Goal: Information Seeking & Learning: Learn about a topic

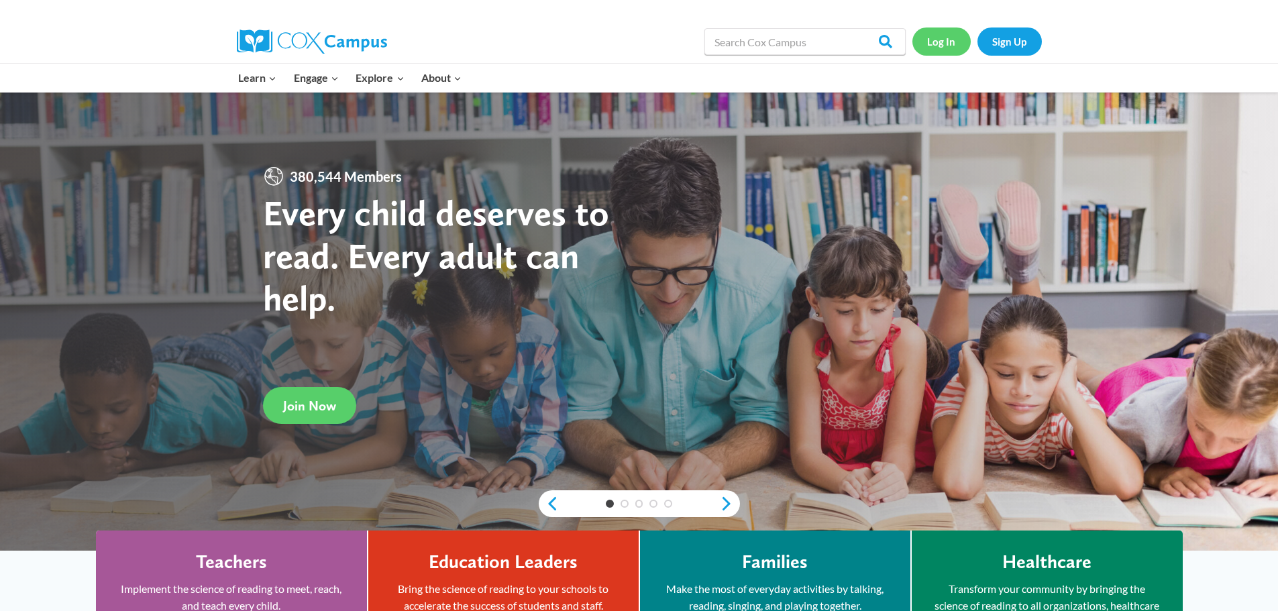
click at [948, 47] on link "Log In" at bounding box center [941, 42] width 58 height 28
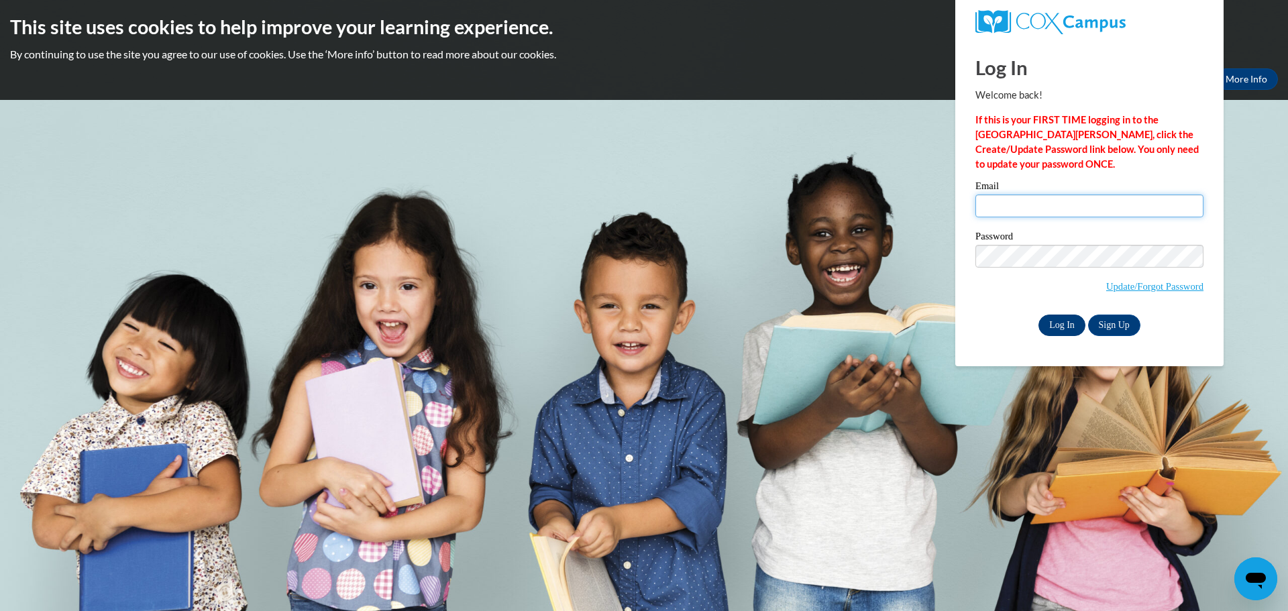
type input "sstilen@clintonville.k12.wi.us"
click at [1061, 318] on input "Log In" at bounding box center [1061, 325] width 47 height 21
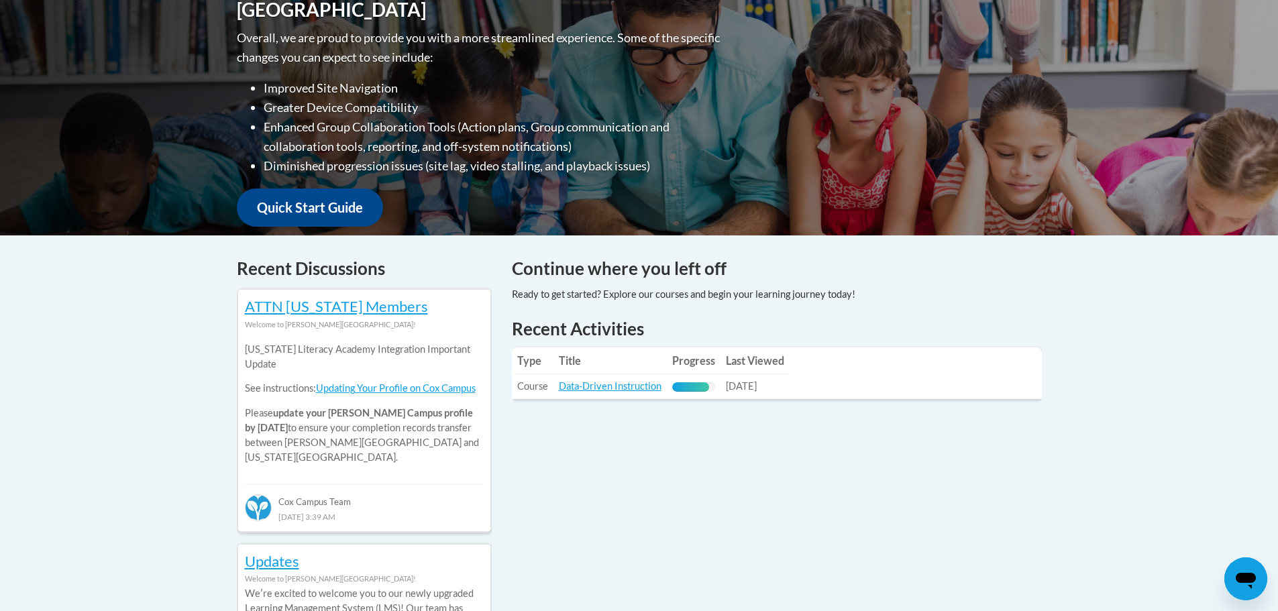
scroll to position [470, 0]
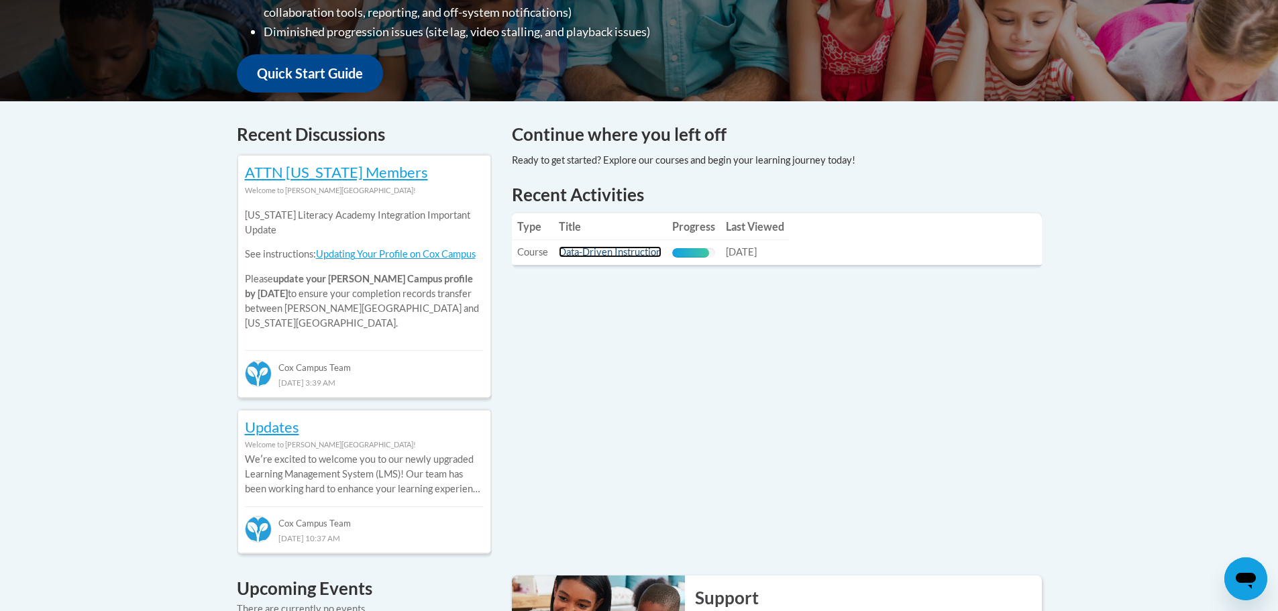
click at [609, 248] on link "Data-Driven Instruction" at bounding box center [610, 251] width 103 height 11
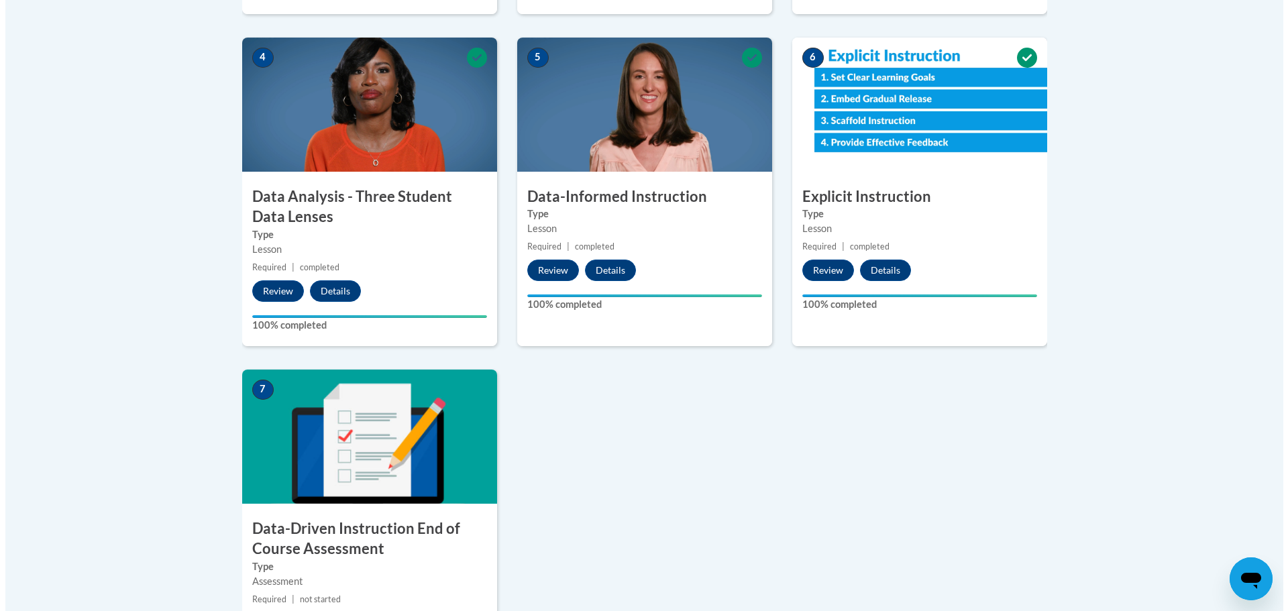
scroll to position [872, 0]
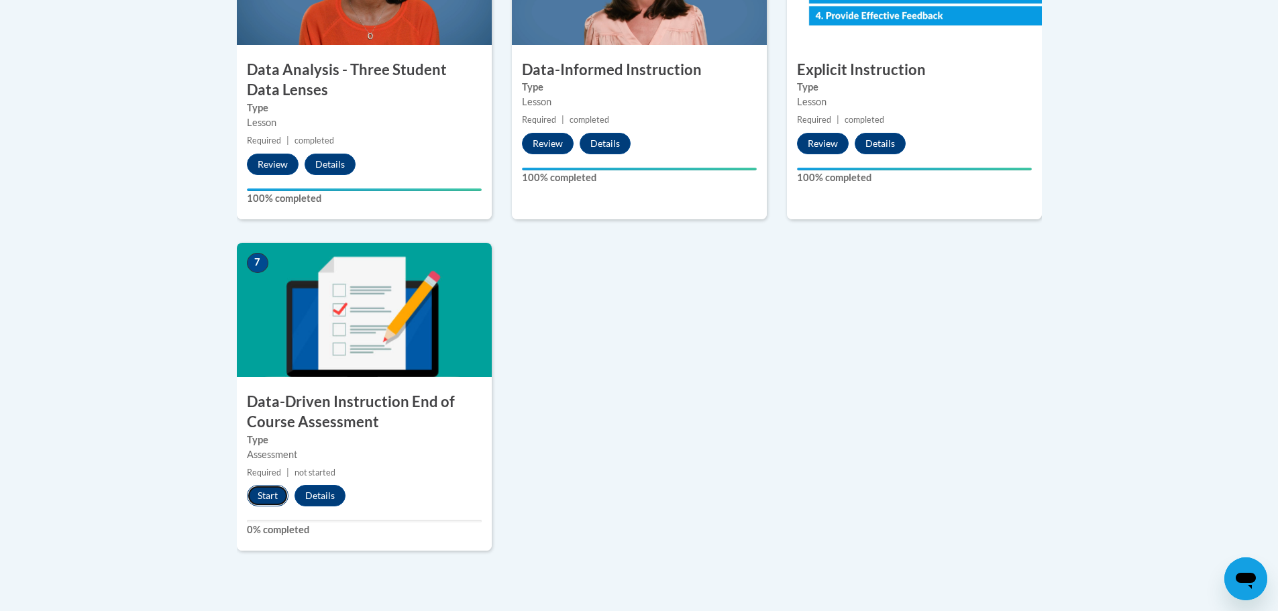
click at [260, 502] on button "Start" at bounding box center [268, 495] width 42 height 21
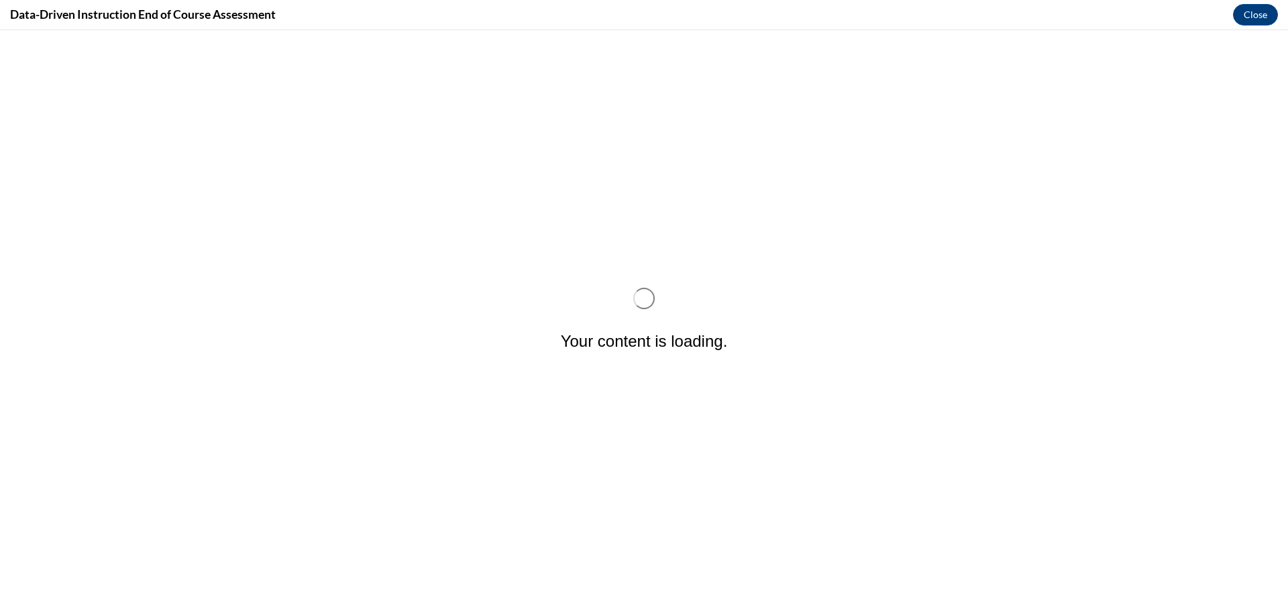
scroll to position [0, 0]
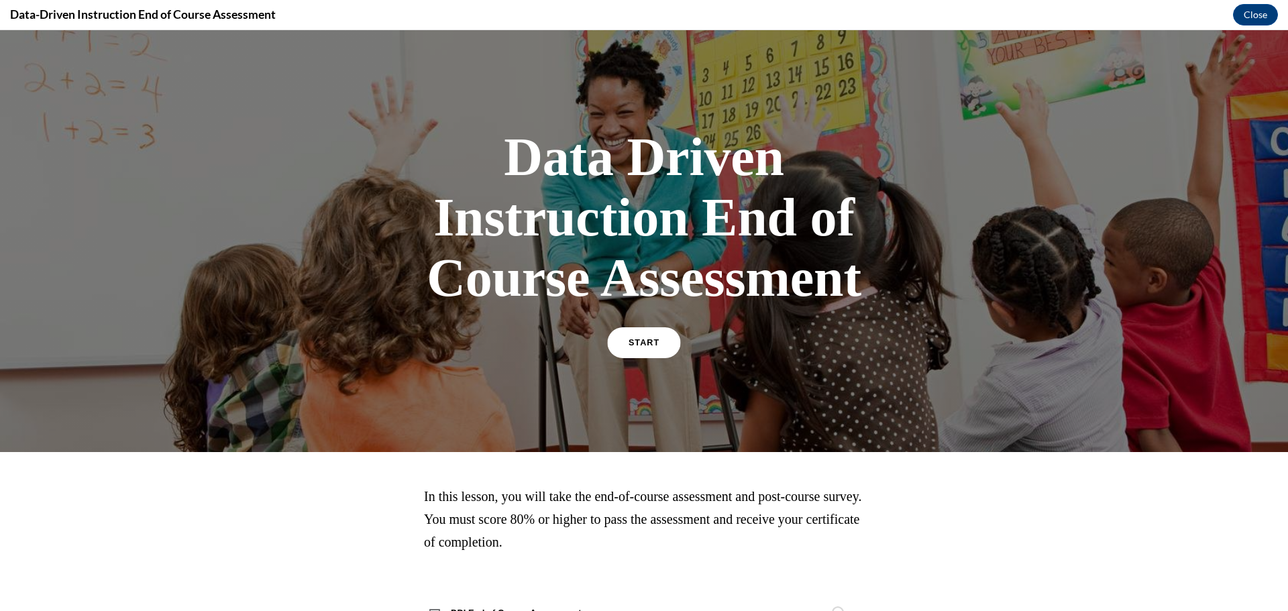
click at [630, 333] on link "START" at bounding box center [643, 342] width 73 height 31
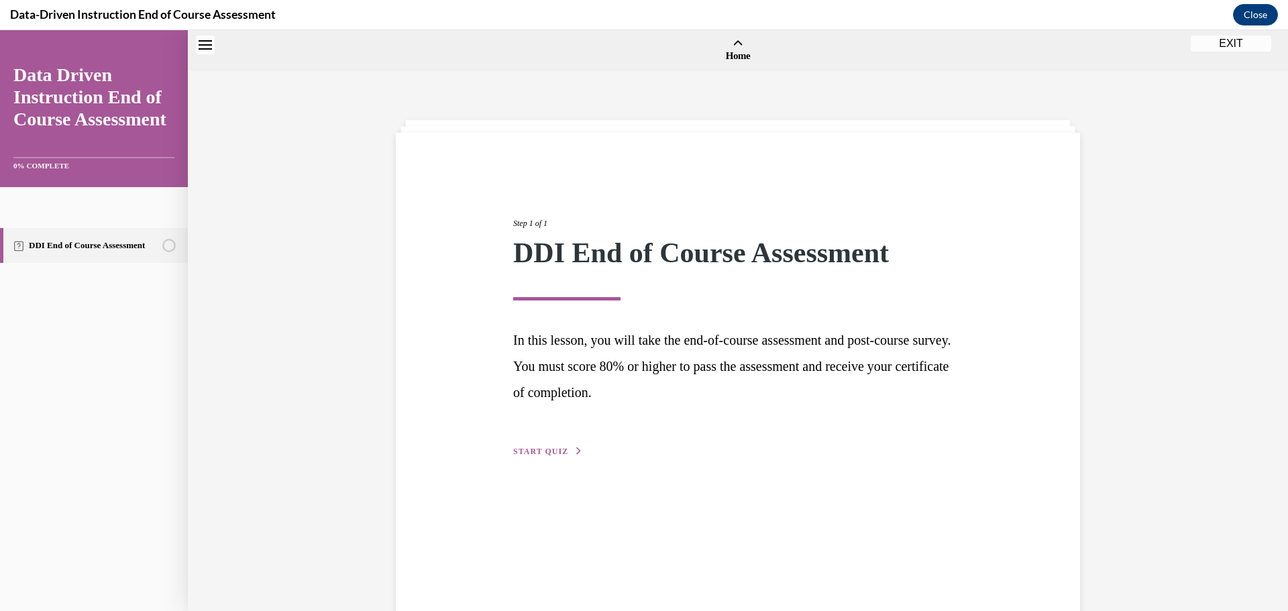
scroll to position [42, 0]
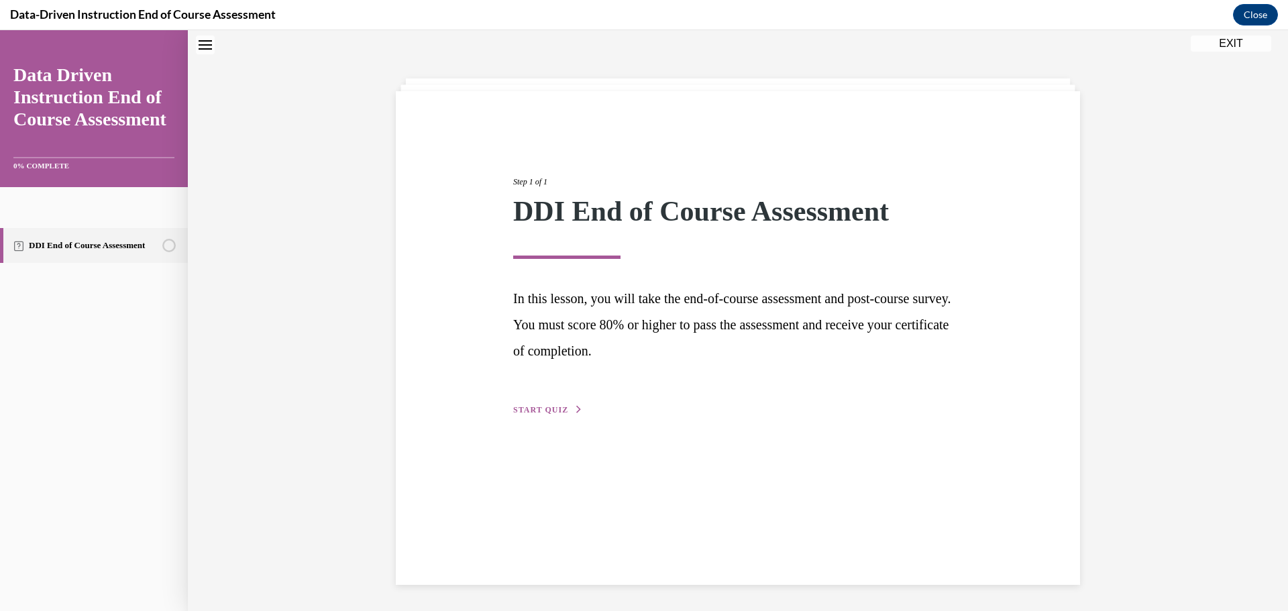
click at [558, 415] on button "START QUIZ" at bounding box center [548, 410] width 70 height 12
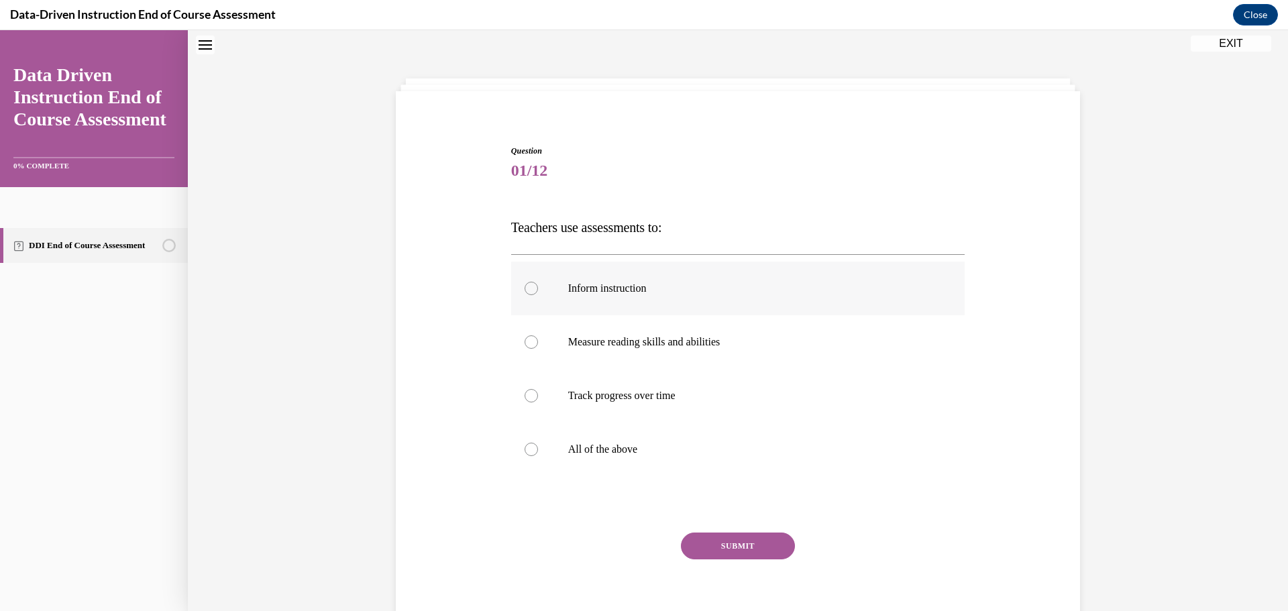
click at [571, 295] on label "Inform instruction" at bounding box center [738, 289] width 454 height 54
click at [538, 295] on input "Inform instruction" at bounding box center [531, 288] width 13 height 13
radio input "true"
click at [573, 433] on label "All of the above" at bounding box center [738, 450] width 454 height 54
click at [538, 443] on input "All of the above" at bounding box center [531, 449] width 13 height 13
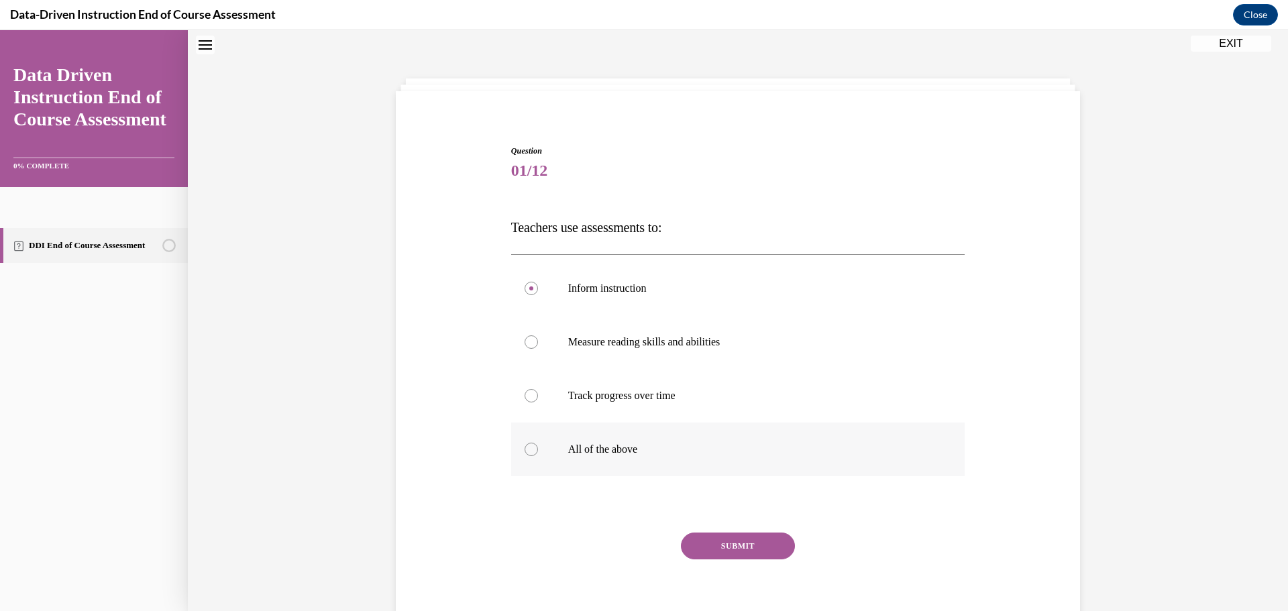
radio input "true"
click at [741, 545] on button "SUBMIT" at bounding box center [738, 546] width 114 height 27
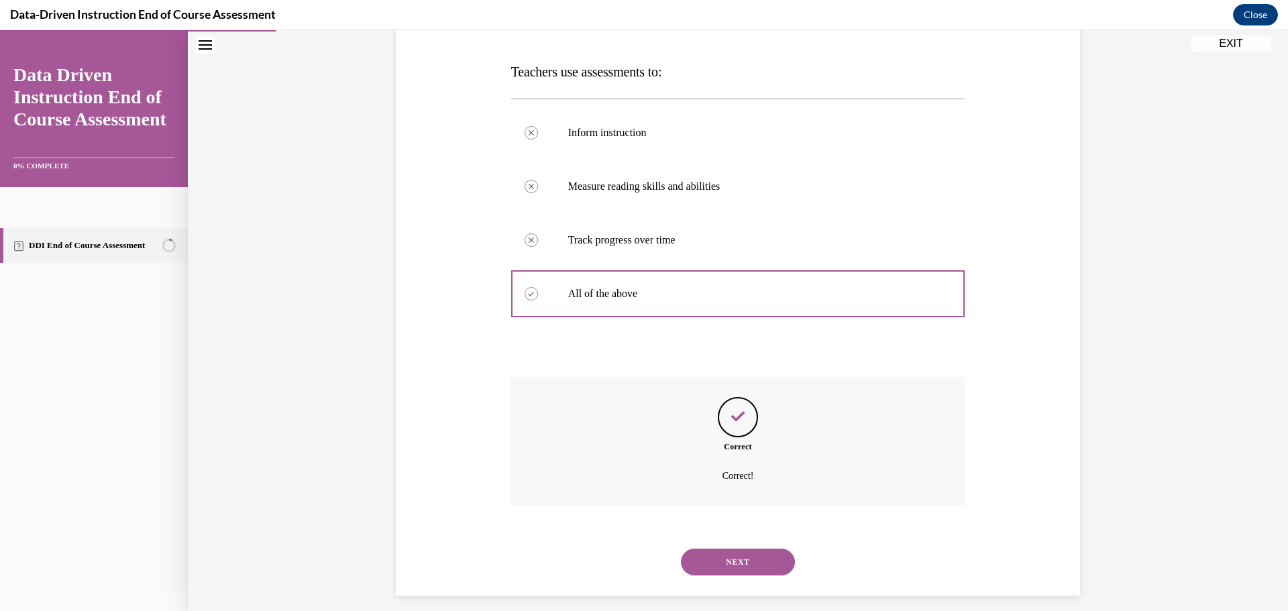
scroll to position [209, 0]
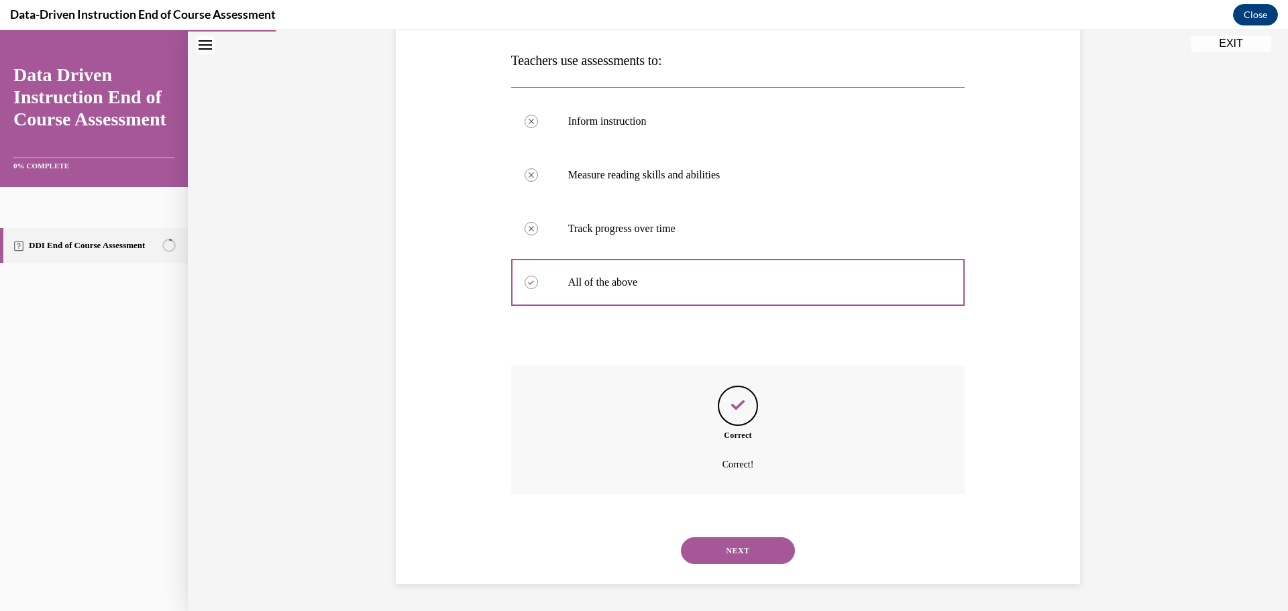
click at [708, 555] on button "NEXT" at bounding box center [738, 550] width 114 height 27
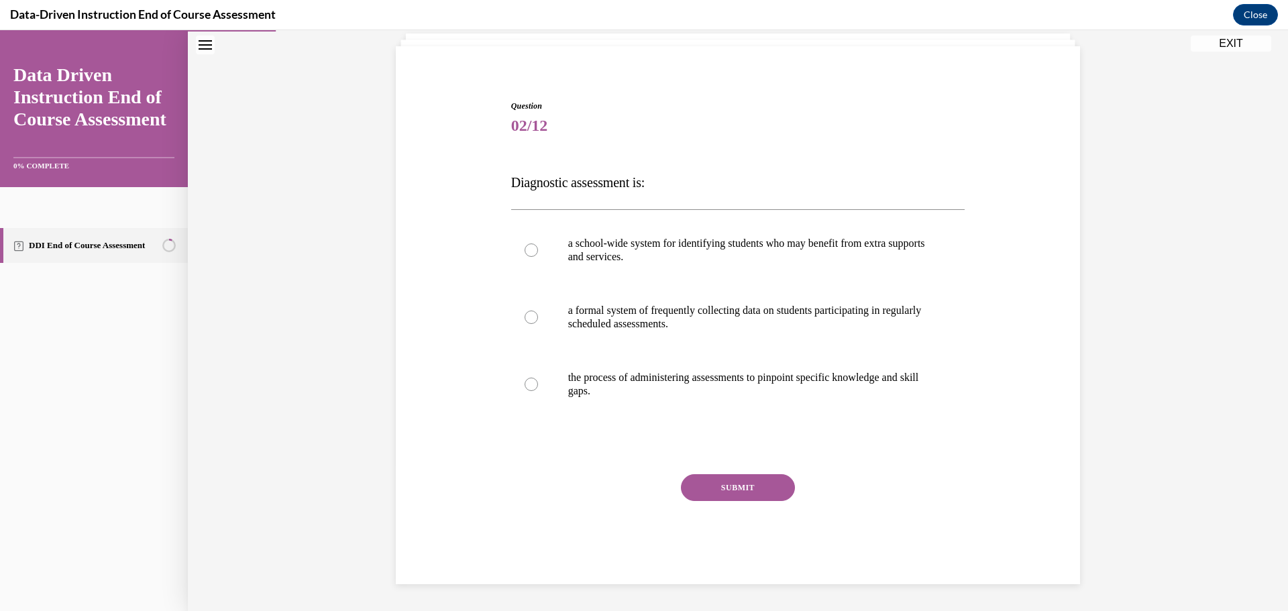
scroll to position [87, 0]
click at [661, 257] on p "a school-wide system for identifying students who may benefit from extra suppor…" at bounding box center [750, 250] width 364 height 27
click at [538, 257] on input "a school-wide system for identifying students who may benefit from extra suppor…" at bounding box center [531, 249] width 13 height 13
radio input "true"
click at [726, 495] on button "SUBMIT" at bounding box center [738, 487] width 114 height 27
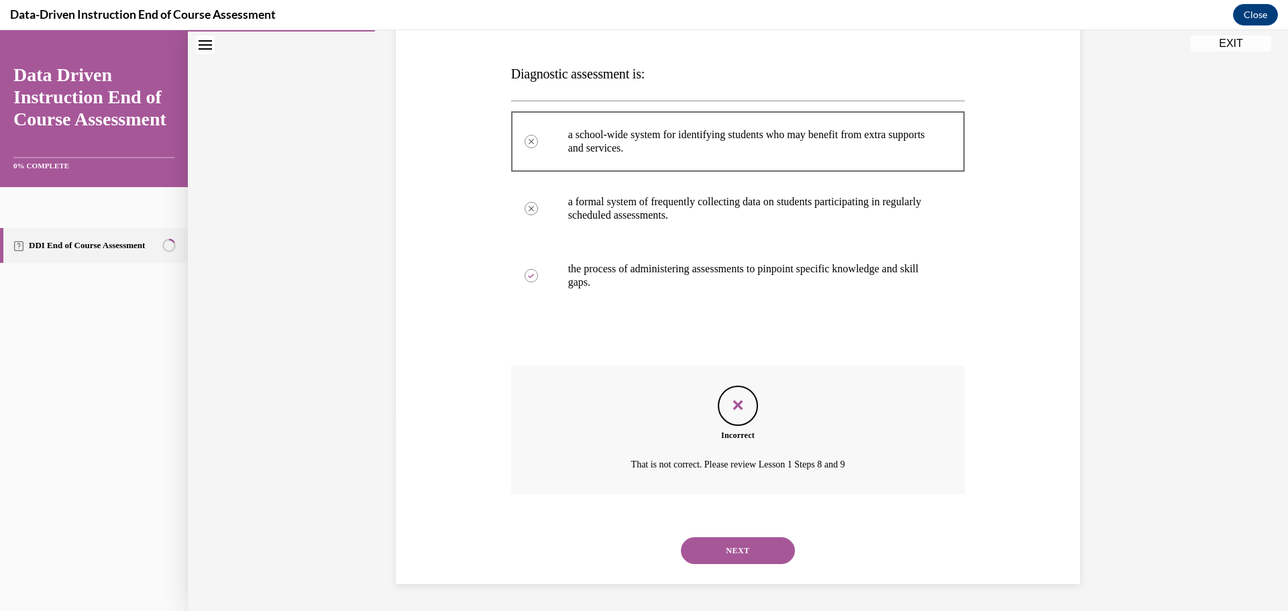
scroll to position [195, 0]
click at [767, 546] on button "NEXT" at bounding box center [738, 550] width 114 height 27
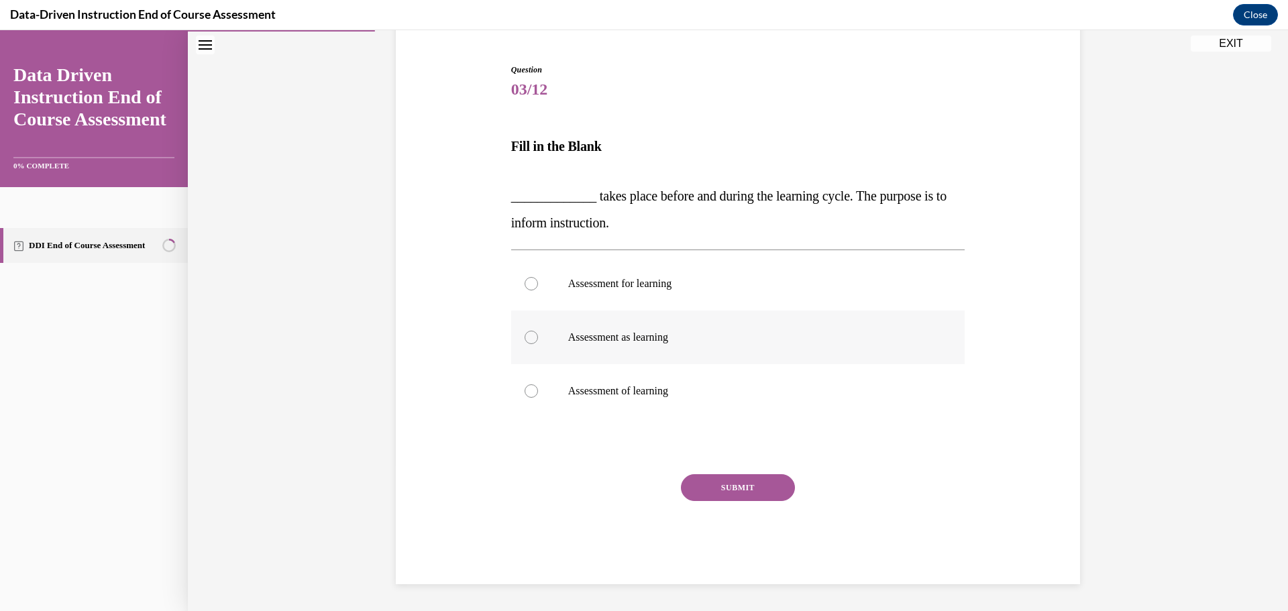
click at [626, 342] on p "Assessment as learning" at bounding box center [750, 337] width 364 height 13
click at [538, 342] on input "Assessment as learning" at bounding box center [531, 337] width 13 height 13
radio input "true"
click at [734, 490] on button "SUBMIT" at bounding box center [738, 487] width 114 height 27
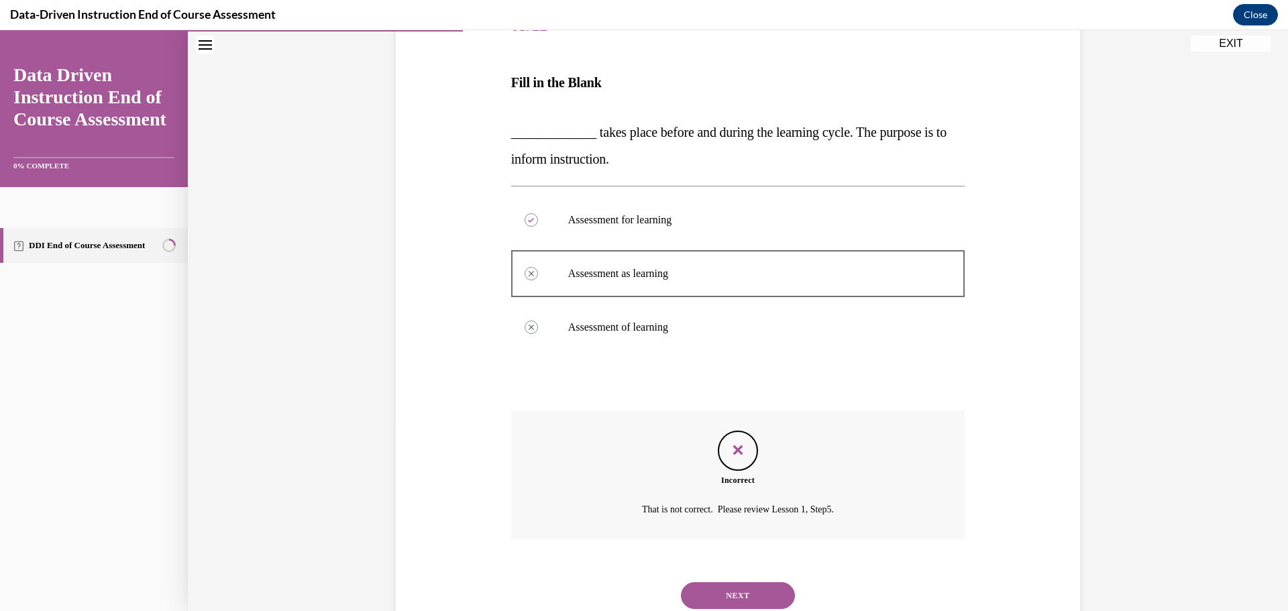
scroll to position [231, 0]
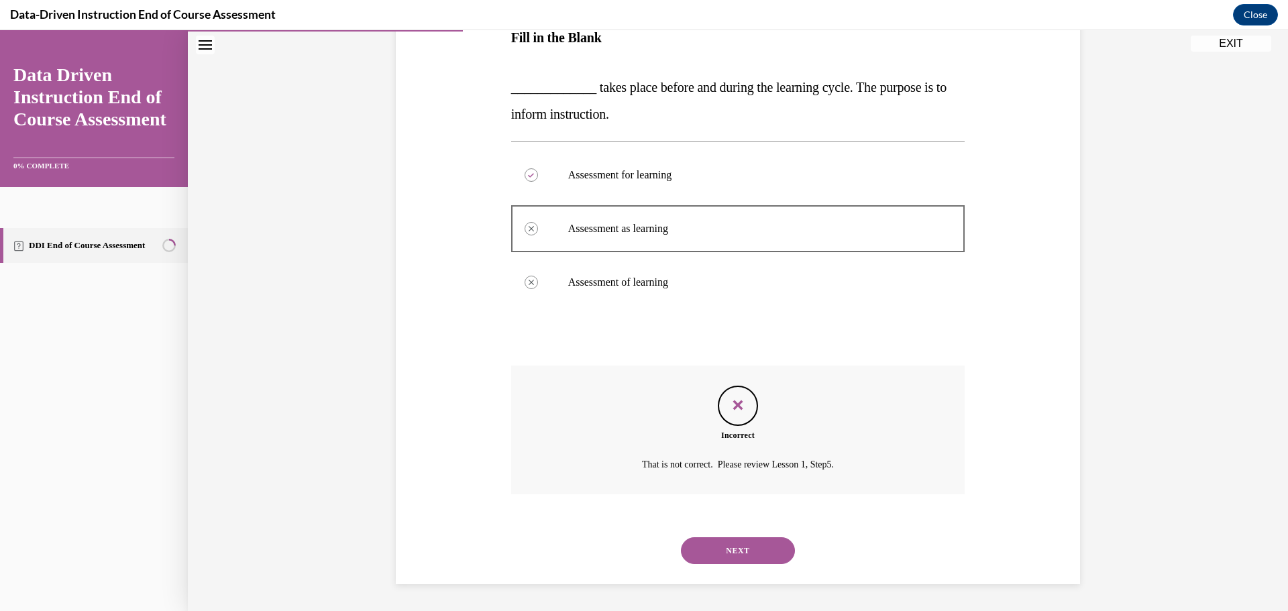
click at [761, 551] on button "NEXT" at bounding box center [738, 550] width 114 height 27
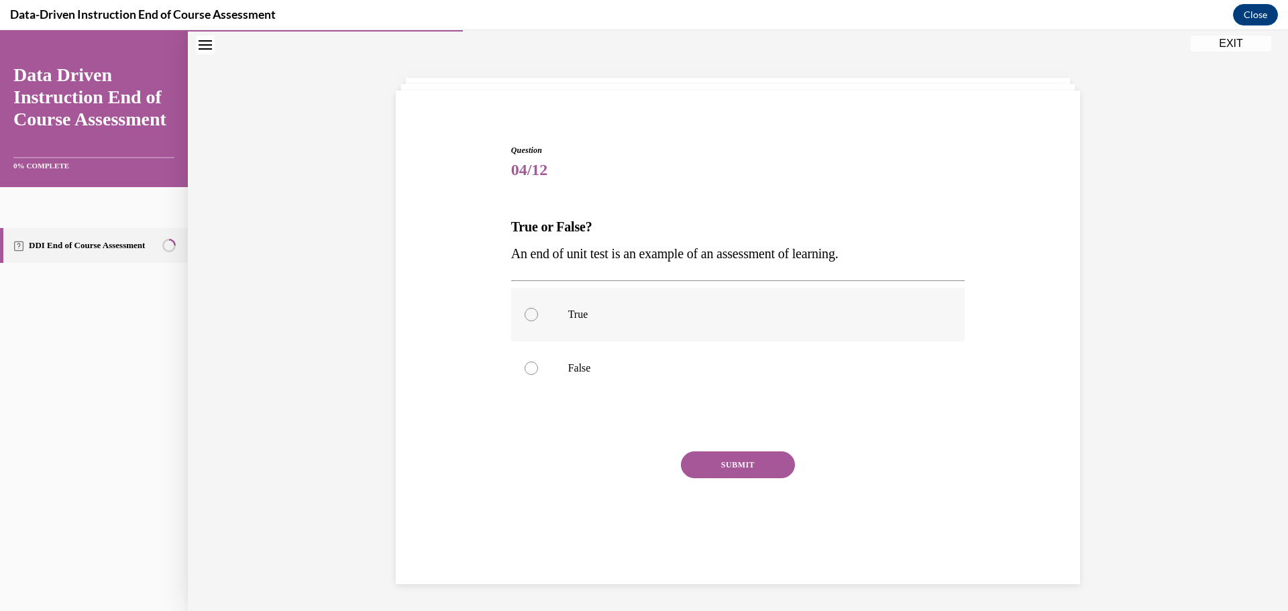
click at [553, 338] on label "True" at bounding box center [738, 315] width 454 height 54
click at [538, 321] on input "True" at bounding box center [531, 314] width 13 height 13
radio input "true"
click at [769, 470] on button "SUBMIT" at bounding box center [738, 464] width 114 height 27
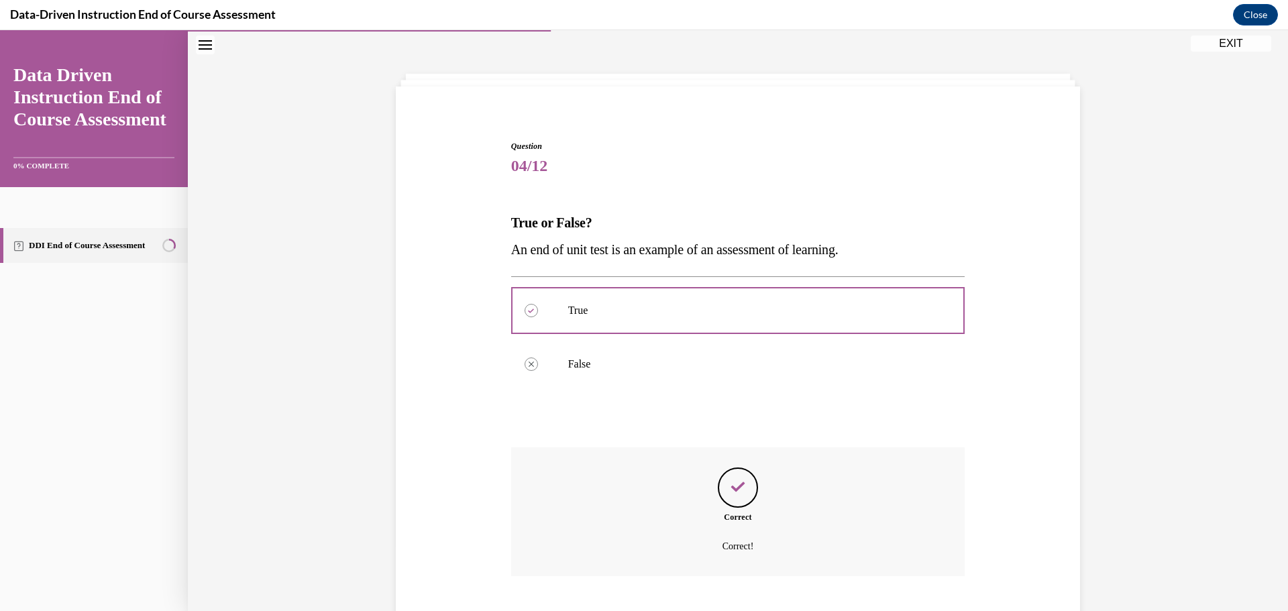
scroll to position [128, 0]
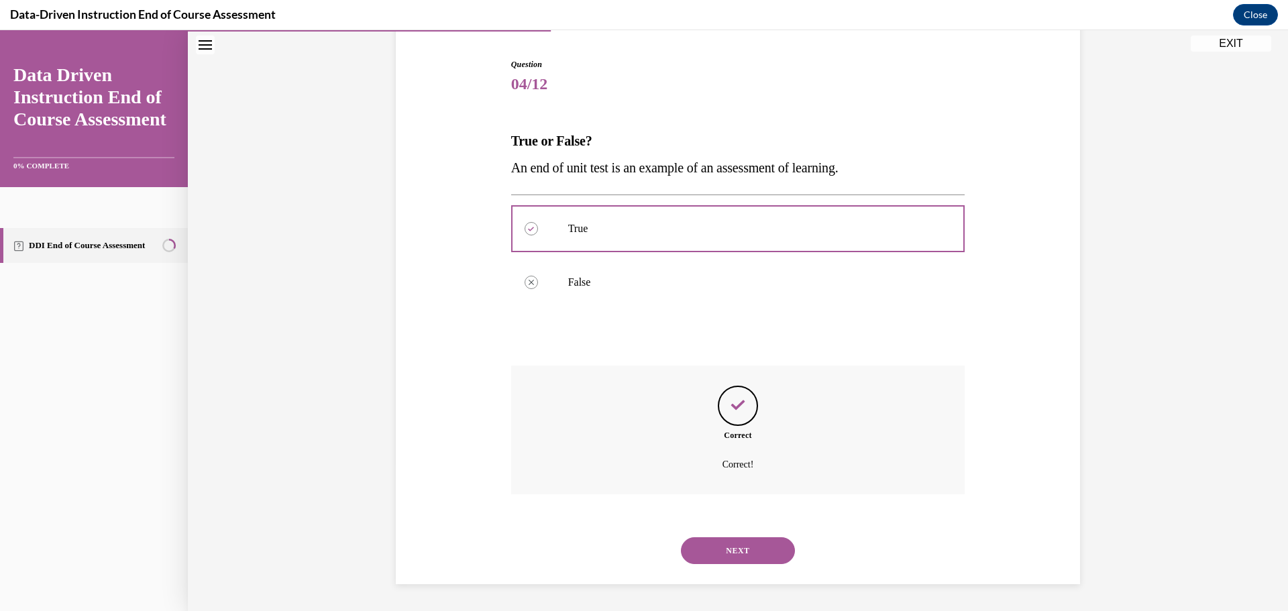
click at [743, 546] on button "NEXT" at bounding box center [738, 550] width 114 height 27
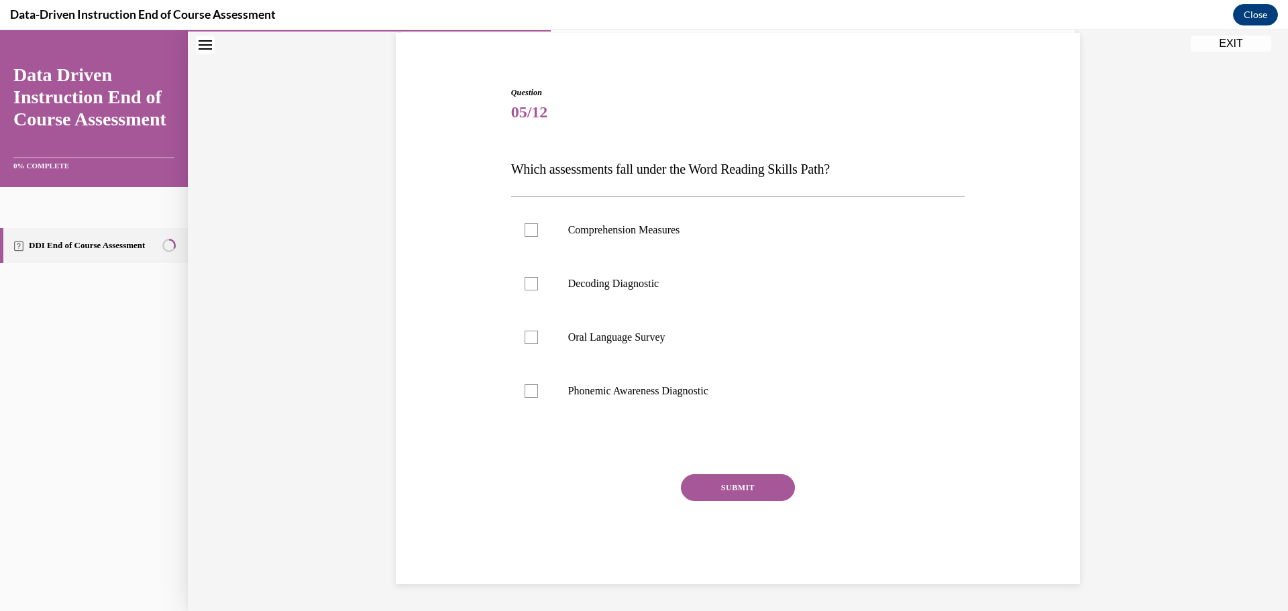
scroll to position [42, 0]
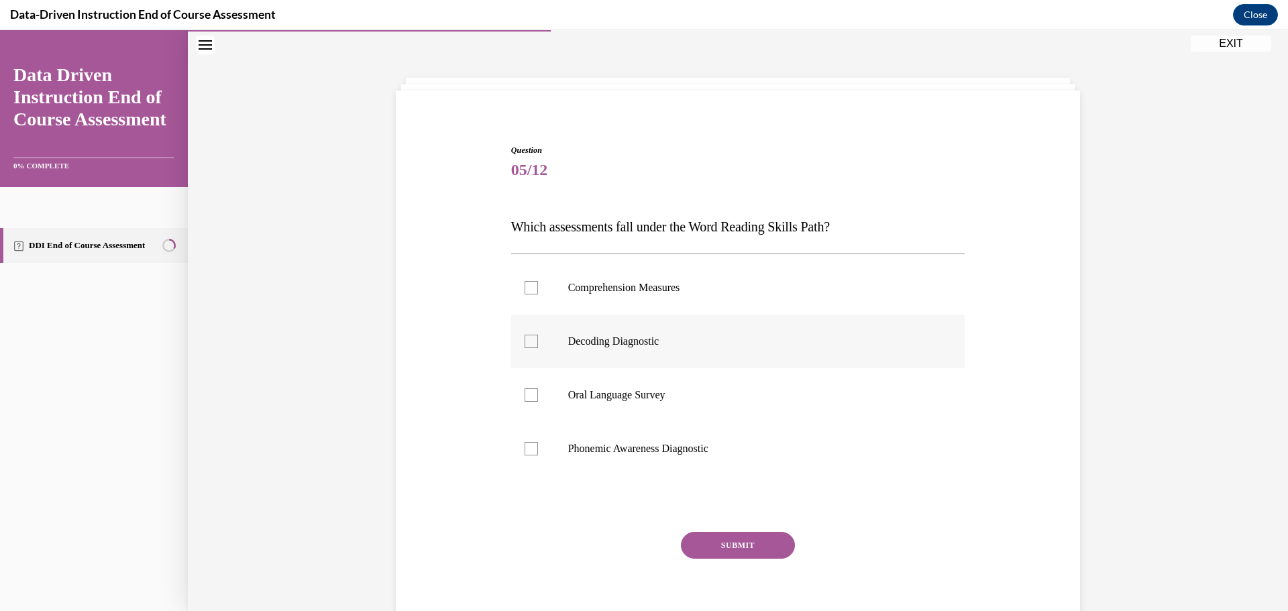
click at [633, 337] on p "Decoding Diagnostic" at bounding box center [750, 341] width 364 height 13
click at [538, 337] on input "Decoding Diagnostic" at bounding box center [531, 341] width 13 height 13
checkbox input "true"
click at [714, 539] on button "SUBMIT" at bounding box center [738, 545] width 114 height 27
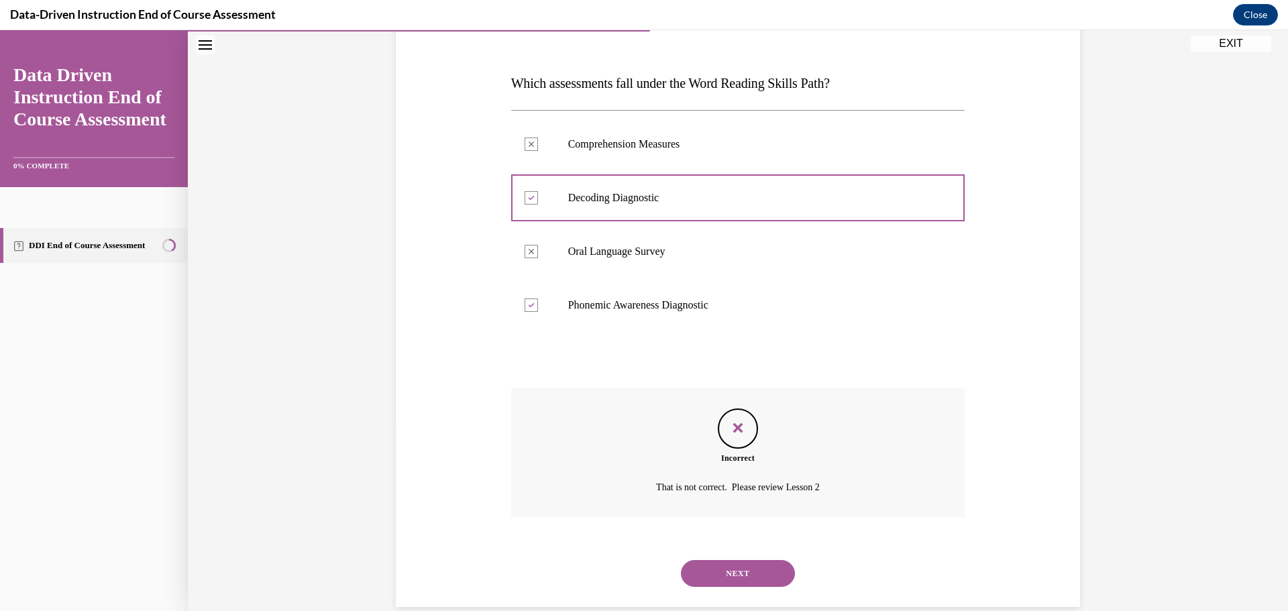
scroll to position [209, 0]
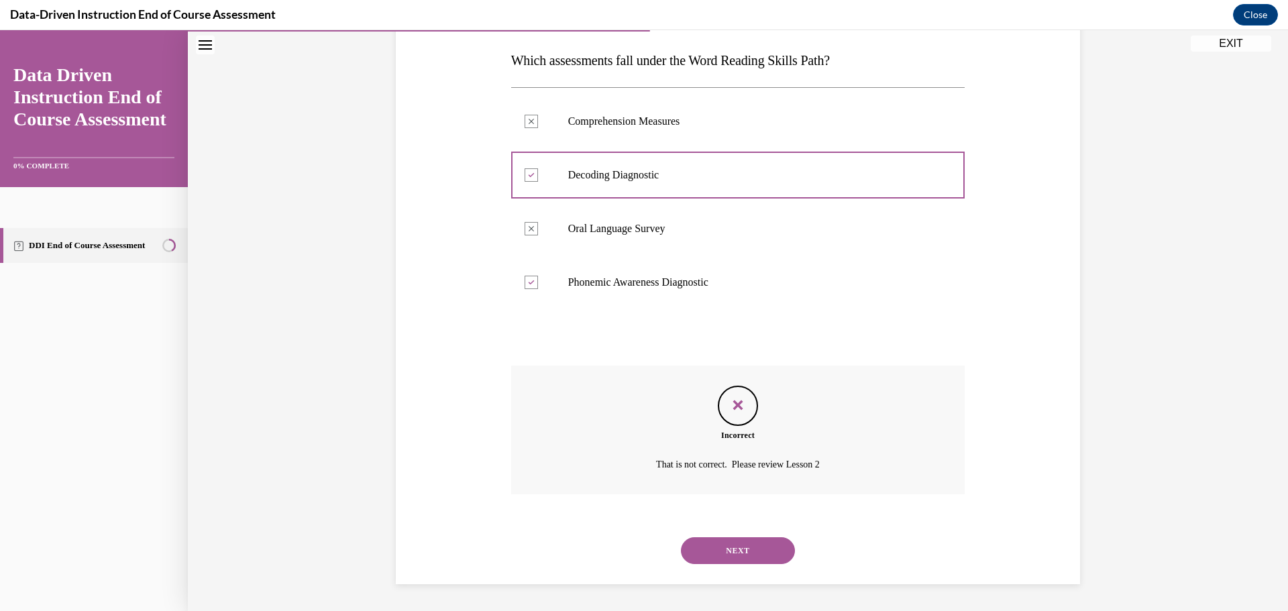
click at [746, 549] on button "NEXT" at bounding box center [738, 550] width 114 height 27
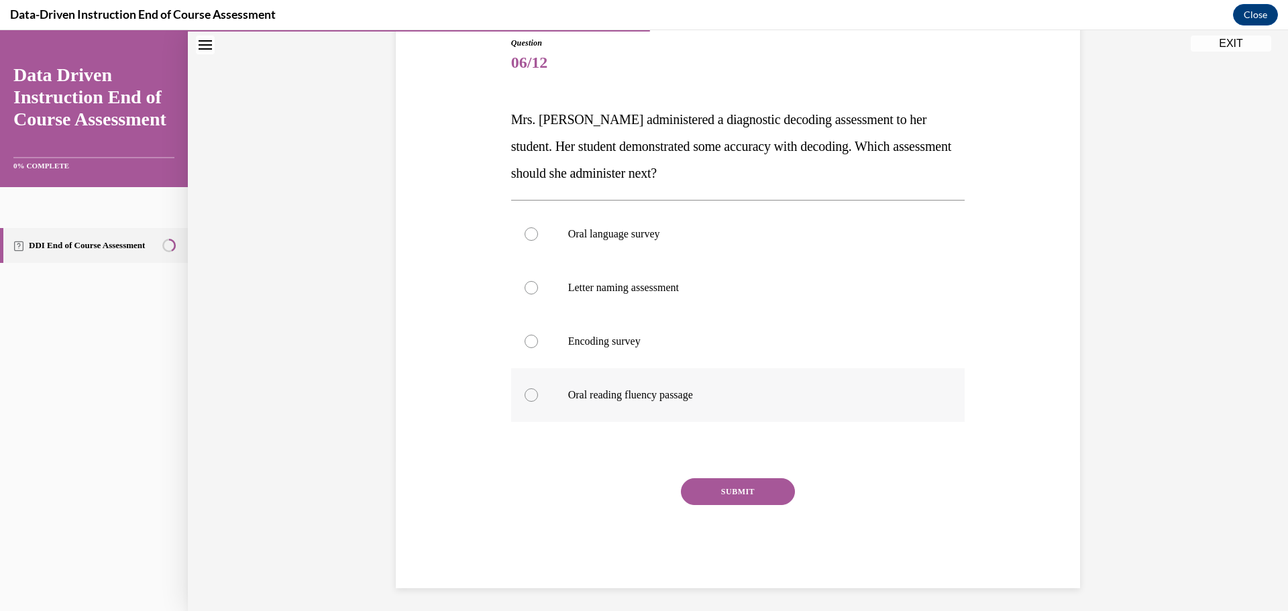
click at [577, 403] on label "Oral reading fluency passage" at bounding box center [738, 395] width 454 height 54
click at [538, 402] on input "Oral reading fluency passage" at bounding box center [531, 394] width 13 height 13
radio input "true"
click at [752, 508] on div "SUBMIT" at bounding box center [738, 511] width 454 height 67
click at [752, 496] on button "SUBMIT" at bounding box center [738, 491] width 114 height 27
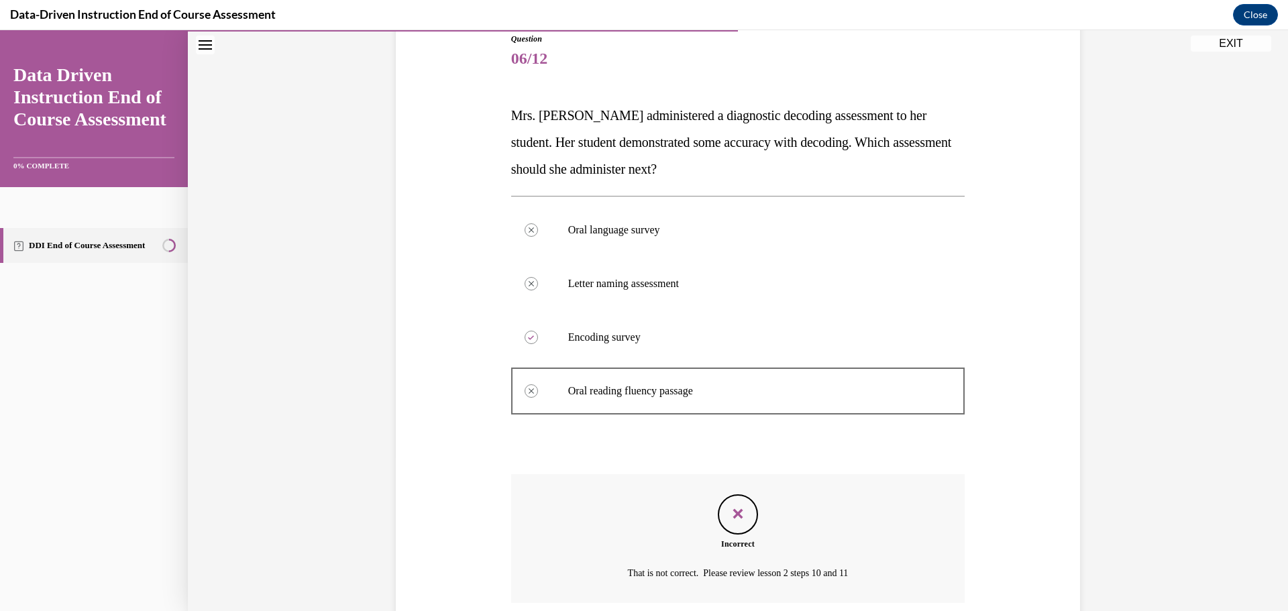
scroll to position [262, 0]
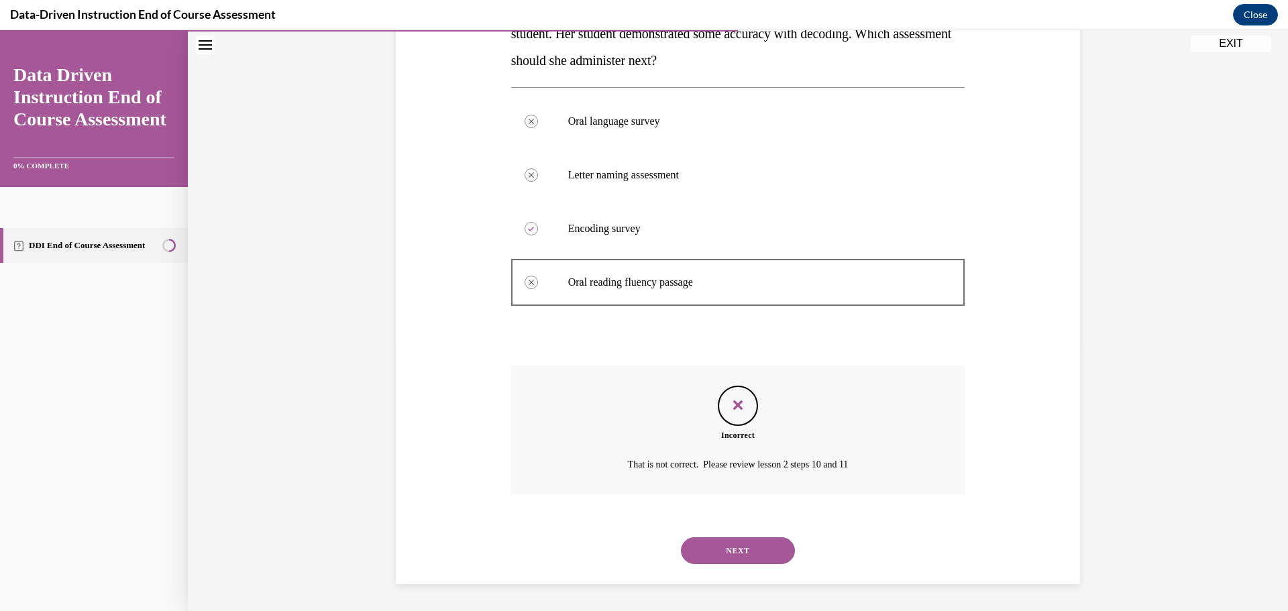
click at [752, 549] on button "NEXT" at bounding box center [738, 550] width 114 height 27
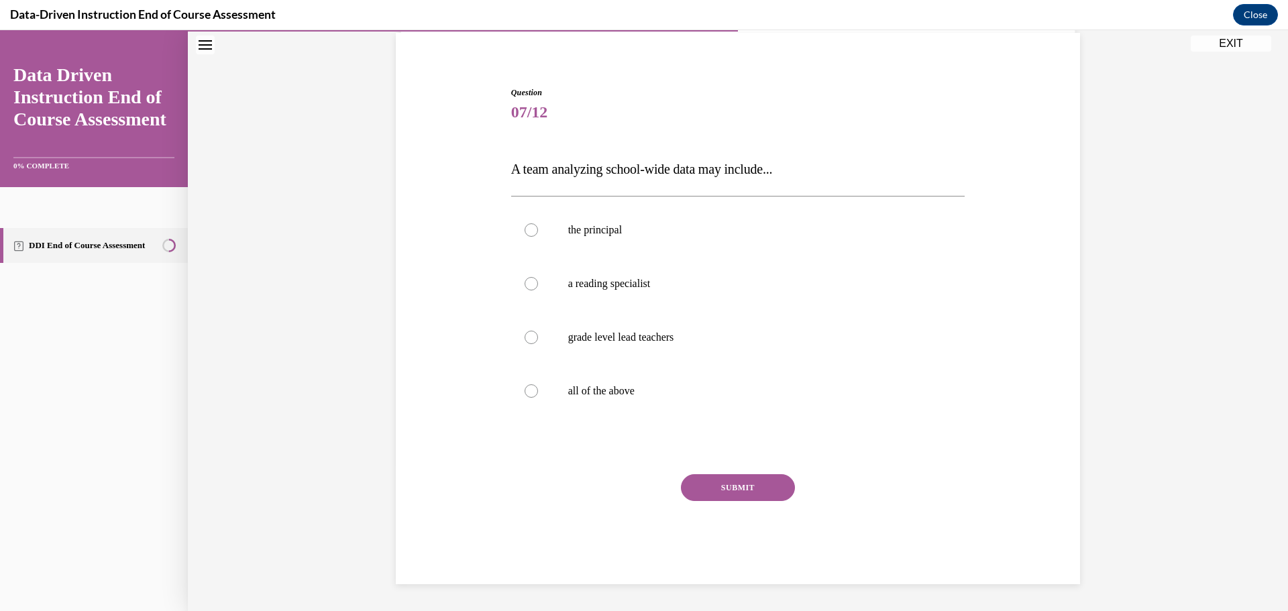
scroll to position [100, 0]
click at [599, 392] on p "all of the above" at bounding box center [750, 390] width 364 height 13
click at [538, 392] on input "all of the above" at bounding box center [531, 390] width 13 height 13
radio input "true"
click at [749, 482] on button "SUBMIT" at bounding box center [738, 487] width 114 height 27
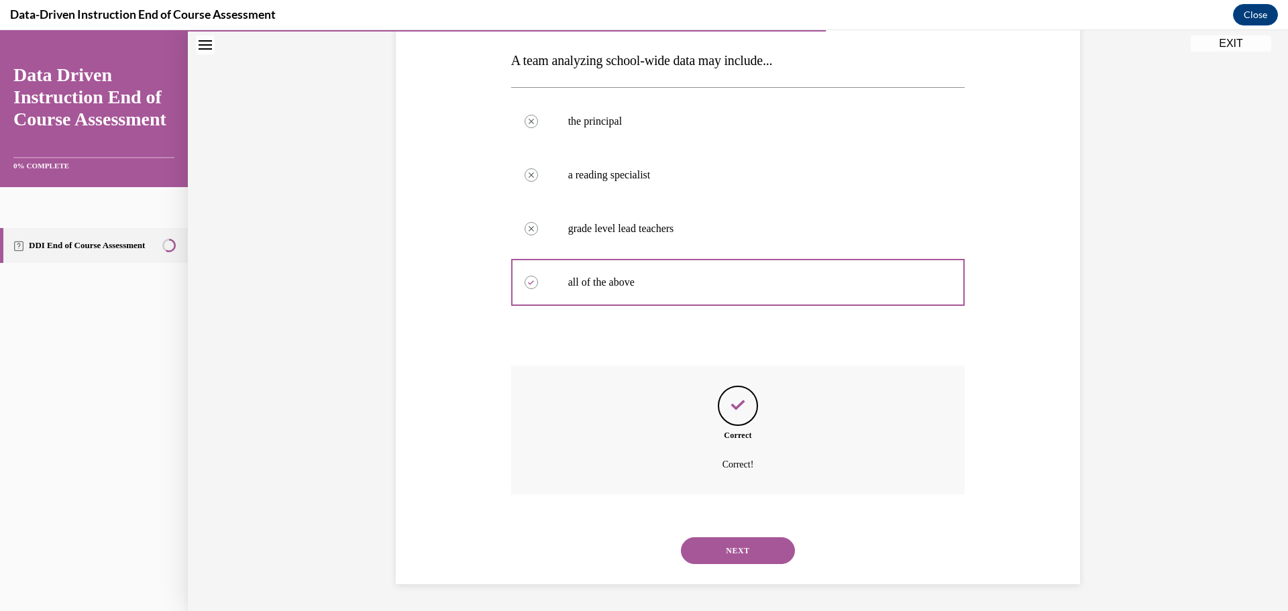
click at [751, 554] on button "NEXT" at bounding box center [738, 550] width 114 height 27
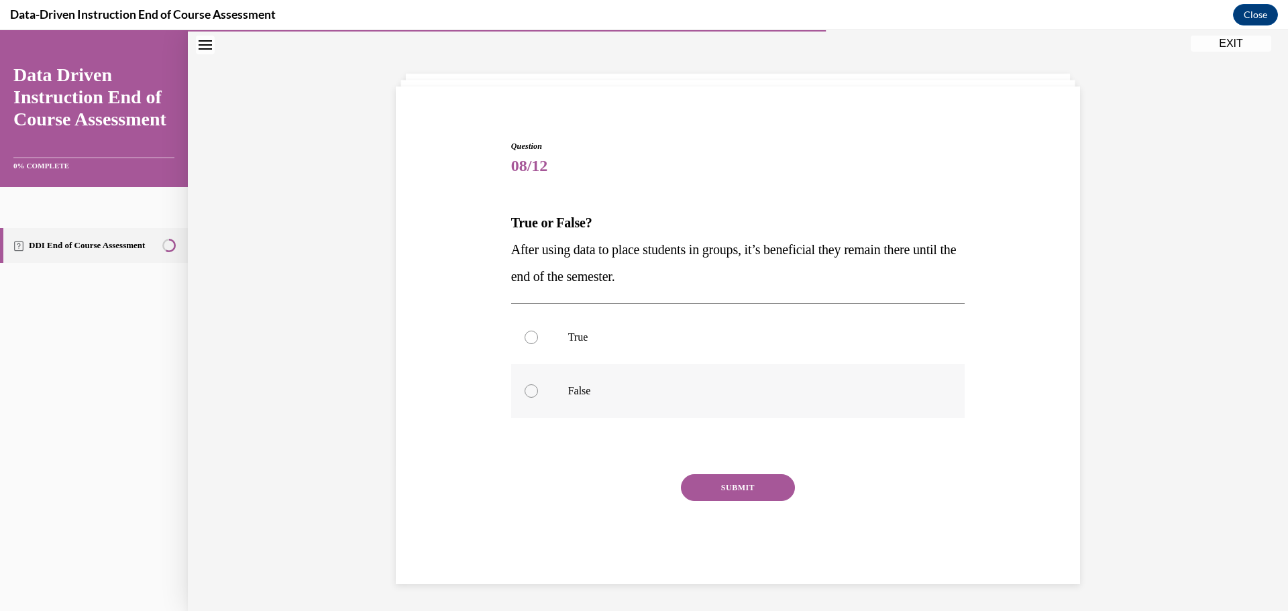
click at [582, 388] on p "False" at bounding box center [750, 390] width 364 height 13
click at [538, 388] on input "False" at bounding box center [531, 390] width 13 height 13
radio input "true"
click at [726, 489] on button "SUBMIT" at bounding box center [738, 487] width 114 height 27
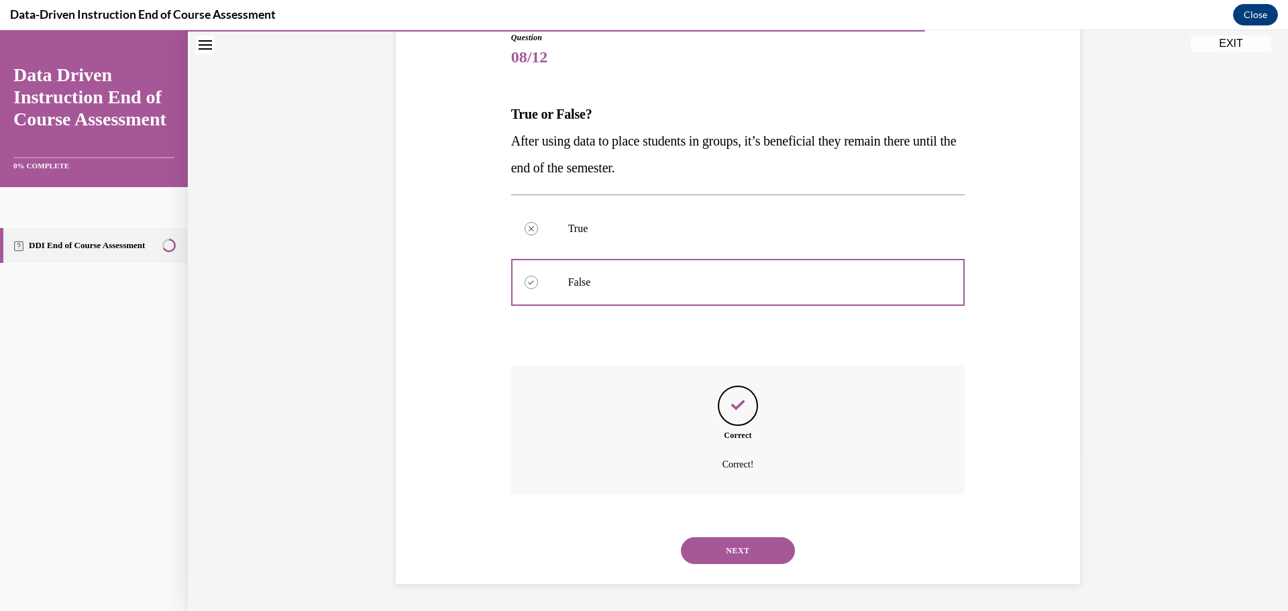
click at [736, 539] on button "NEXT" at bounding box center [738, 550] width 114 height 27
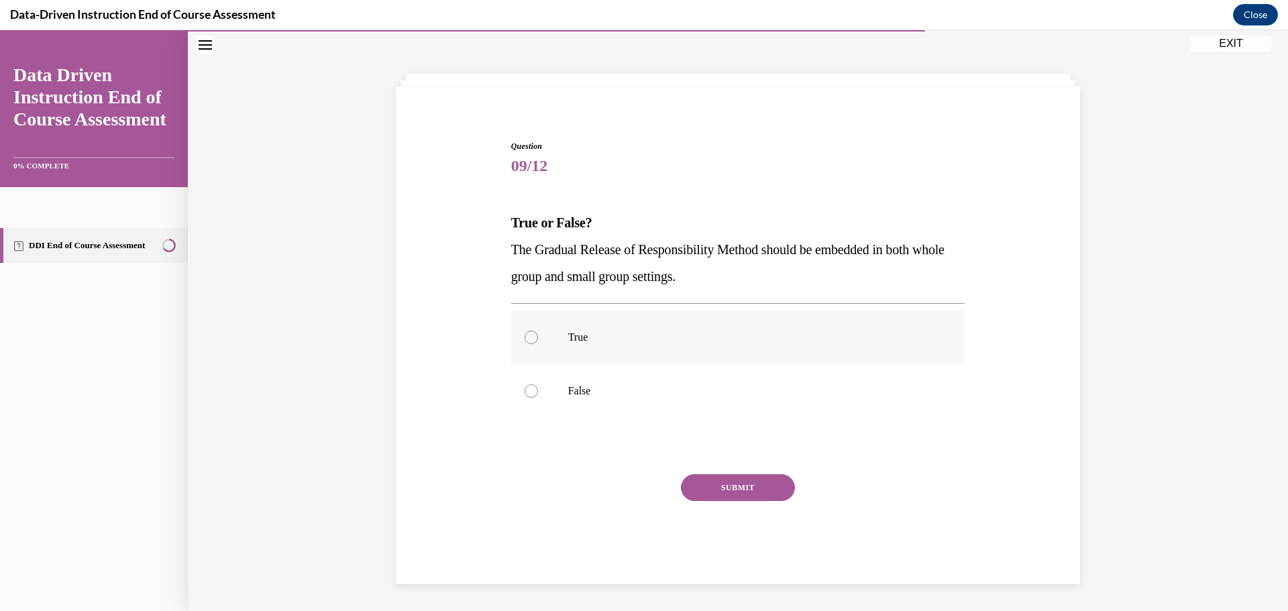
click at [596, 341] on p "True" at bounding box center [750, 337] width 364 height 13
click at [538, 341] on input "True" at bounding box center [531, 337] width 13 height 13
radio input "true"
click at [731, 495] on button "SUBMIT" at bounding box center [738, 487] width 114 height 27
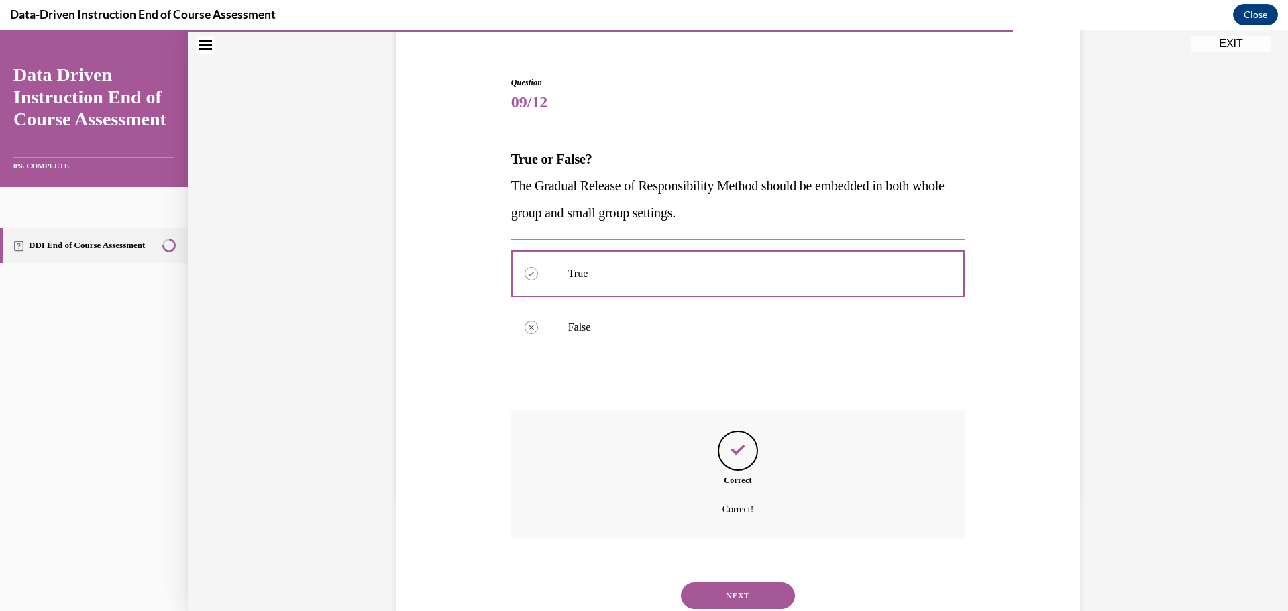
scroll to position [155, 0]
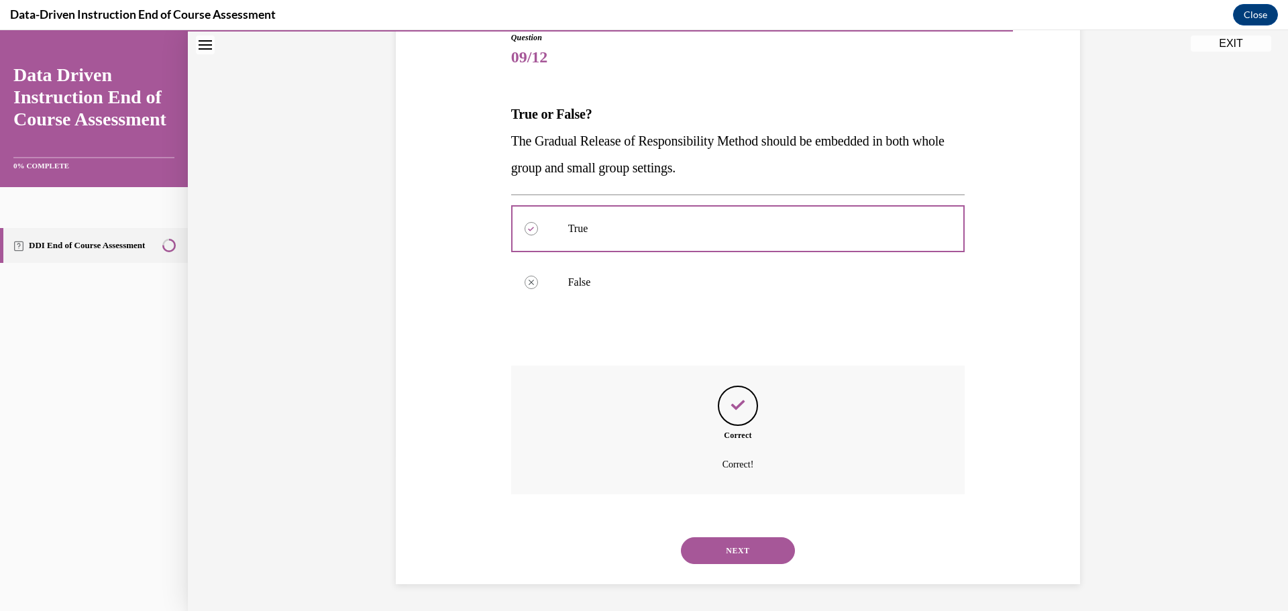
click at [769, 560] on button "NEXT" at bounding box center [738, 550] width 114 height 27
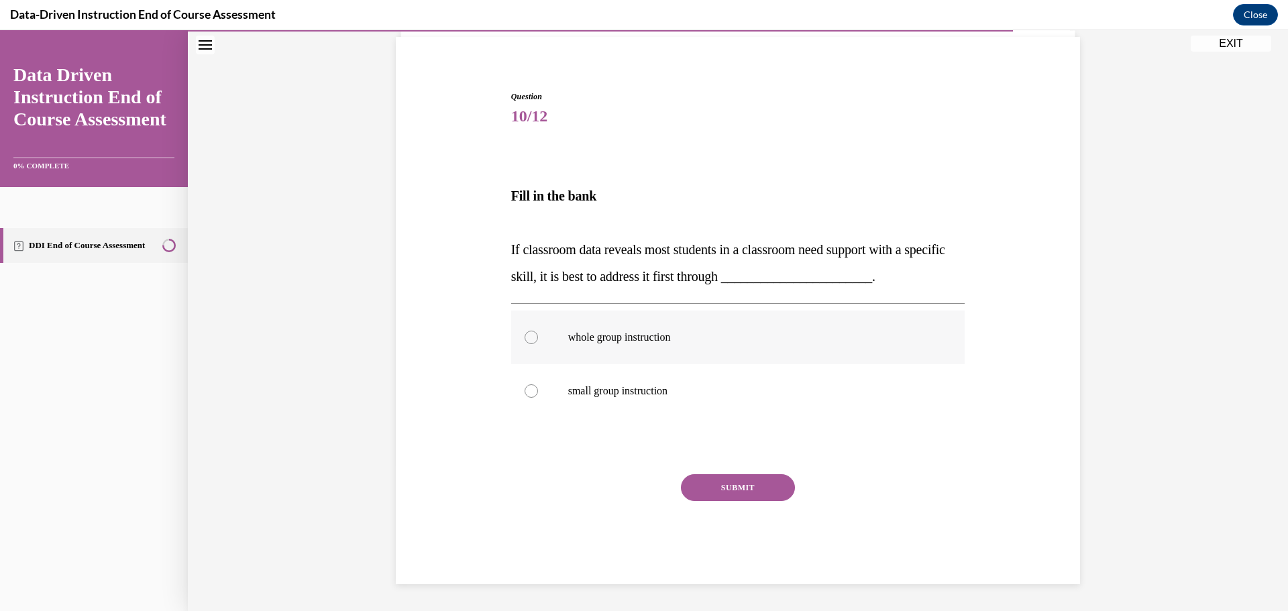
click at [596, 329] on label "whole group instruction" at bounding box center [738, 338] width 454 height 54
click at [538, 331] on input "whole group instruction" at bounding box center [531, 337] width 13 height 13
radio input "true"
click at [688, 492] on button "SUBMIT" at bounding box center [738, 487] width 114 height 27
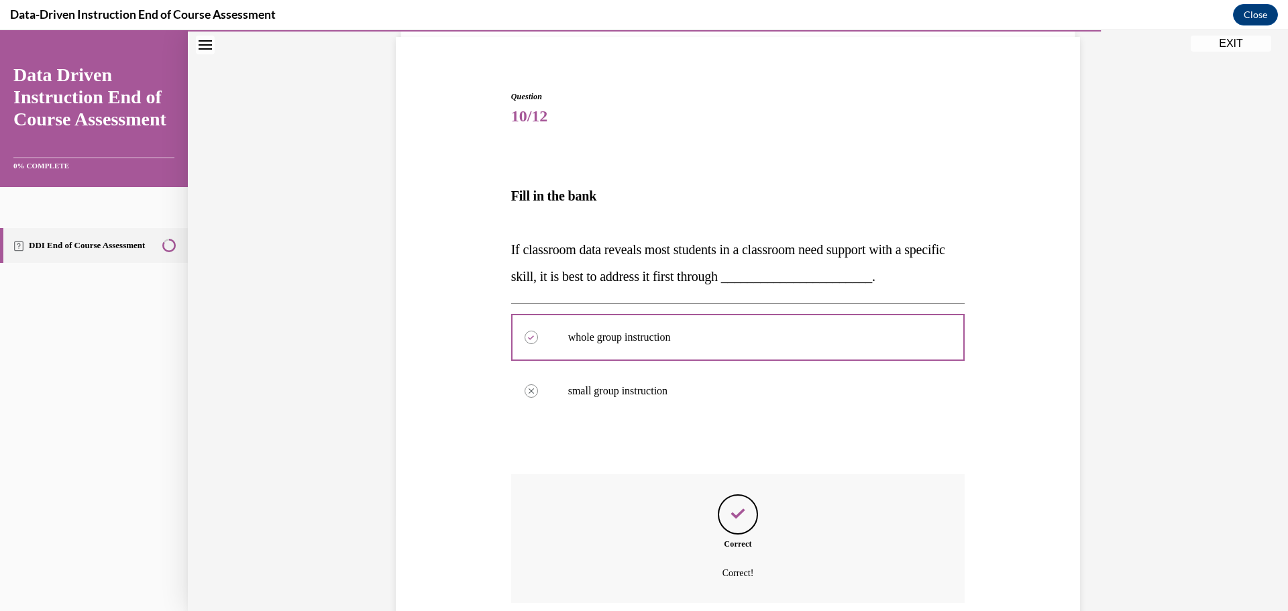
scroll to position [205, 0]
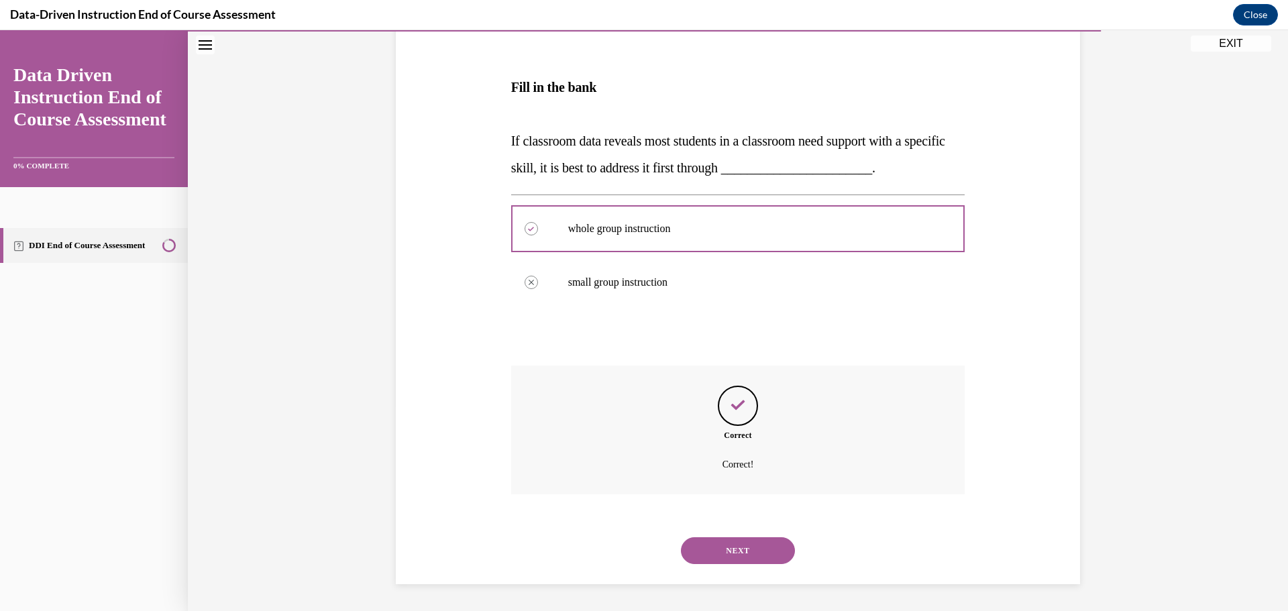
click at [755, 586] on div "Question 10/12 Fill in the bank If classroom data reveals most students in a cl…" at bounding box center [738, 239] width 1100 height 743
click at [761, 544] on button "NEXT" at bounding box center [738, 550] width 114 height 27
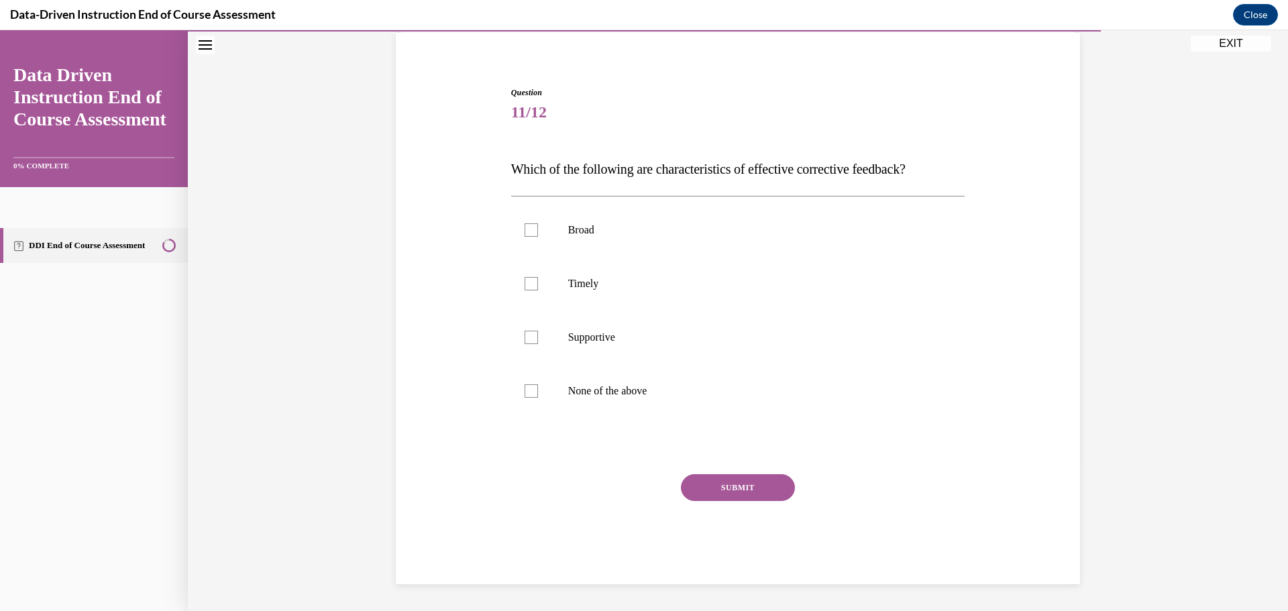
scroll to position [100, 0]
click at [621, 278] on p "Timely" at bounding box center [750, 283] width 364 height 13
click at [538, 278] on input "Timely" at bounding box center [531, 283] width 13 height 13
checkbox input "true"
click at [571, 319] on label "Supportive" at bounding box center [738, 338] width 454 height 54
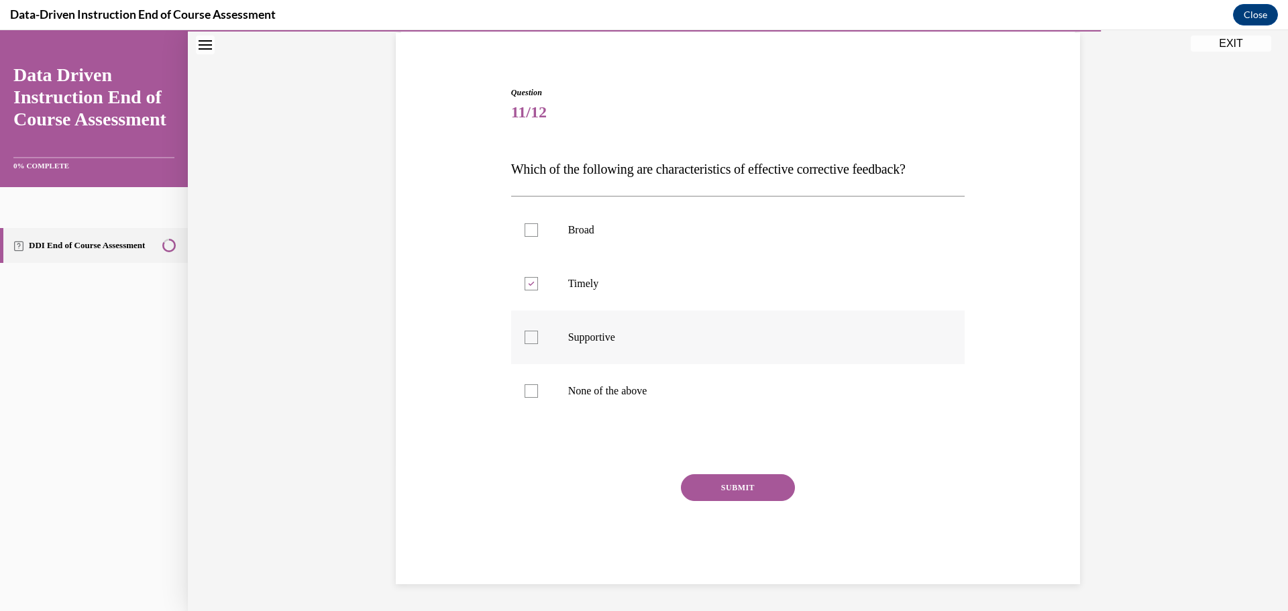
click at [538, 331] on input "Supportive" at bounding box center [531, 337] width 13 height 13
checkbox input "true"
click at [735, 482] on button "SUBMIT" at bounding box center [738, 487] width 114 height 27
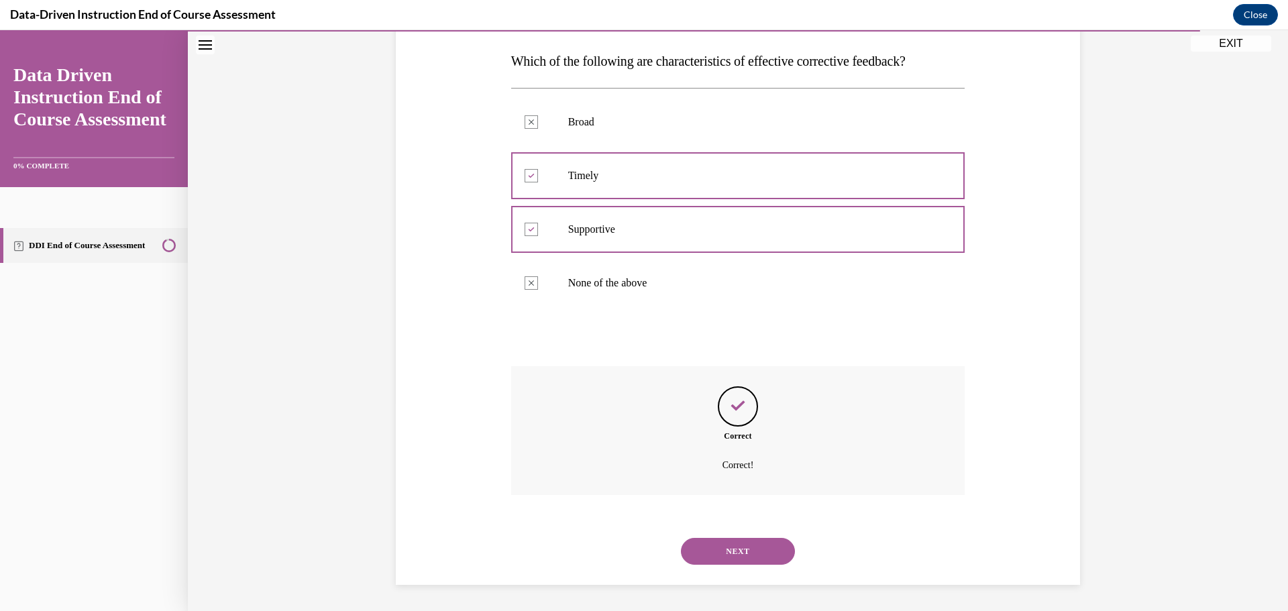
scroll to position [209, 0]
click at [773, 553] on button "NEXT" at bounding box center [738, 550] width 114 height 27
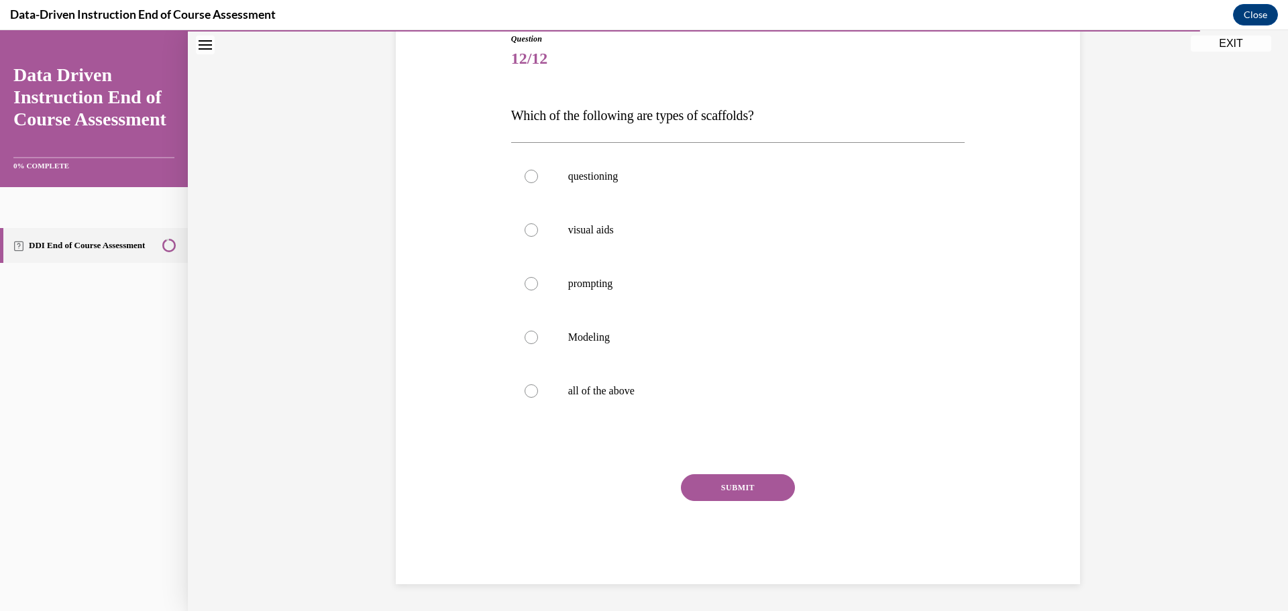
scroll to position [150, 0]
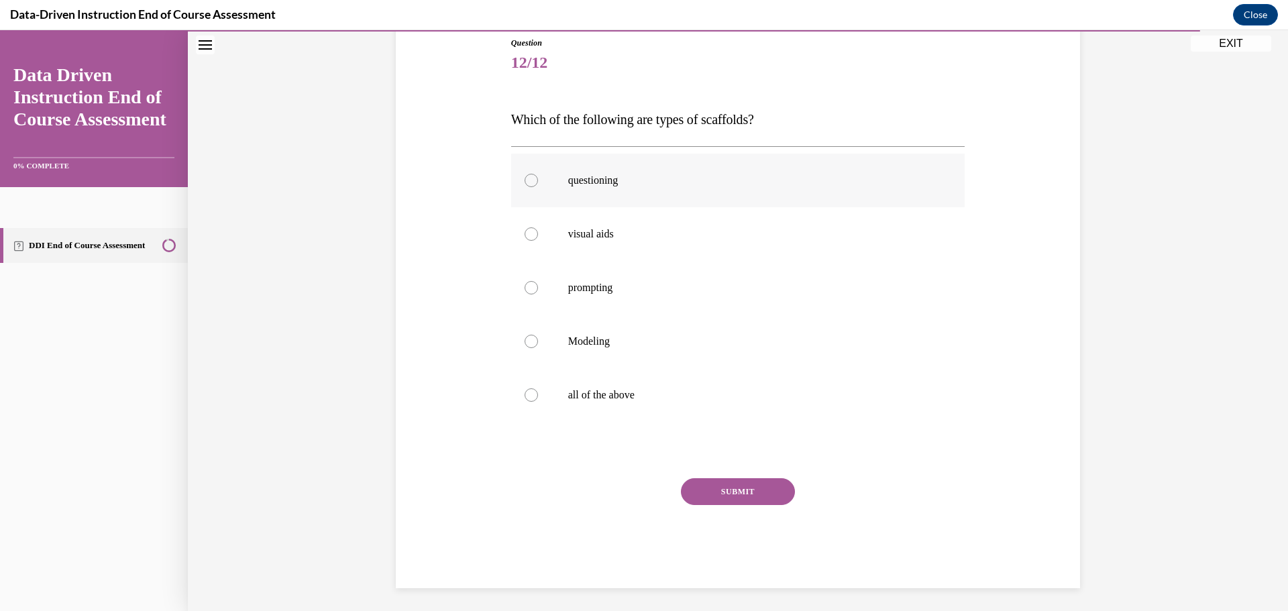
click at [643, 180] on p "questioning" at bounding box center [750, 180] width 364 height 13
click at [538, 180] on input "questioning" at bounding box center [531, 180] width 13 height 13
radio input "true"
click at [638, 241] on label "visual aids" at bounding box center [738, 234] width 454 height 54
click at [538, 241] on input "visual aids" at bounding box center [531, 233] width 13 height 13
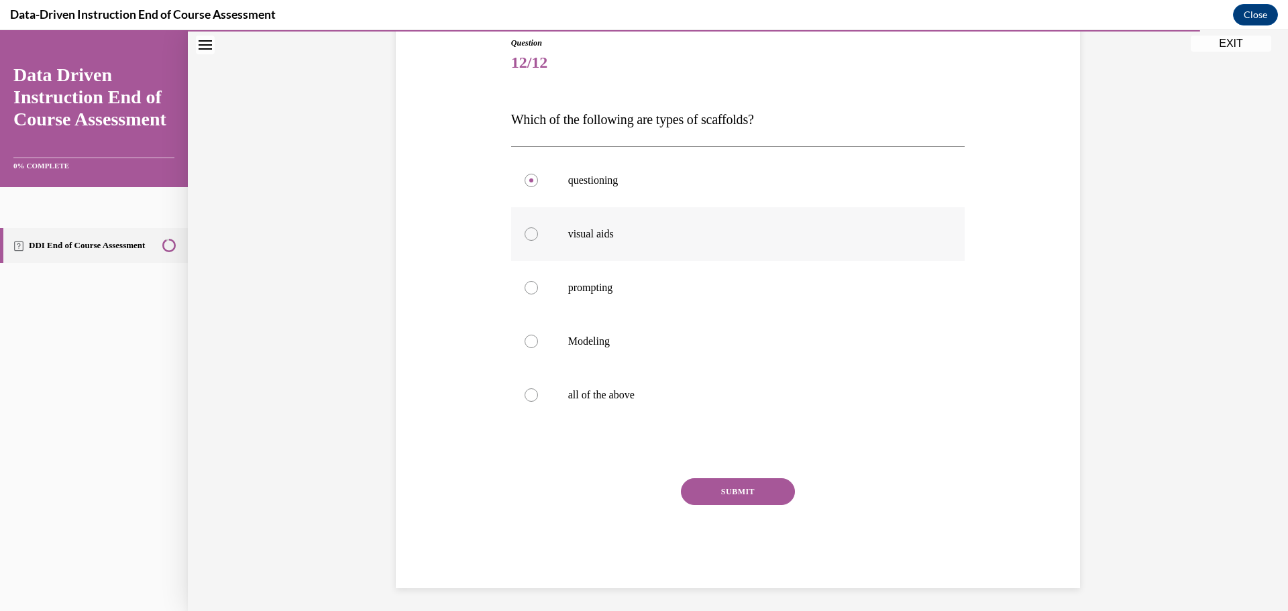
radio input "true"
click at [646, 292] on p "prompting" at bounding box center [750, 287] width 364 height 13
click at [538, 292] on input "prompting" at bounding box center [531, 287] width 13 height 13
radio input "true"
click at [637, 399] on p "all of the above" at bounding box center [750, 394] width 364 height 13
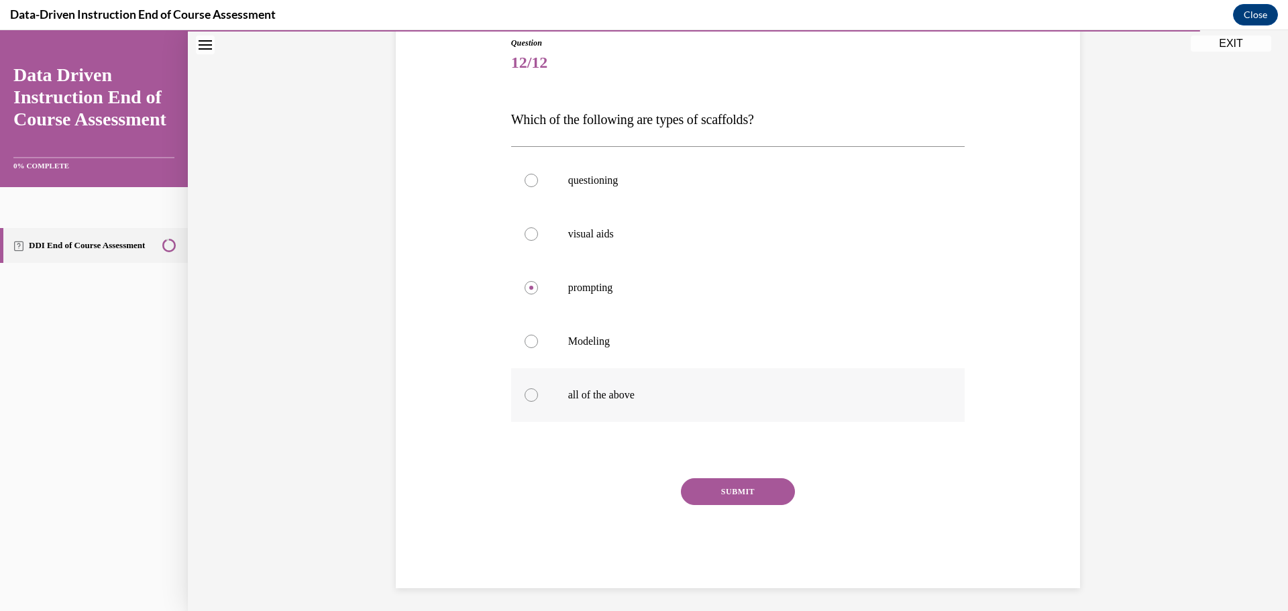
click at [538, 399] on input "all of the above" at bounding box center [531, 394] width 13 height 13
radio input "true"
click at [713, 490] on button "SUBMIT" at bounding box center [738, 491] width 114 height 27
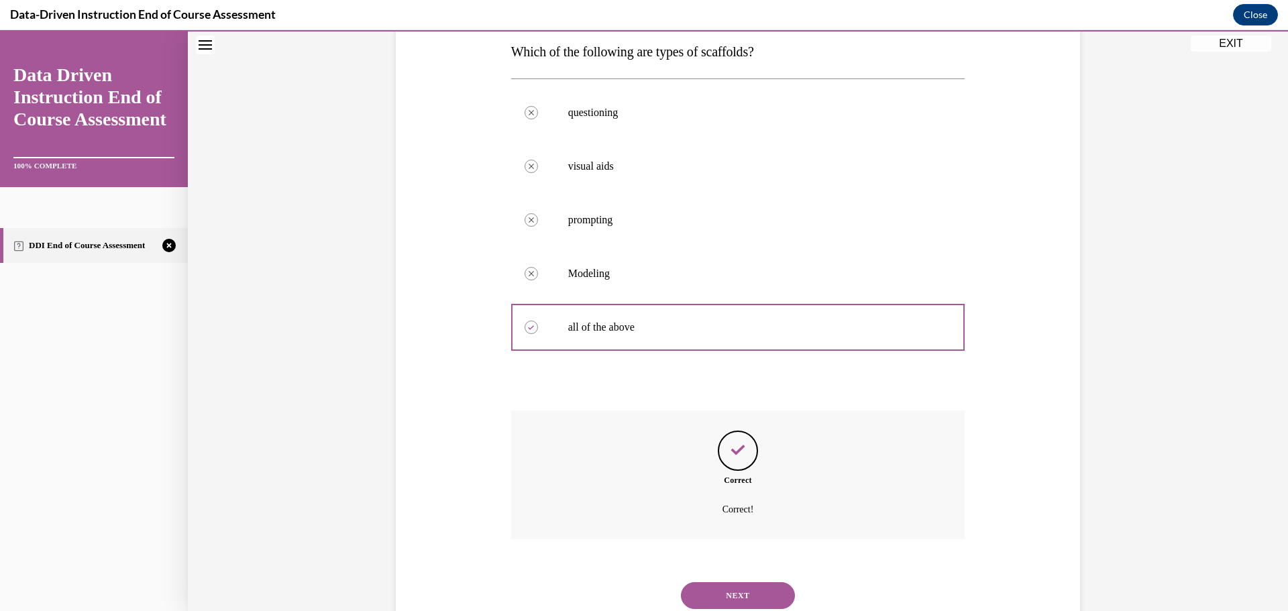
scroll to position [262, 0]
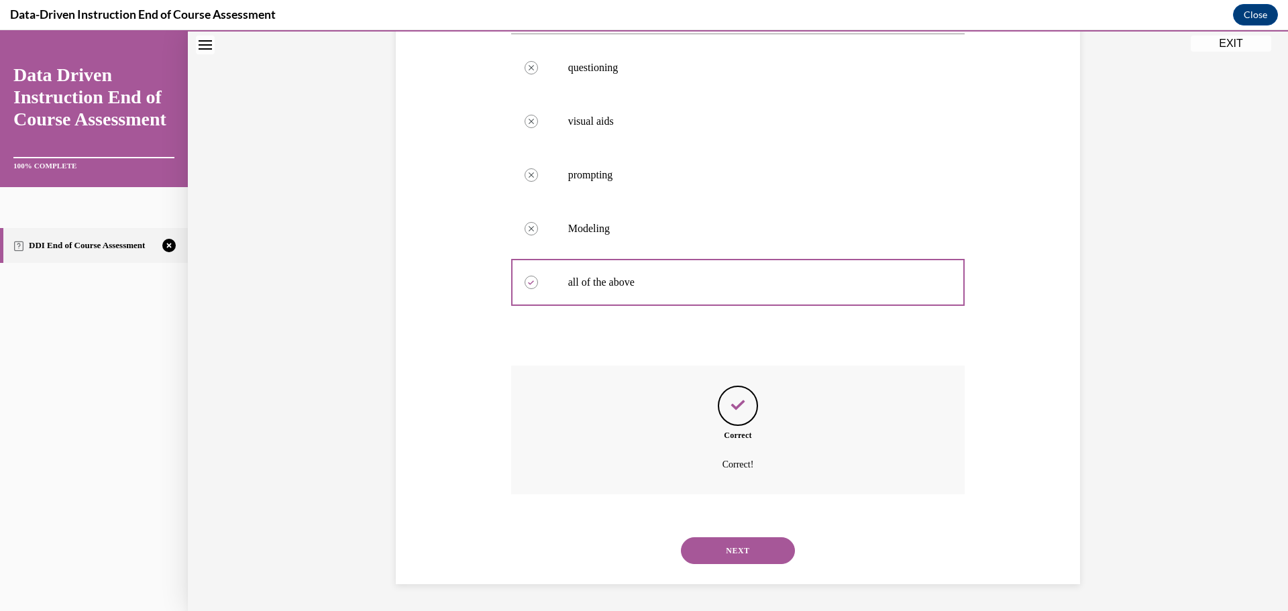
click at [757, 565] on div "NEXT" at bounding box center [738, 551] width 454 height 54
click at [755, 553] on button "NEXT" at bounding box center [738, 550] width 114 height 27
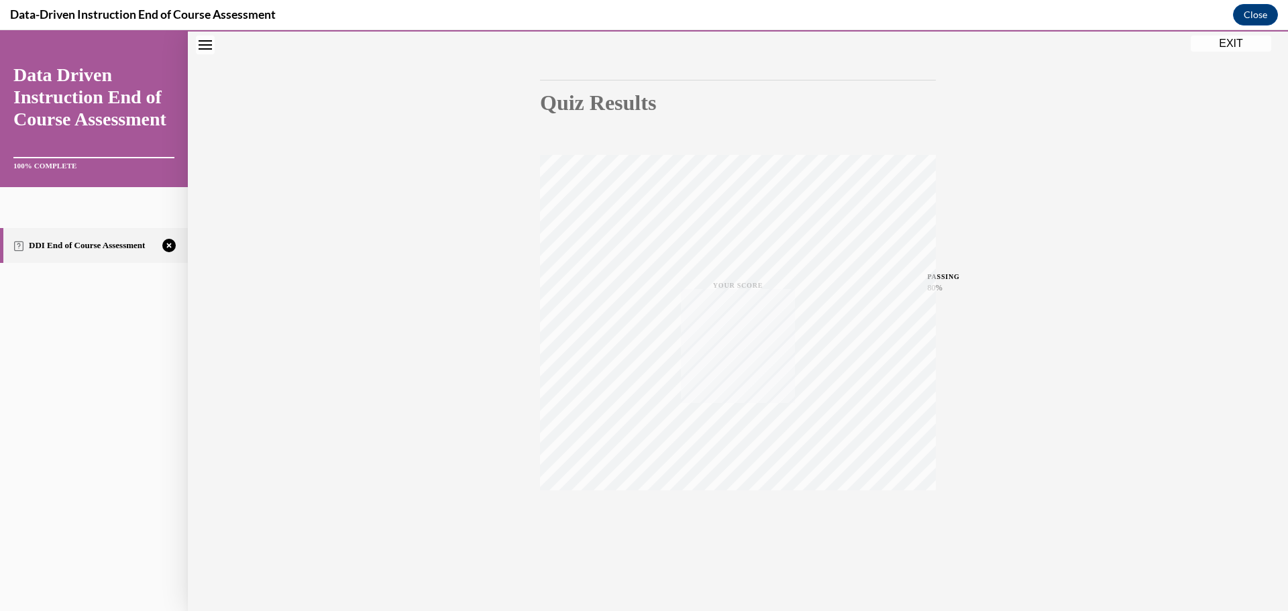
scroll to position [107, 0]
click at [738, 529] on icon "button" at bounding box center [738, 529] width 48 height 15
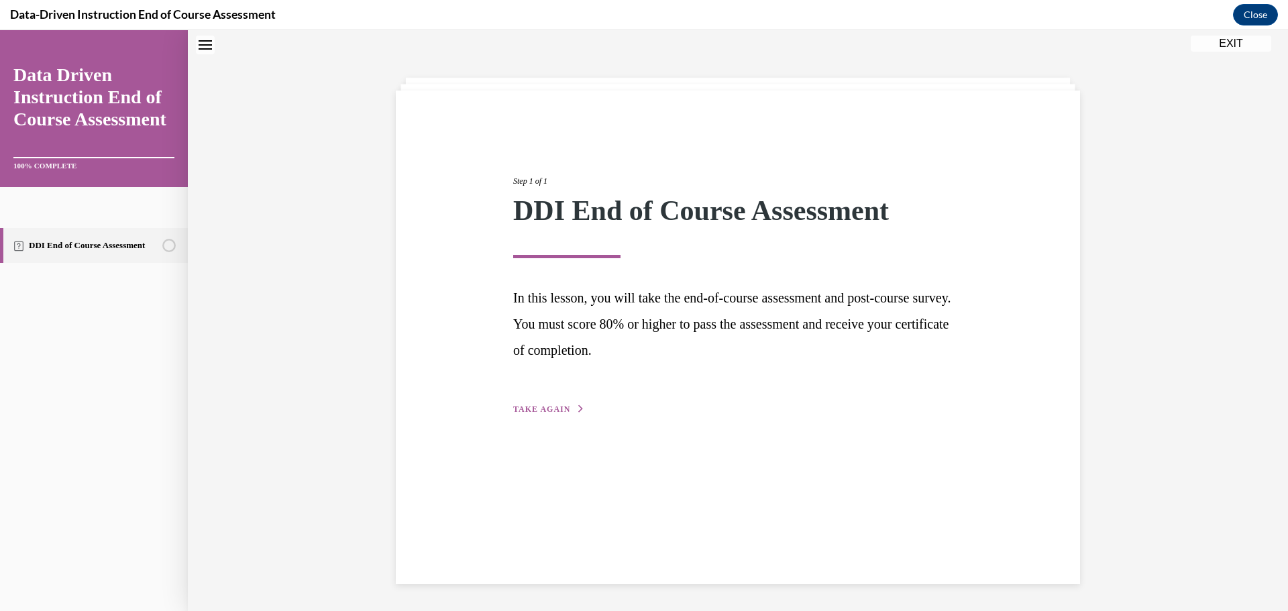
click at [538, 403] on button "TAKE AGAIN" at bounding box center [549, 409] width 72 height 12
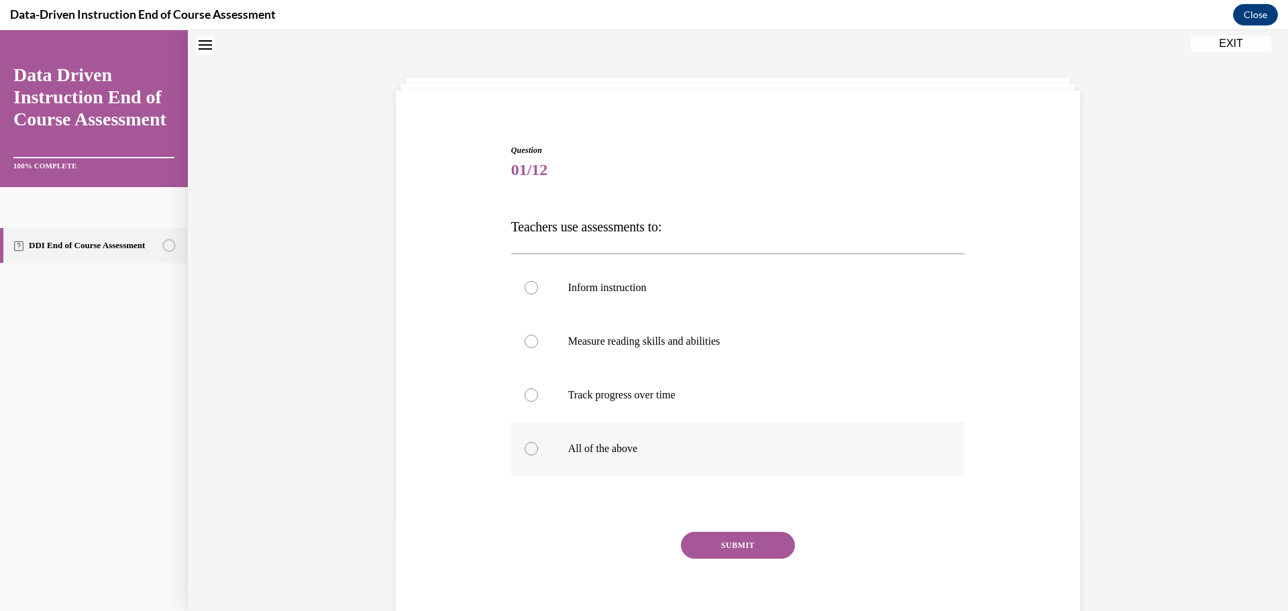
click at [600, 427] on label "All of the above" at bounding box center [738, 449] width 454 height 54
click at [538, 442] on input "All of the above" at bounding box center [531, 448] width 13 height 13
radio input "true"
click at [728, 547] on button "SUBMIT" at bounding box center [738, 545] width 114 height 27
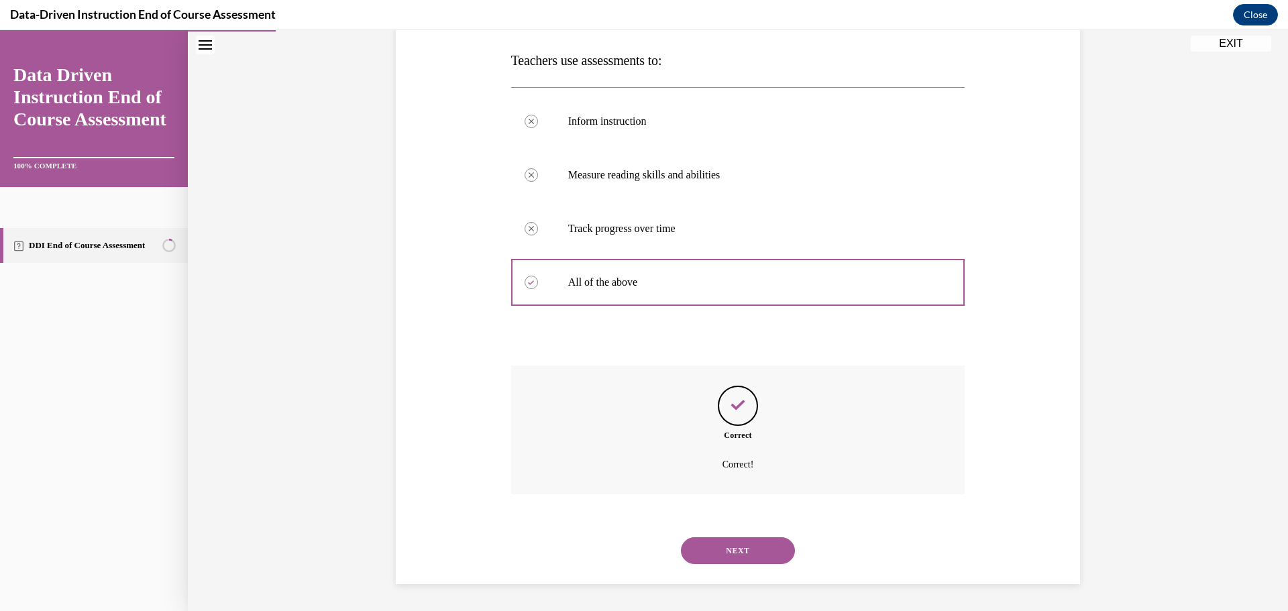
click at [728, 547] on button "NEXT" at bounding box center [738, 550] width 114 height 27
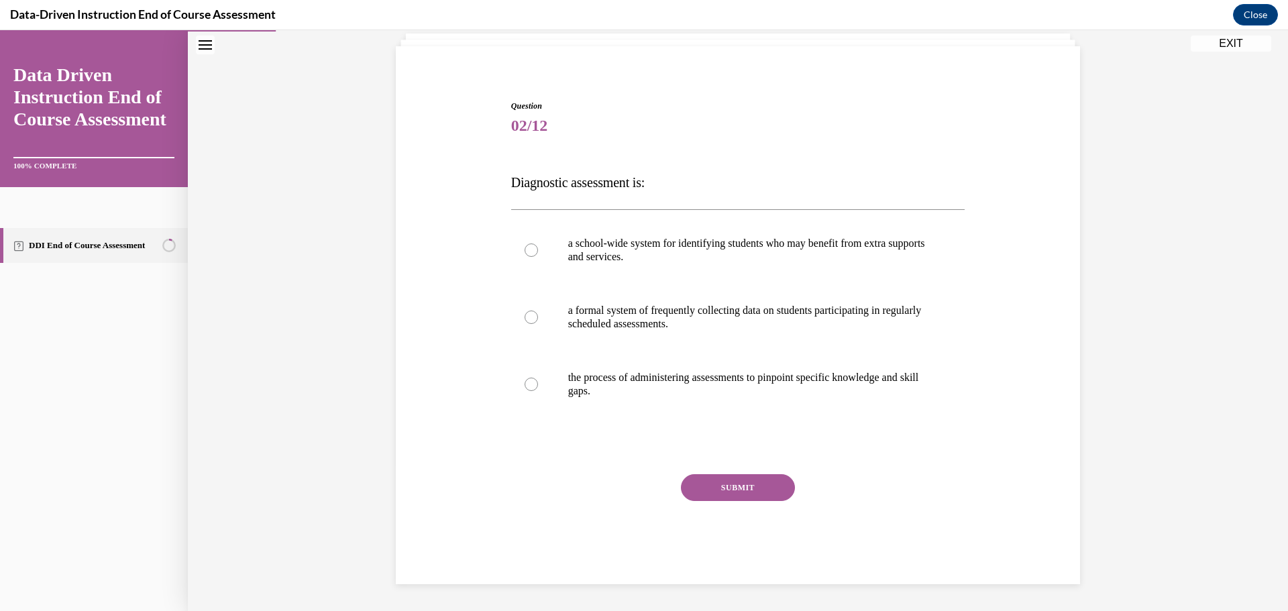
scroll to position [87, 0]
click at [646, 380] on p "the process of administering assessments to pinpoint specific knowledge and ski…" at bounding box center [750, 384] width 364 height 27
click at [538, 380] on input "the process of administering assessments to pinpoint specific knowledge and ski…" at bounding box center [531, 384] width 13 height 13
radio input "true"
click at [709, 486] on button "SUBMIT" at bounding box center [738, 487] width 114 height 27
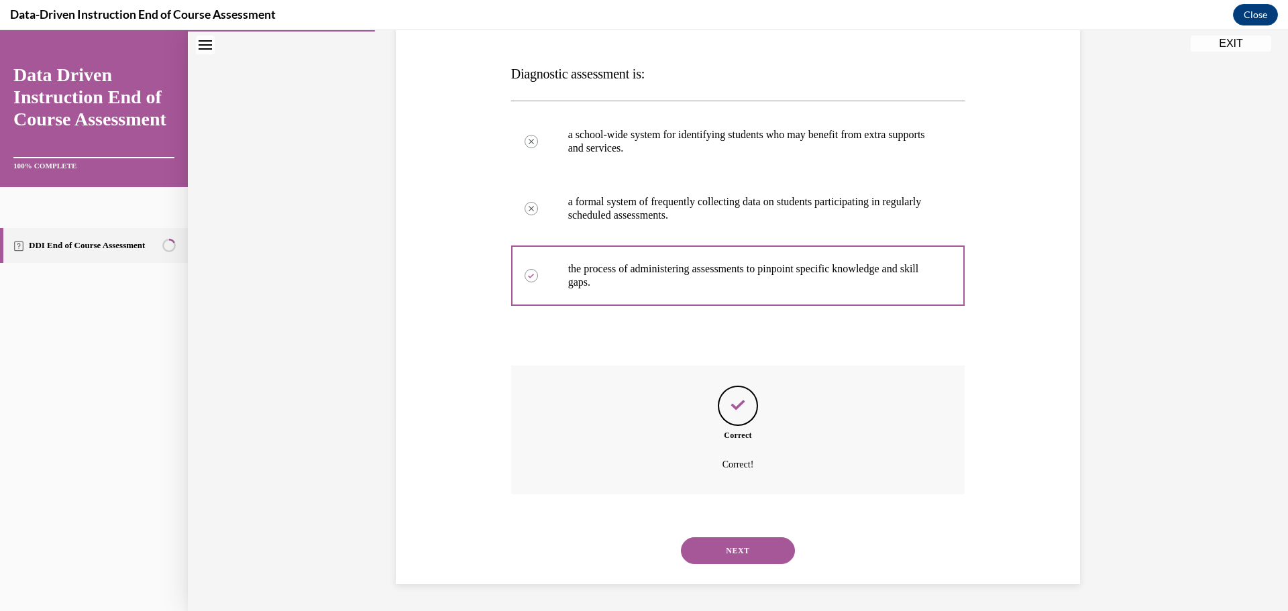
click at [751, 556] on button "NEXT" at bounding box center [738, 550] width 114 height 27
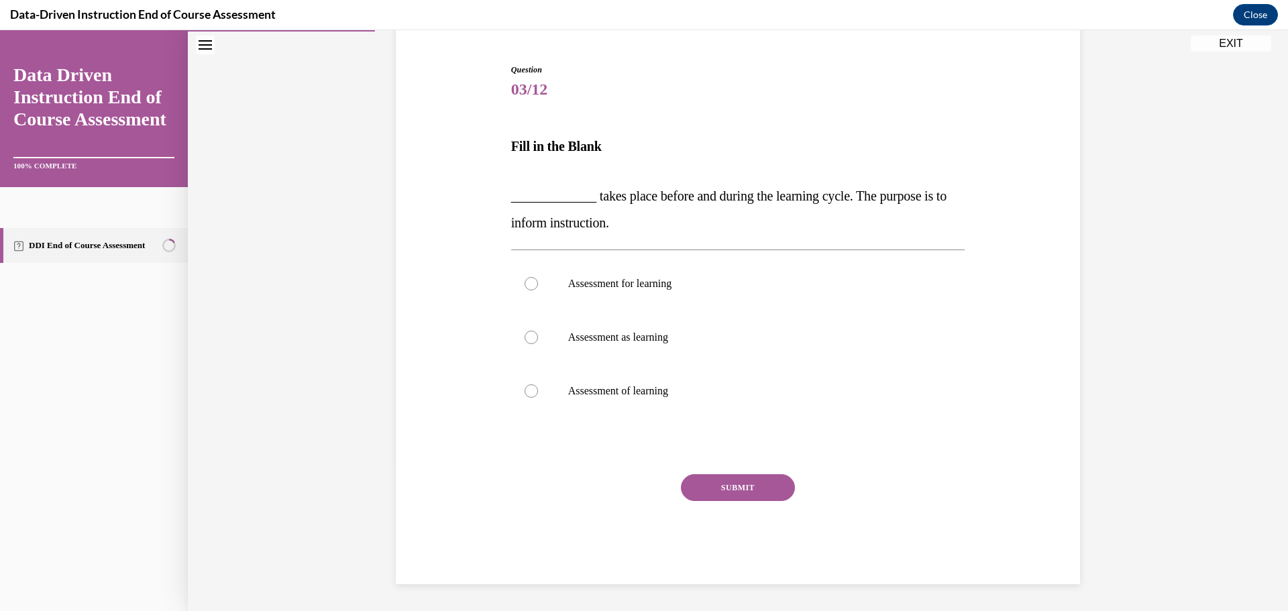
scroll to position [123, 0]
click at [629, 285] on p "Assessment for learning" at bounding box center [750, 283] width 364 height 13
click at [538, 285] on input "Assessment for learning" at bounding box center [531, 283] width 13 height 13
radio input "true"
click at [716, 487] on button "SUBMIT" at bounding box center [738, 487] width 114 height 27
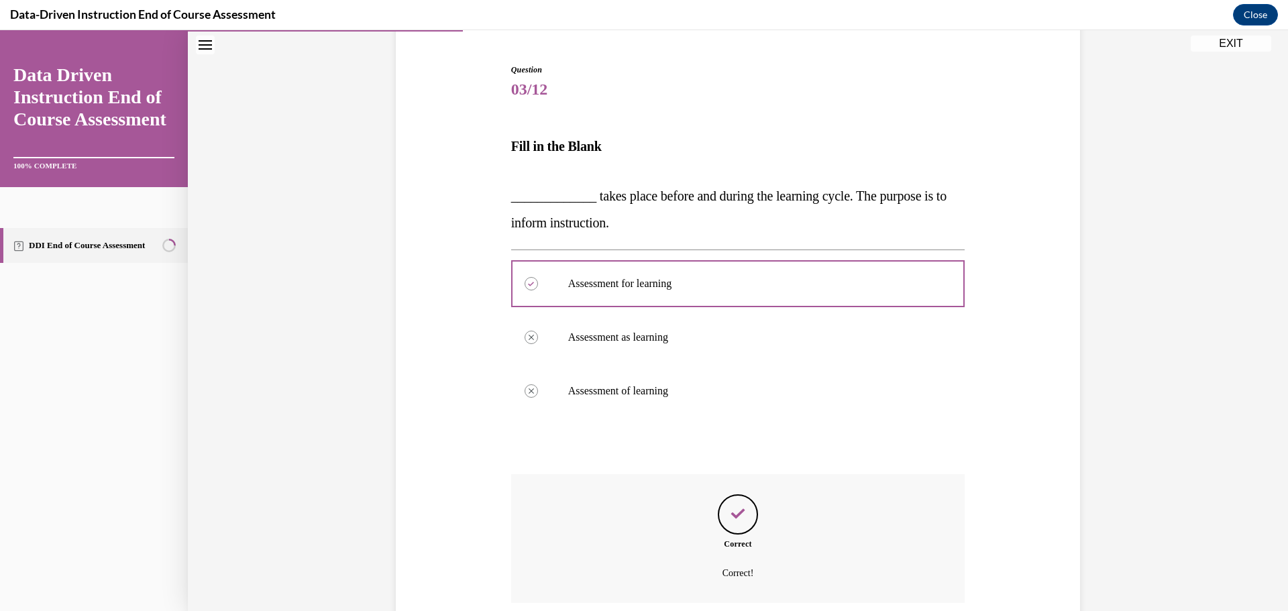
scroll to position [231, 0]
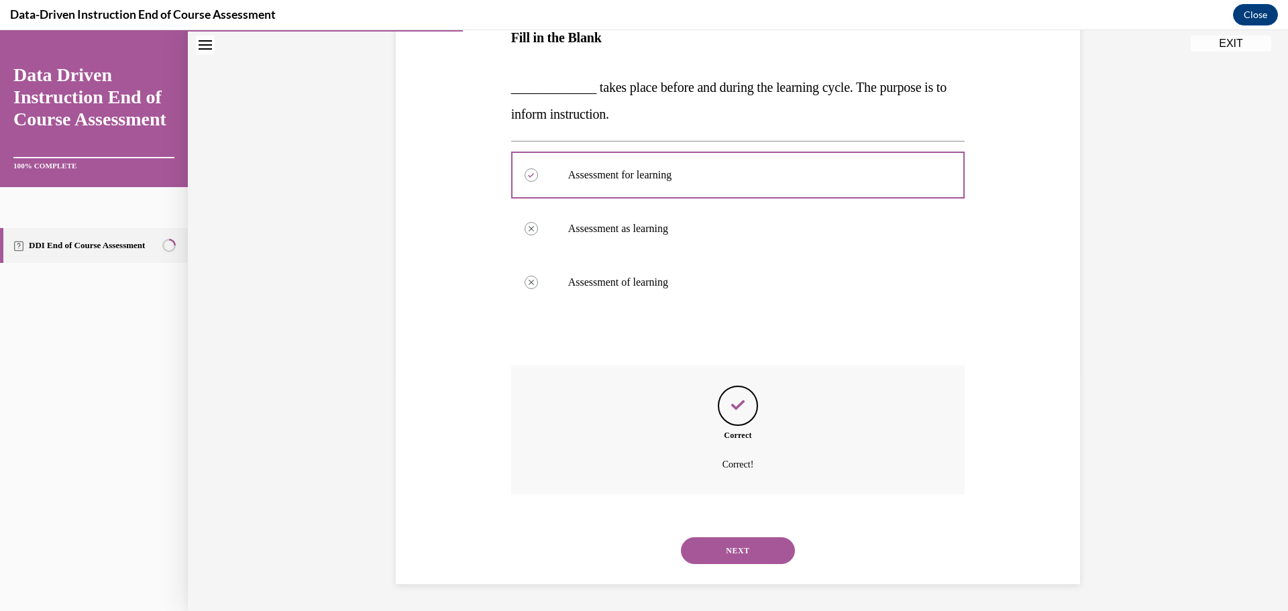
click at [740, 548] on button "NEXT" at bounding box center [738, 550] width 114 height 27
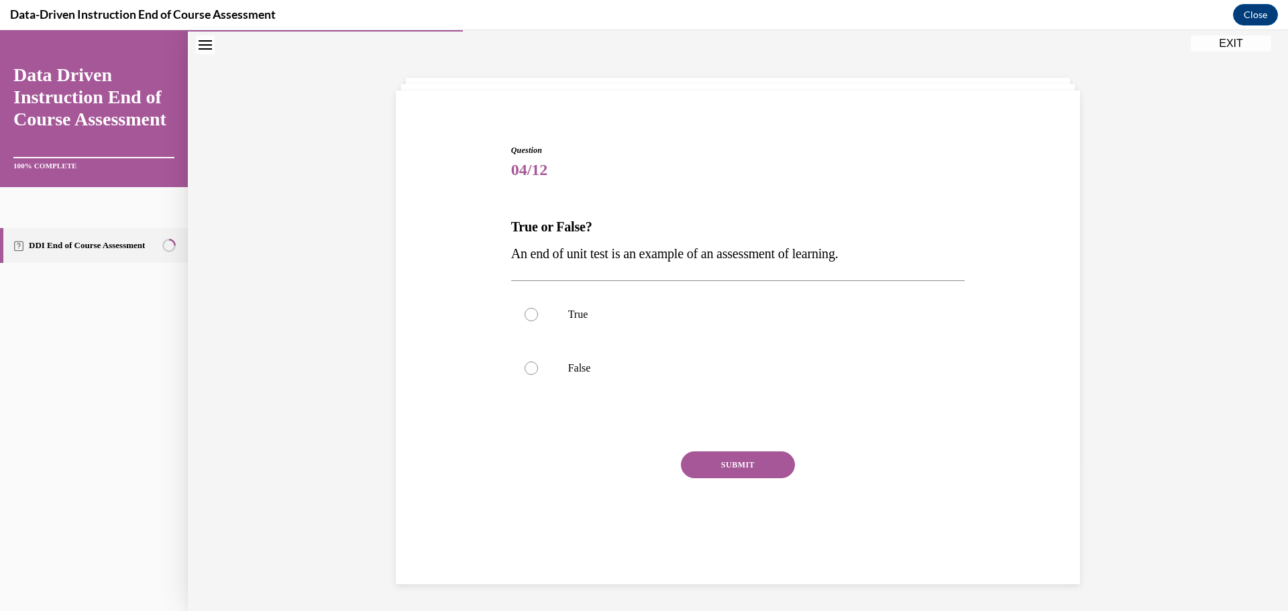
scroll to position [42, 0]
click at [621, 311] on p "True" at bounding box center [750, 314] width 364 height 13
click at [538, 311] on input "True" at bounding box center [531, 314] width 13 height 13
radio input "true"
click at [734, 471] on button "SUBMIT" at bounding box center [738, 464] width 114 height 27
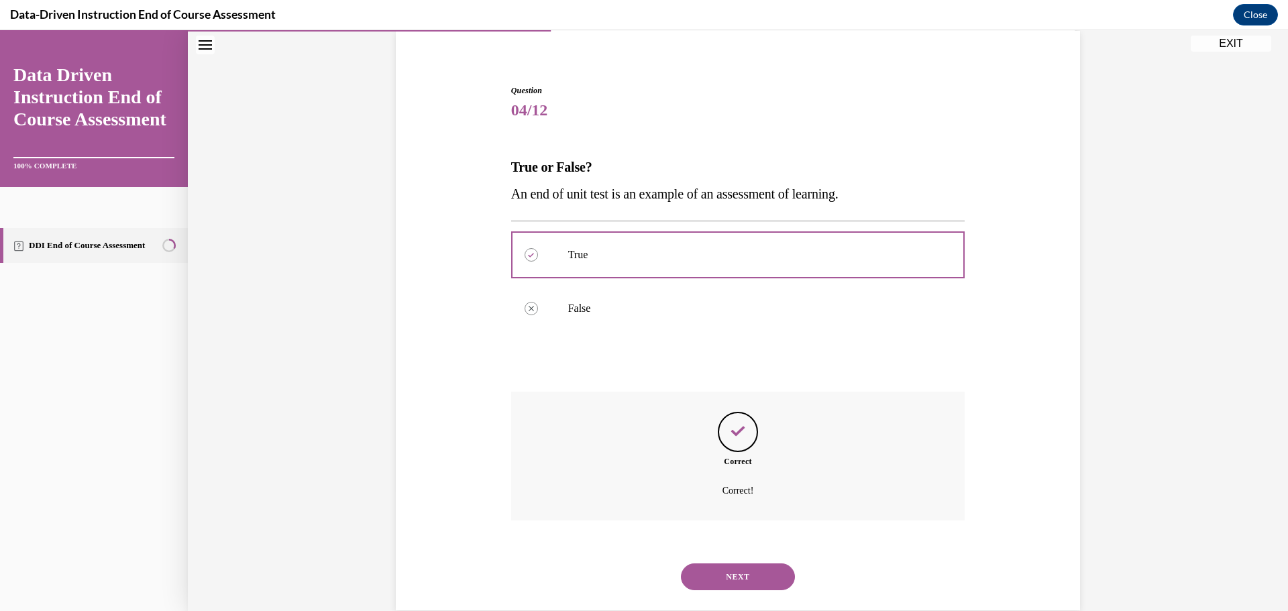
scroll to position [128, 0]
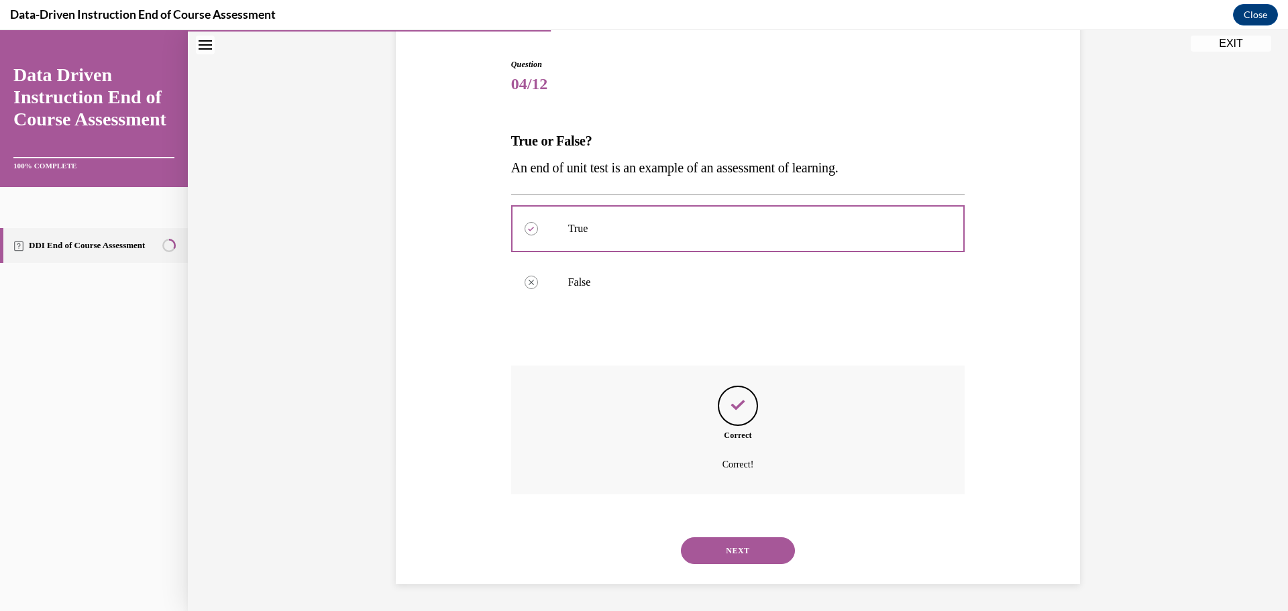
click at [757, 550] on button "NEXT" at bounding box center [738, 550] width 114 height 27
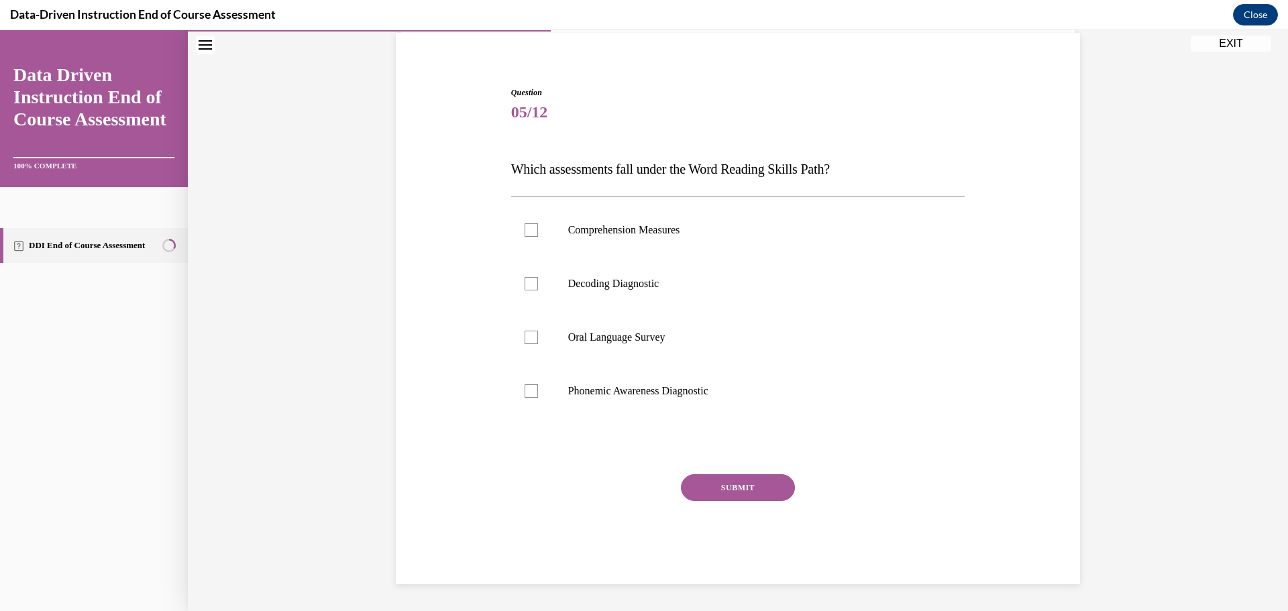
scroll to position [42, 0]
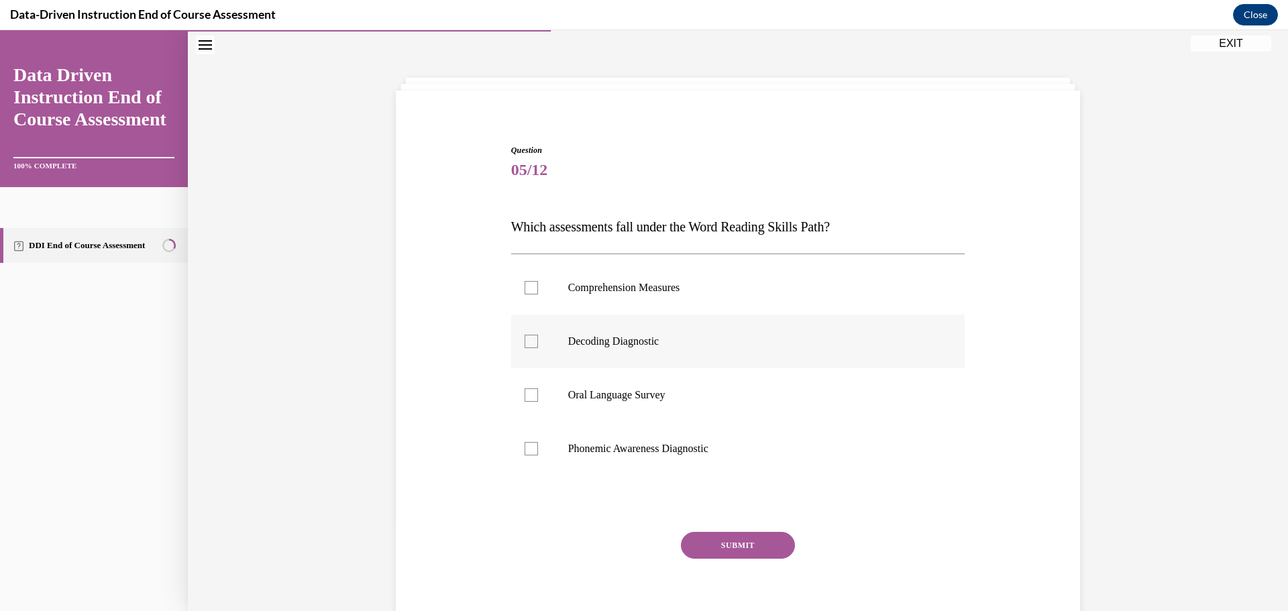
click at [662, 358] on label "Decoding Diagnostic" at bounding box center [738, 342] width 454 height 54
click at [538, 348] on input "Decoding Diagnostic" at bounding box center [531, 341] width 13 height 13
checkbox input "true"
click at [735, 538] on button "SUBMIT" at bounding box center [738, 545] width 114 height 27
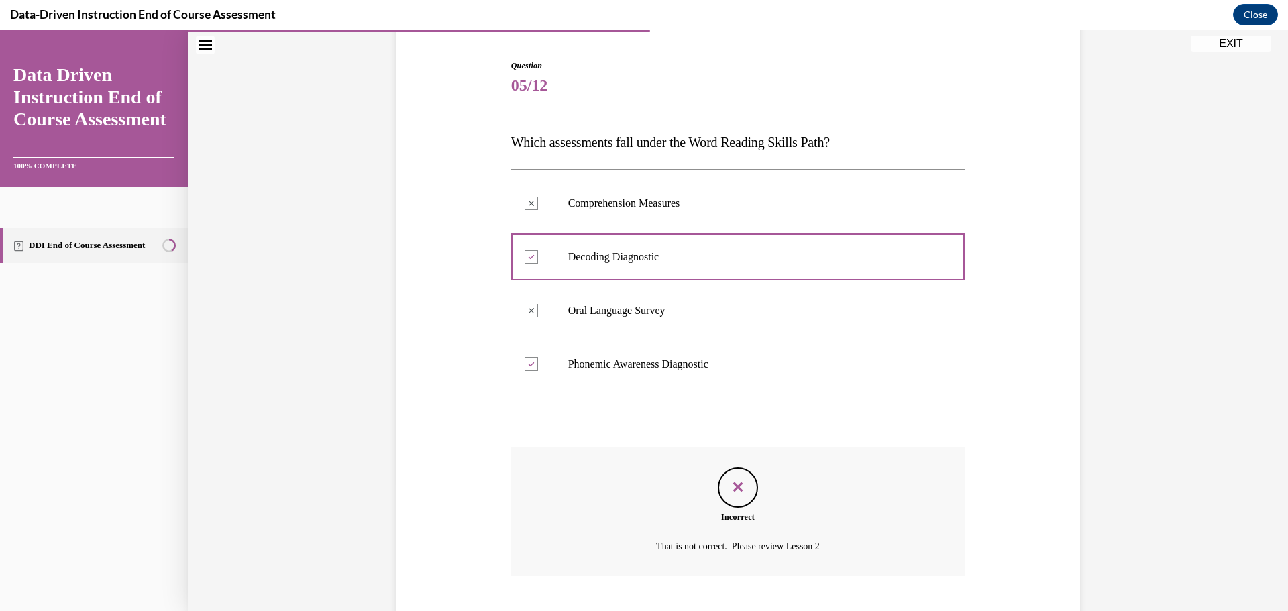
scroll to position [209, 0]
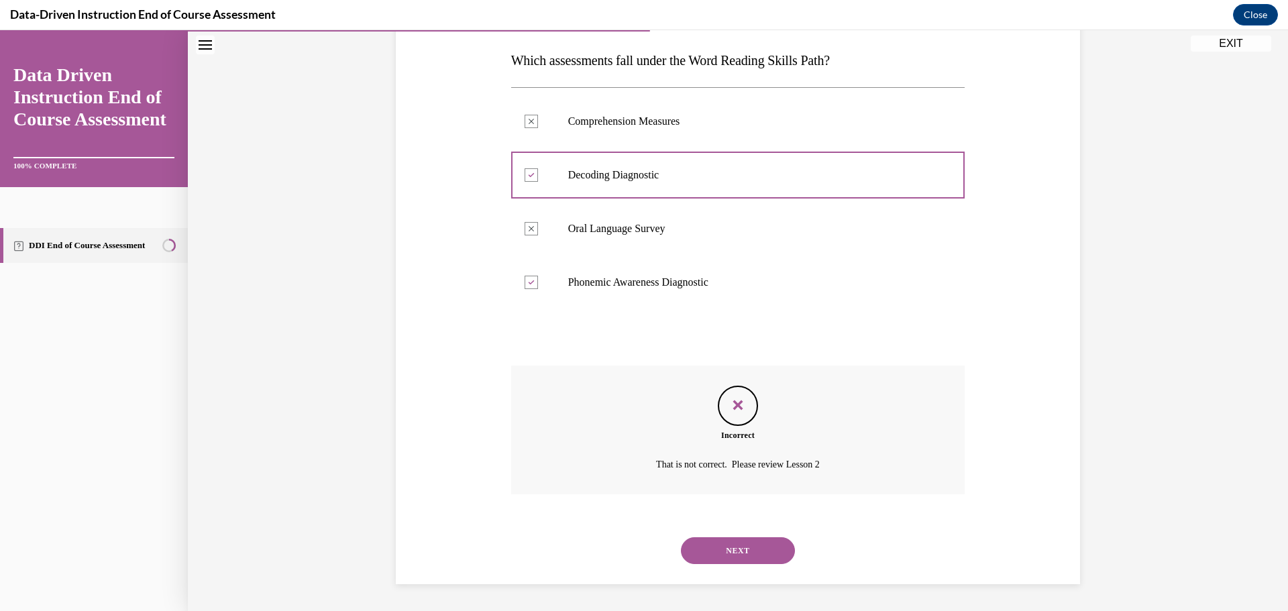
click at [777, 553] on button "NEXT" at bounding box center [738, 550] width 114 height 27
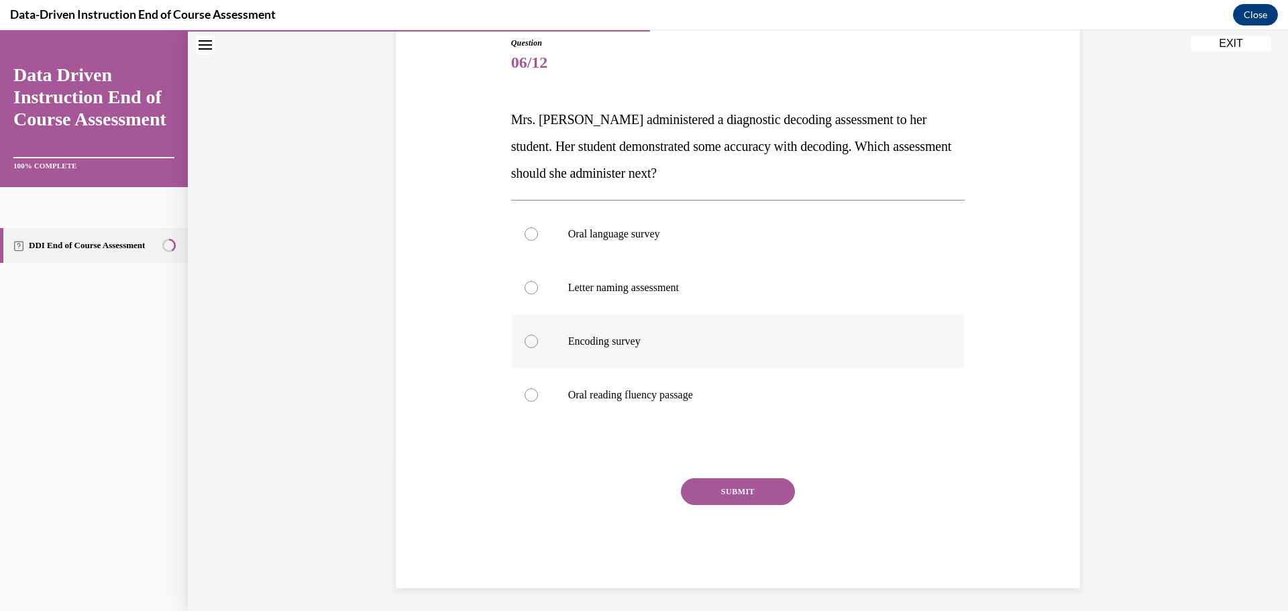
click at [604, 339] on p "Encoding survey" at bounding box center [750, 341] width 364 height 13
click at [538, 339] on input "Encoding survey" at bounding box center [531, 341] width 13 height 13
radio input "true"
click at [734, 496] on button "SUBMIT" at bounding box center [738, 491] width 114 height 27
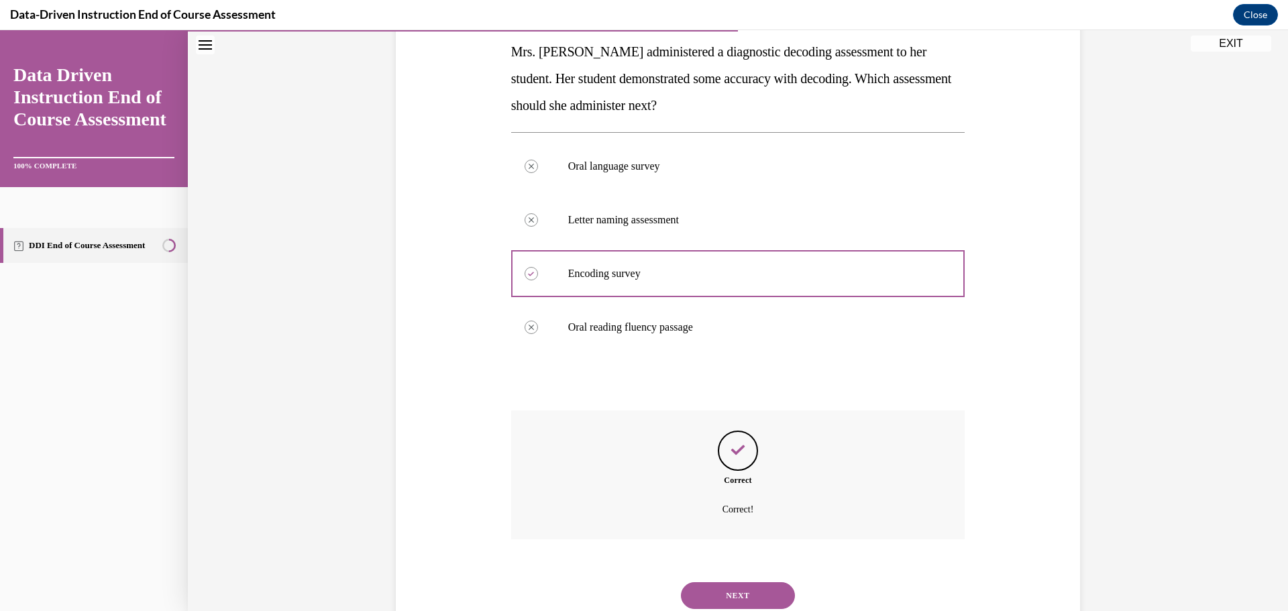
scroll to position [262, 0]
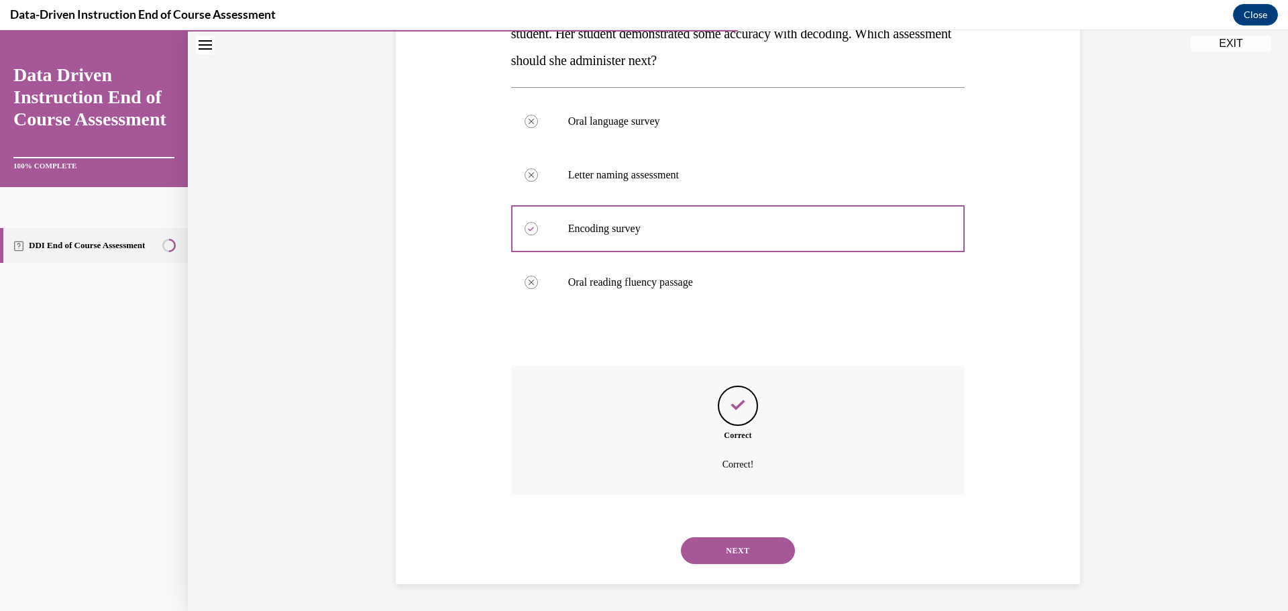
click at [742, 549] on button "NEXT" at bounding box center [738, 550] width 114 height 27
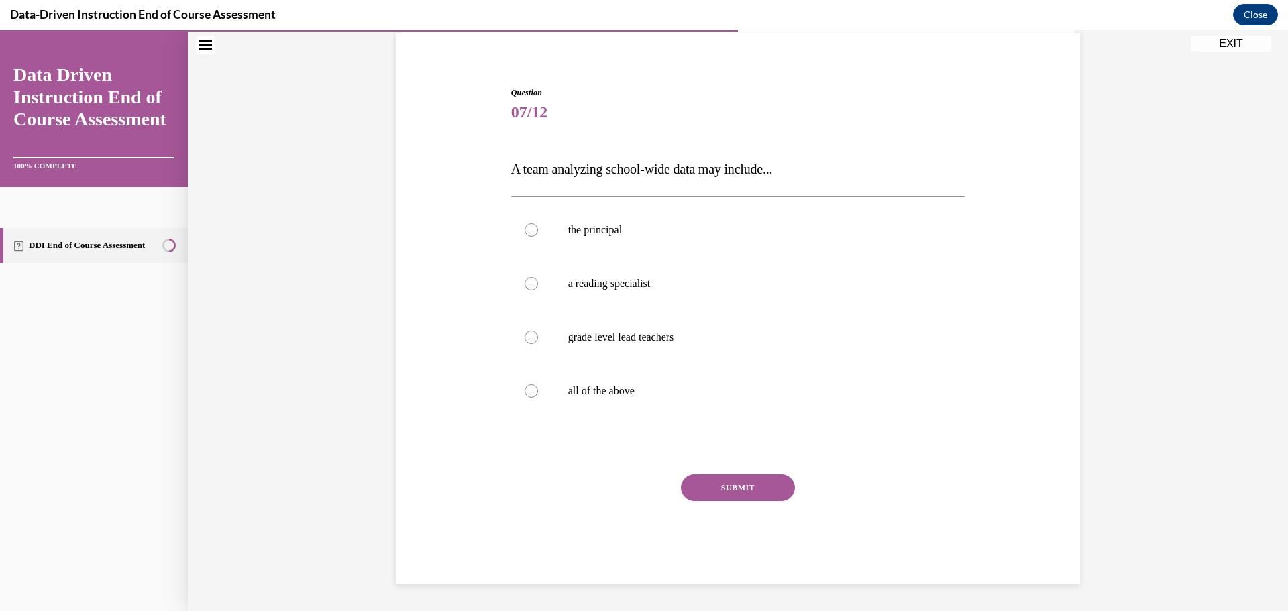
scroll to position [100, 0]
click at [596, 392] on p "all of the above" at bounding box center [750, 390] width 364 height 13
click at [538, 392] on input "all of the above" at bounding box center [531, 390] width 13 height 13
radio input "true"
click at [749, 486] on button "SUBMIT" at bounding box center [738, 487] width 114 height 27
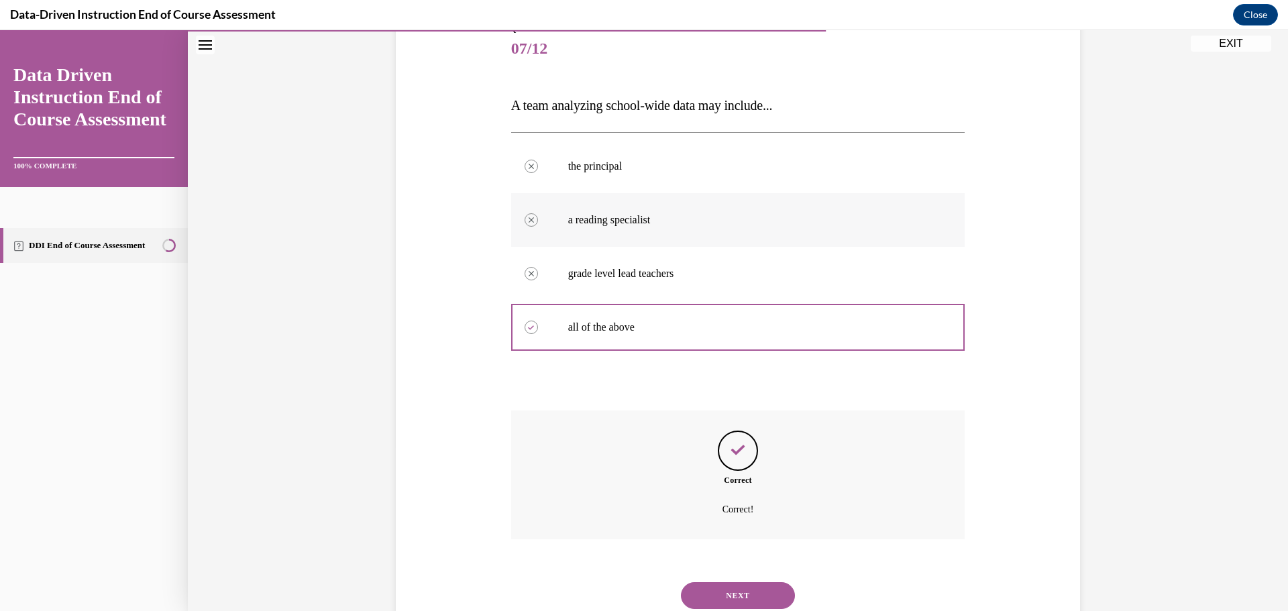
scroll to position [209, 0]
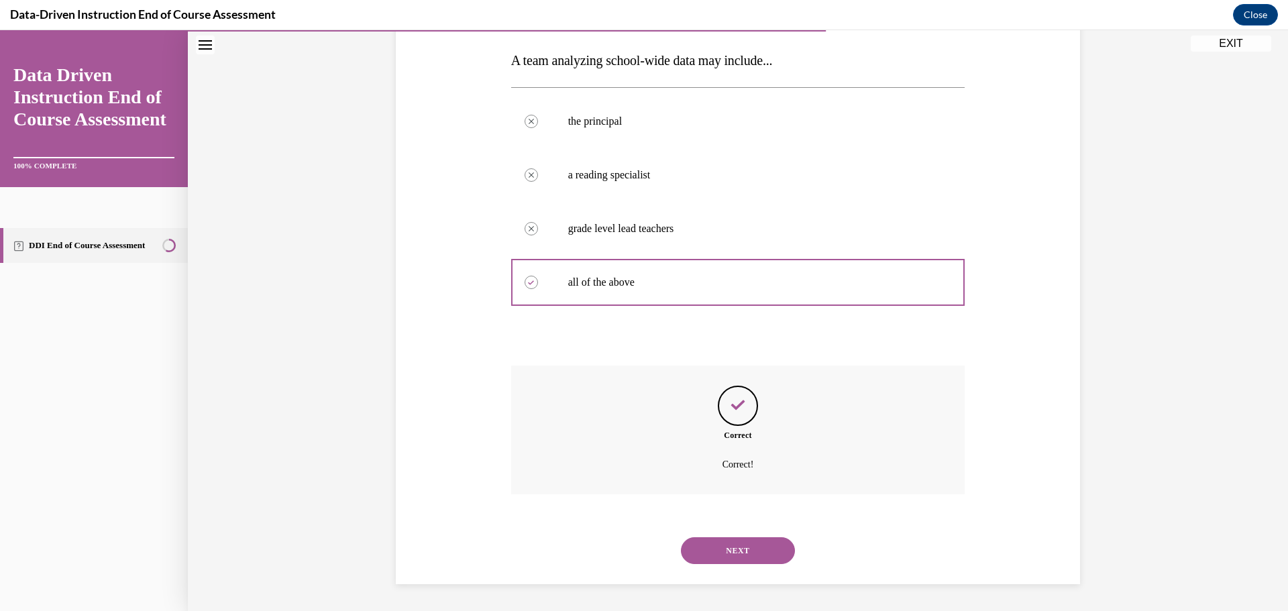
click at [745, 553] on button "NEXT" at bounding box center [738, 550] width 114 height 27
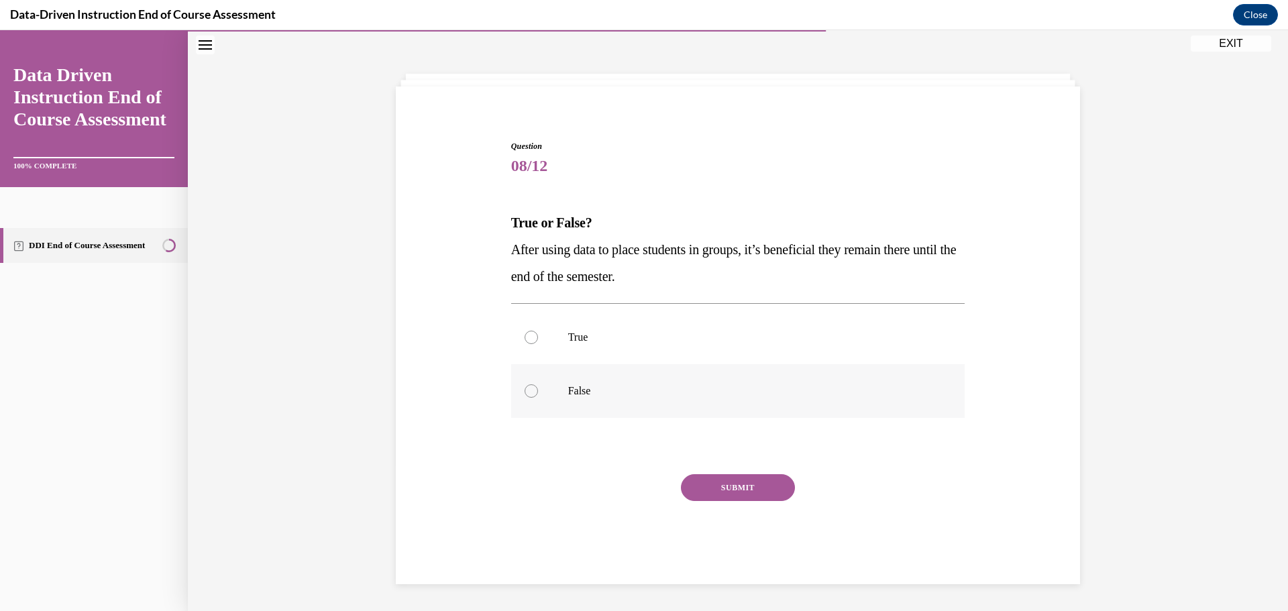
click at [577, 376] on label "False" at bounding box center [738, 391] width 454 height 54
click at [538, 384] on input "False" at bounding box center [531, 390] width 13 height 13
radio input "true"
click at [695, 479] on button "SUBMIT" at bounding box center [738, 487] width 114 height 27
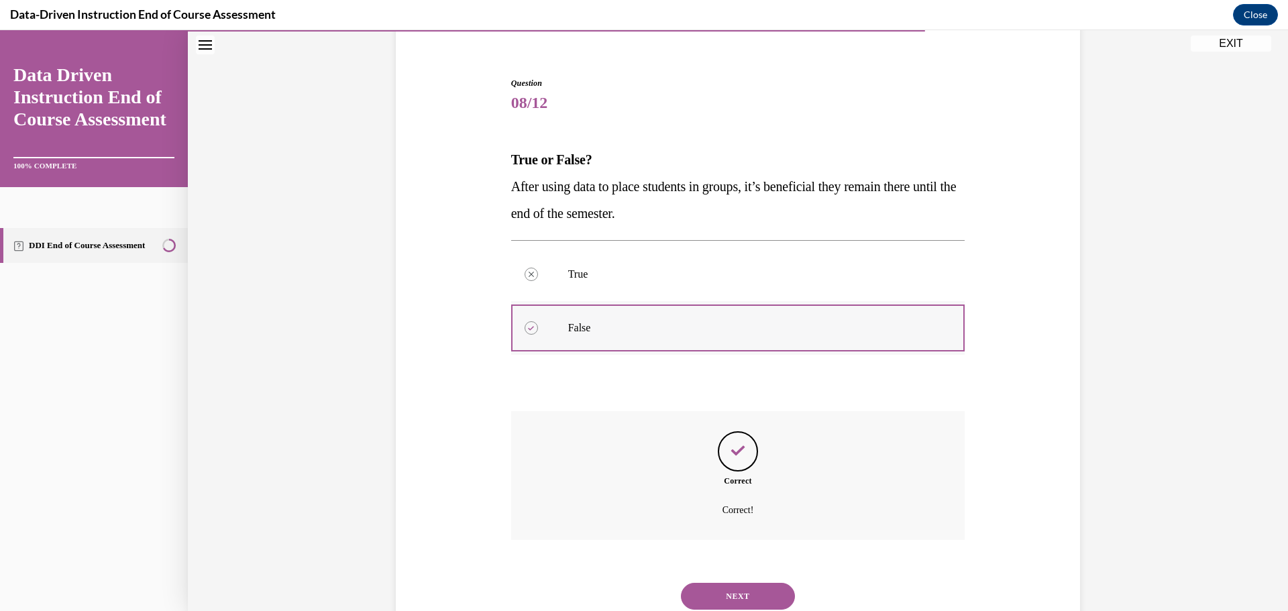
scroll to position [155, 0]
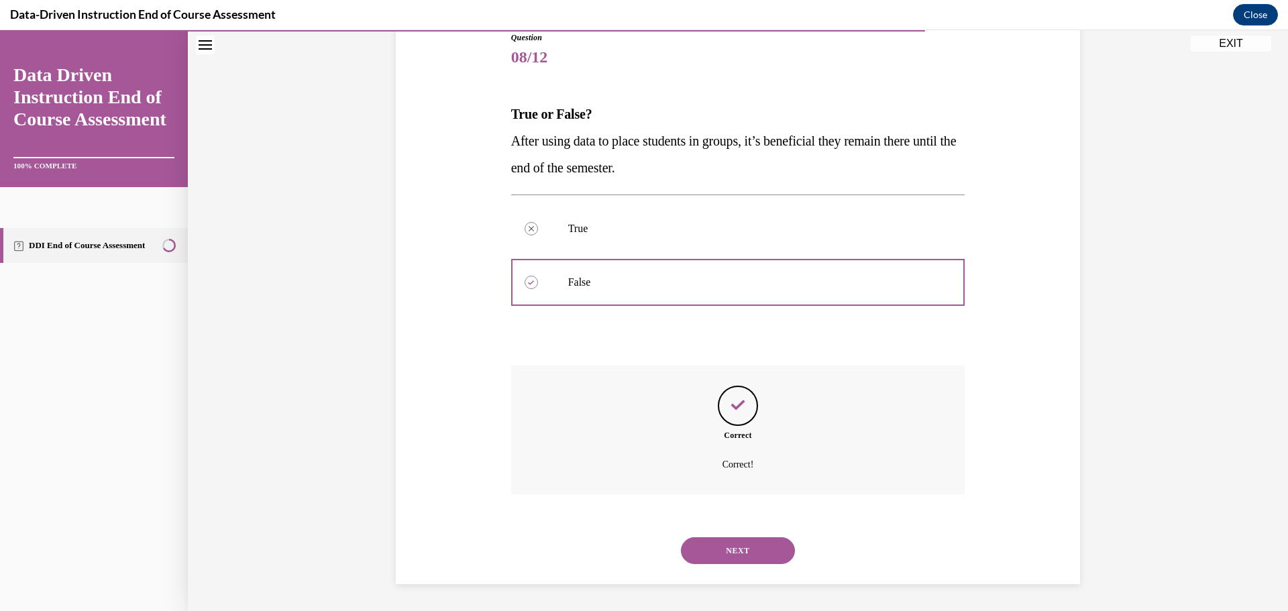
click at [756, 542] on button "NEXT" at bounding box center [738, 550] width 114 height 27
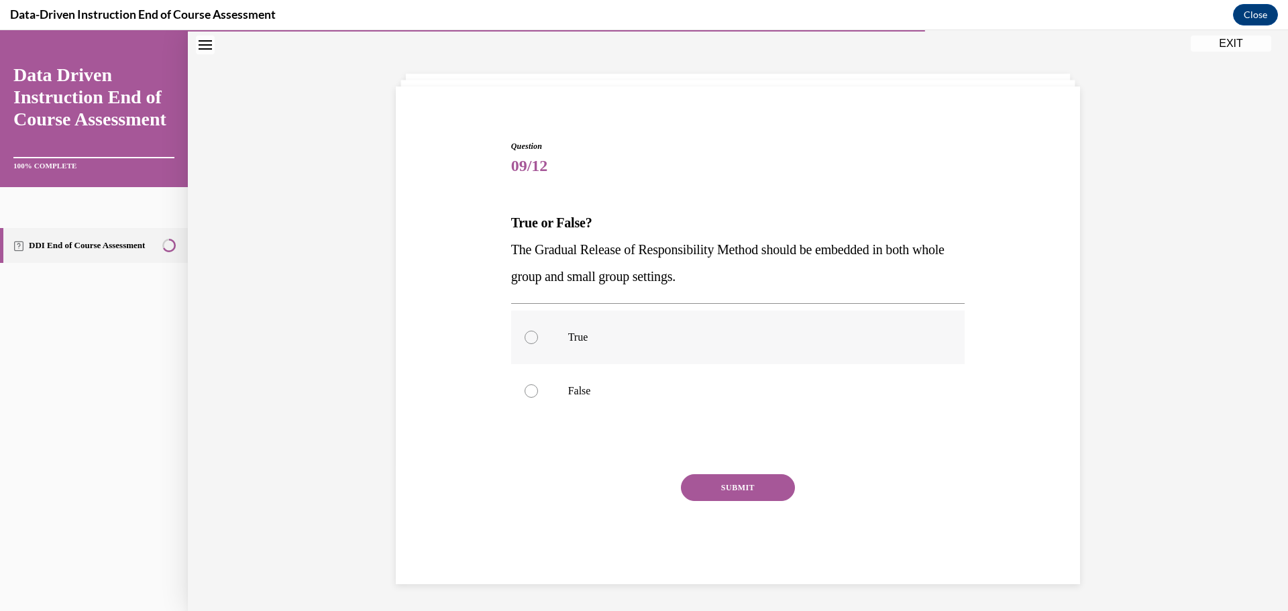
click at [604, 334] on p "True" at bounding box center [750, 337] width 364 height 13
click at [538, 334] on input "True" at bounding box center [531, 337] width 13 height 13
radio input "true"
click at [748, 485] on button "SUBMIT" at bounding box center [738, 487] width 114 height 27
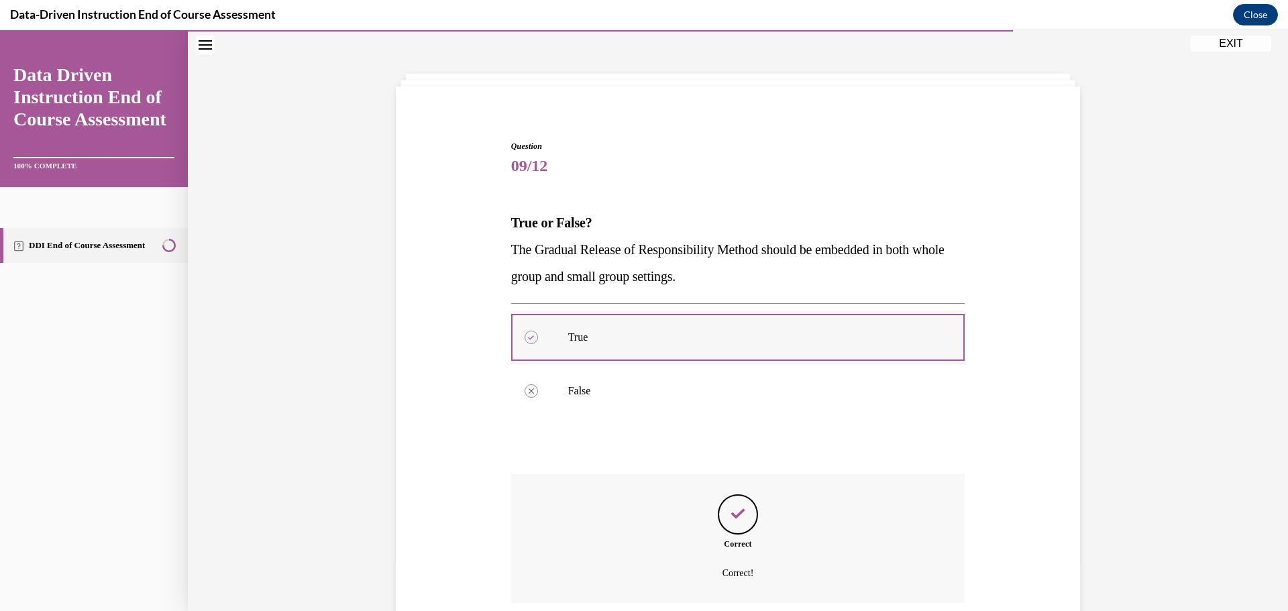
scroll to position [155, 0]
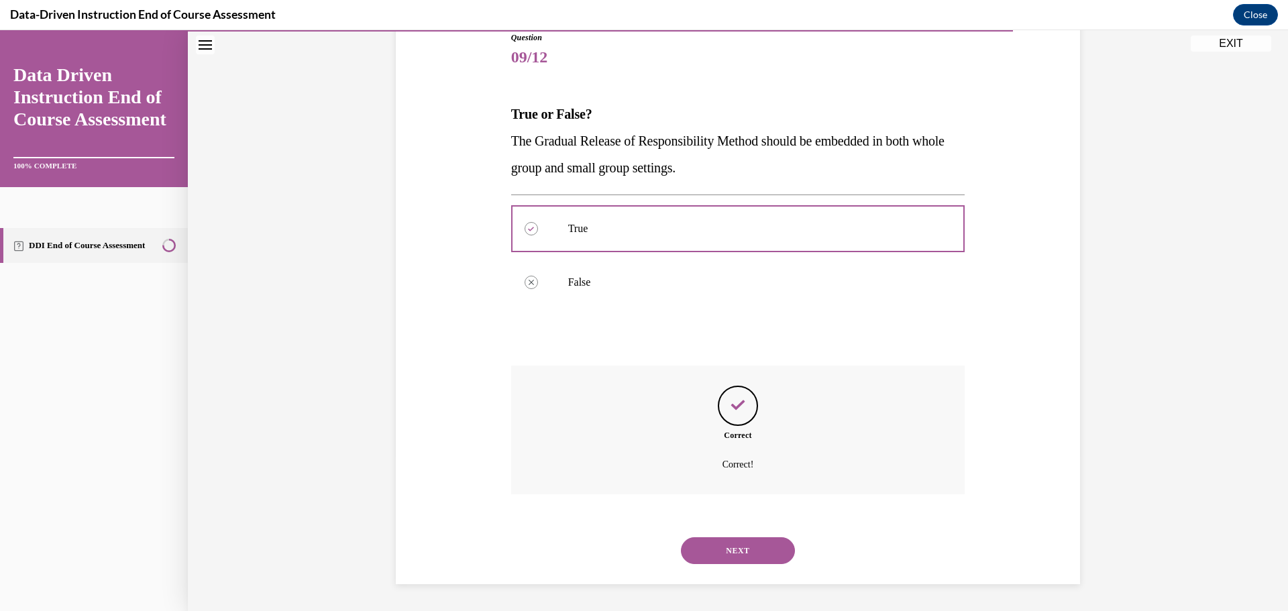
click at [771, 550] on button "NEXT" at bounding box center [738, 550] width 114 height 27
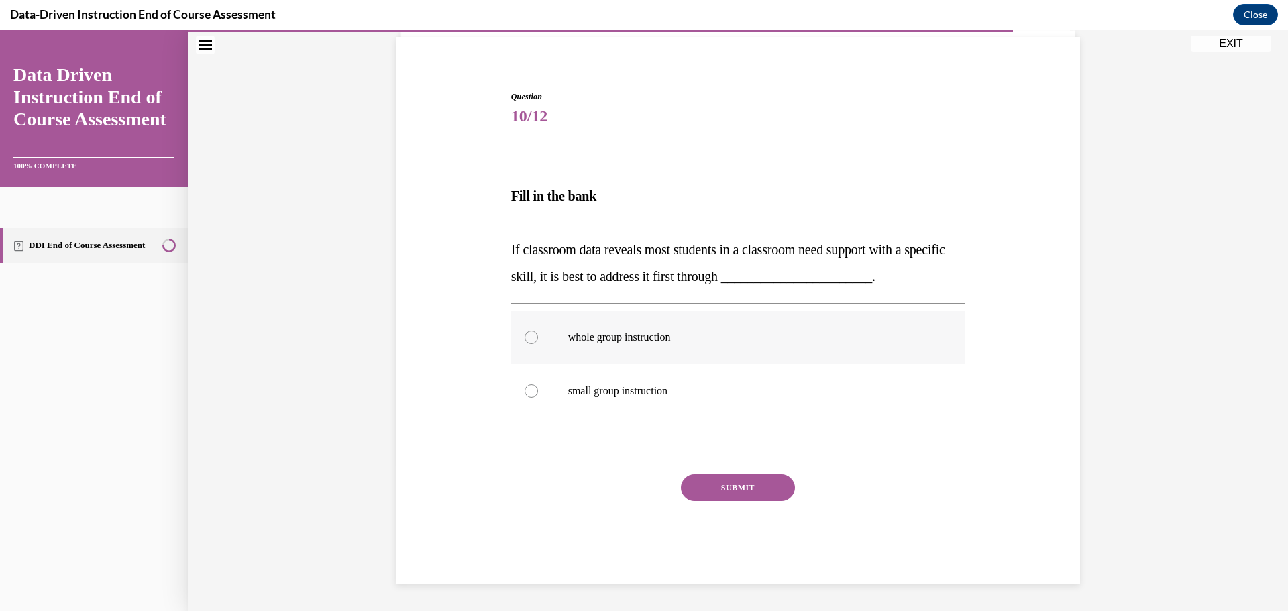
click at [633, 339] on p "whole group instruction" at bounding box center [750, 337] width 364 height 13
click at [538, 339] on input "whole group instruction" at bounding box center [531, 337] width 13 height 13
radio input "true"
click at [745, 493] on button "SUBMIT" at bounding box center [738, 487] width 114 height 27
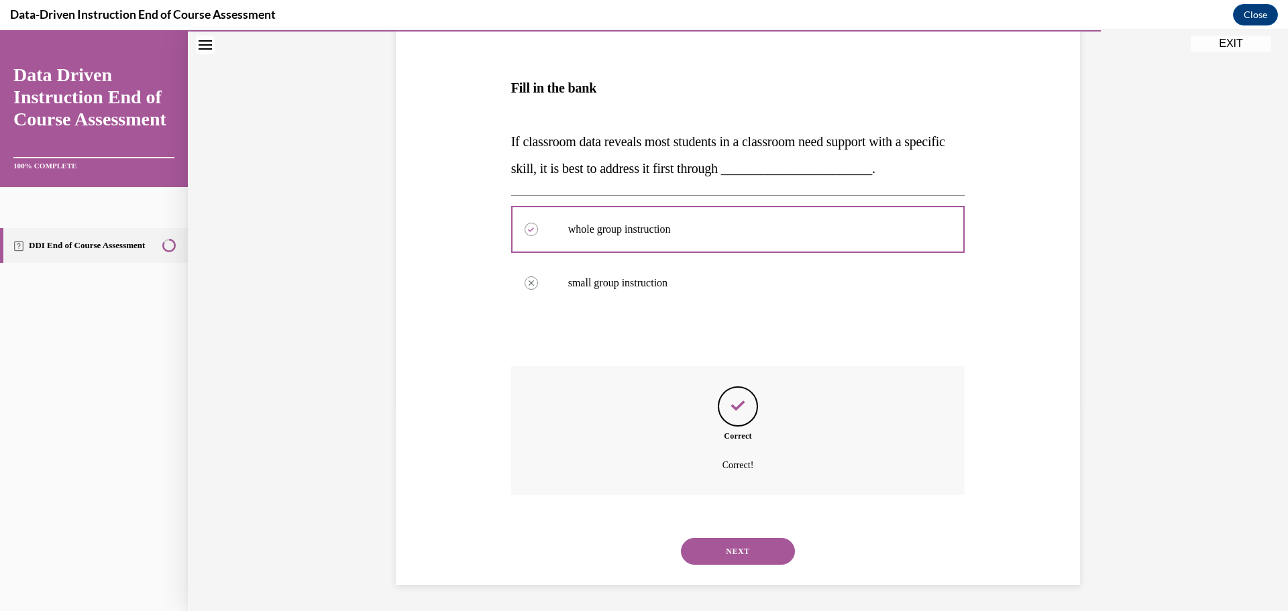
scroll to position [205, 0]
click at [769, 553] on button "NEXT" at bounding box center [738, 550] width 114 height 27
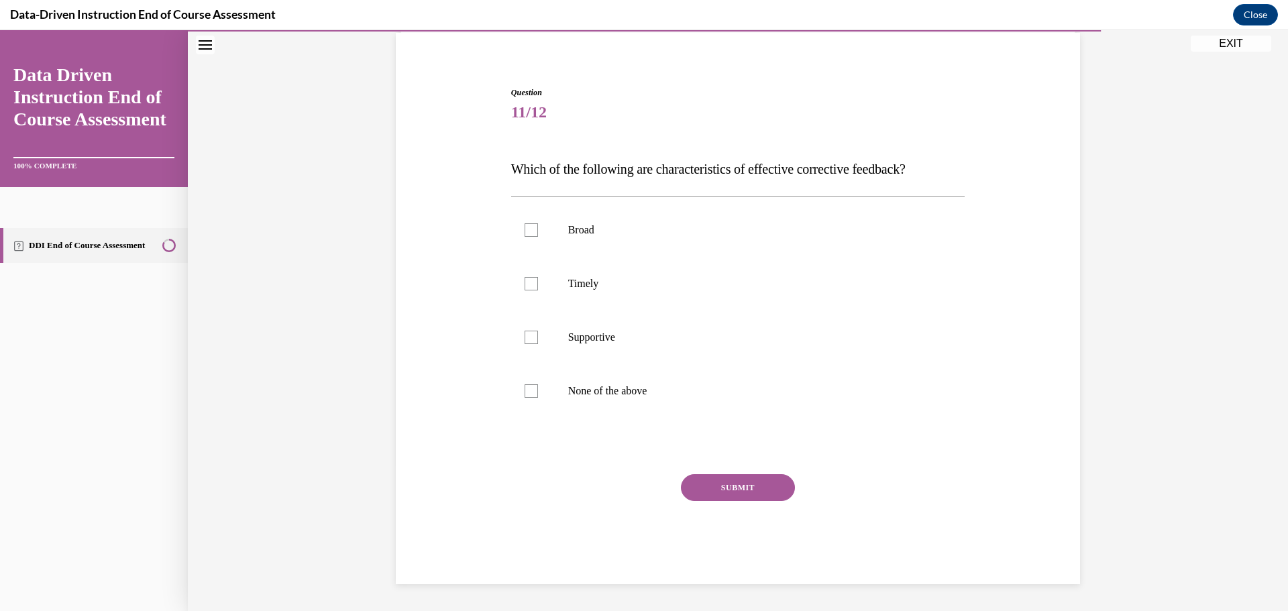
scroll to position [100, 0]
click at [609, 276] on label "Timely" at bounding box center [738, 284] width 454 height 54
click at [538, 277] on input "Timely" at bounding box center [531, 283] width 13 height 13
checkbox input "true"
click at [625, 331] on p "Supportive" at bounding box center [750, 337] width 364 height 13
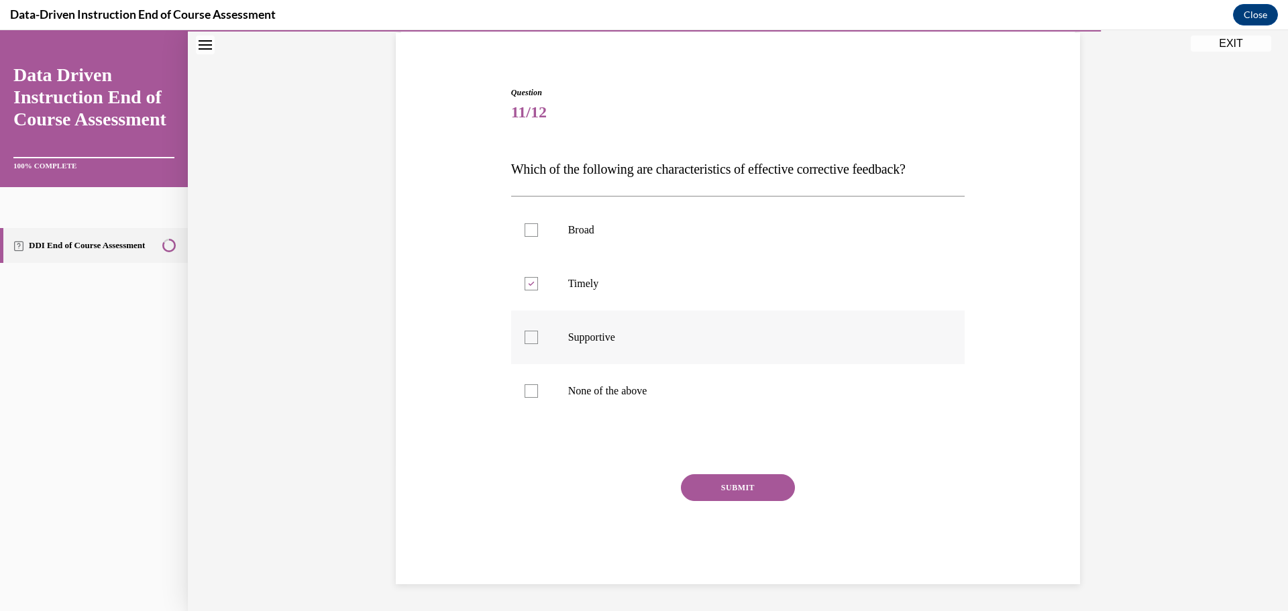
click at [538, 331] on input "Supportive" at bounding box center [531, 337] width 13 height 13
checkbox input "true"
click at [708, 486] on button "SUBMIT" at bounding box center [738, 487] width 114 height 27
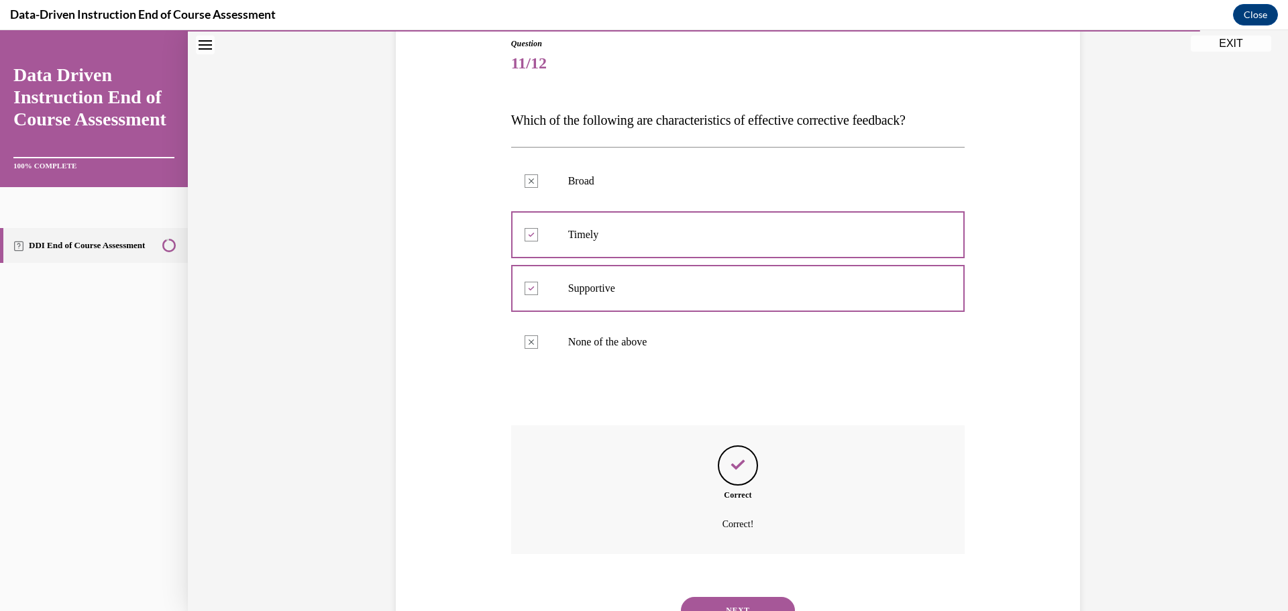
scroll to position [209, 0]
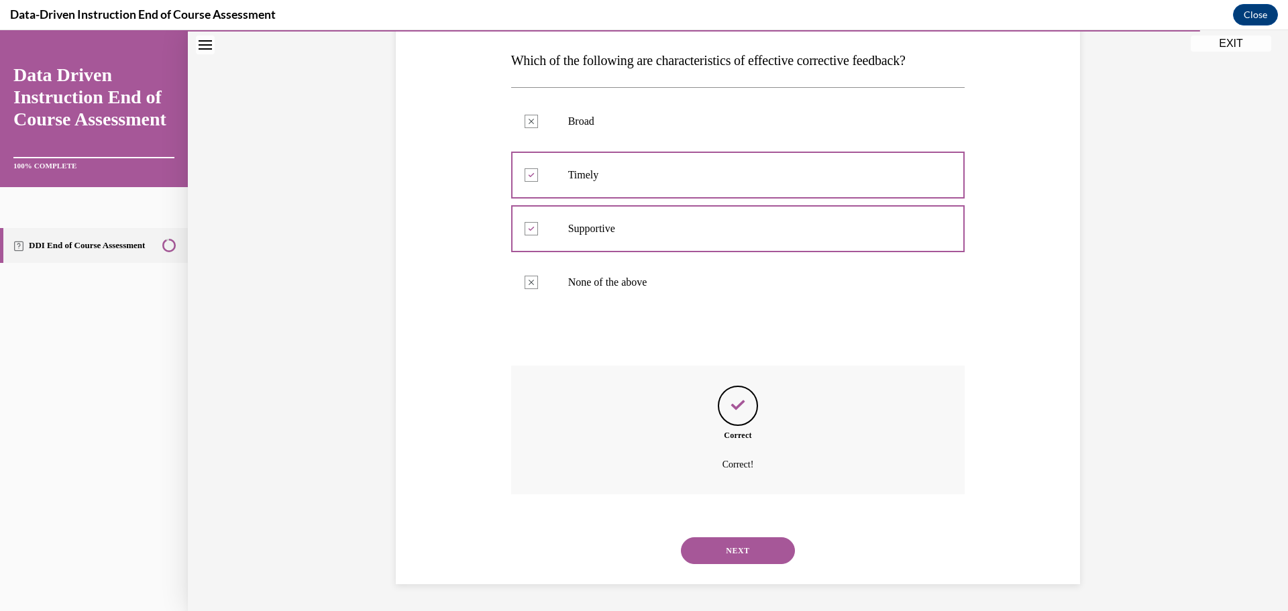
click at [757, 563] on button "NEXT" at bounding box center [738, 550] width 114 height 27
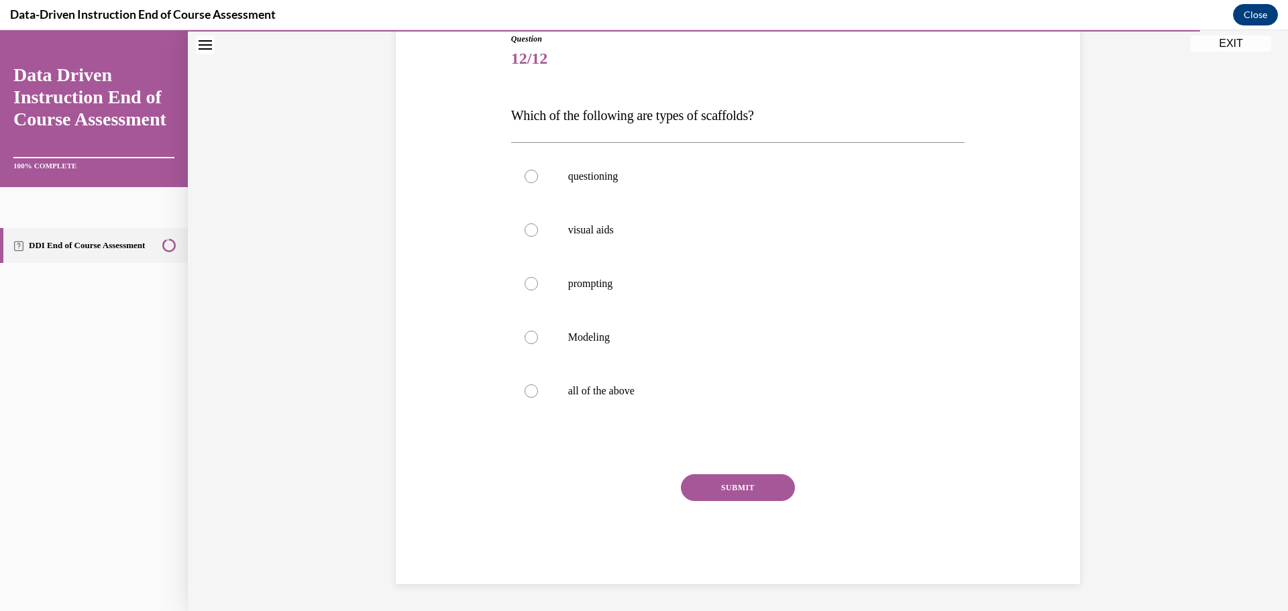
scroll to position [150, 0]
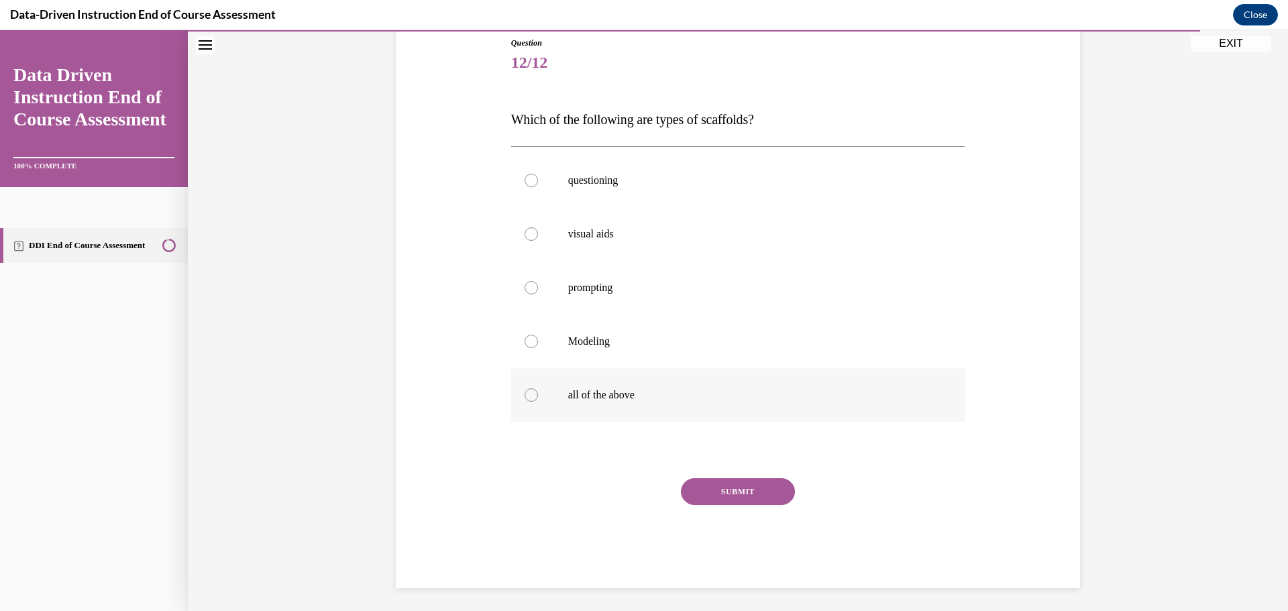
click at [624, 399] on p "all of the above" at bounding box center [750, 394] width 364 height 13
click at [538, 399] on input "all of the above" at bounding box center [531, 394] width 13 height 13
radio input "true"
click at [730, 496] on button "SUBMIT" at bounding box center [738, 491] width 114 height 27
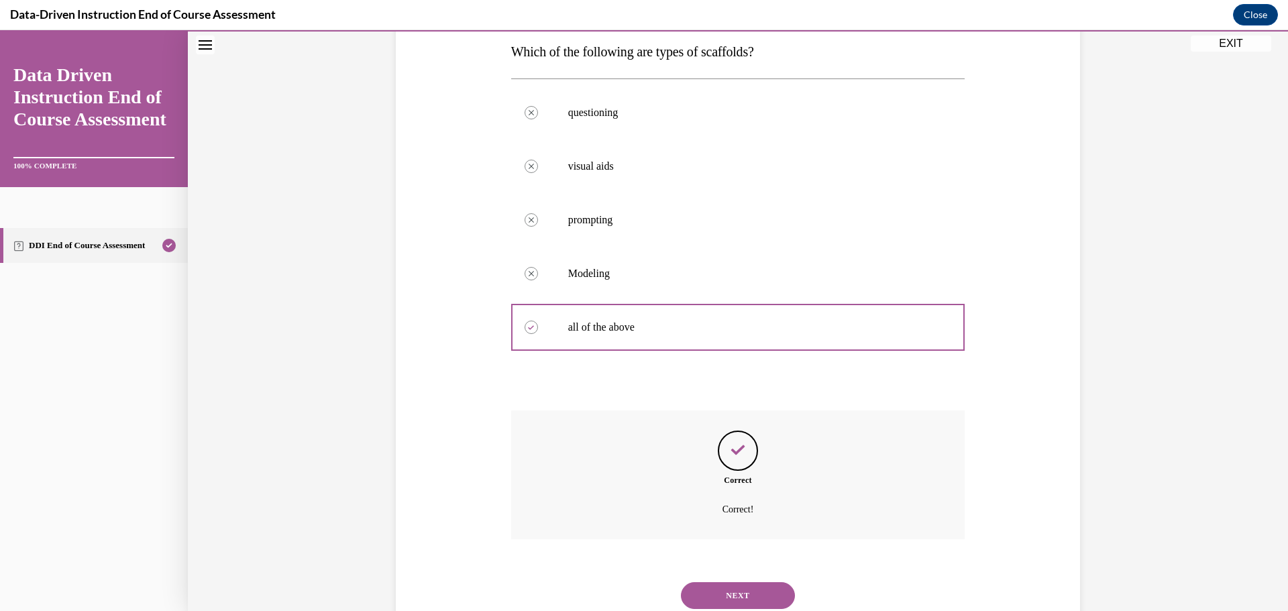
scroll to position [262, 0]
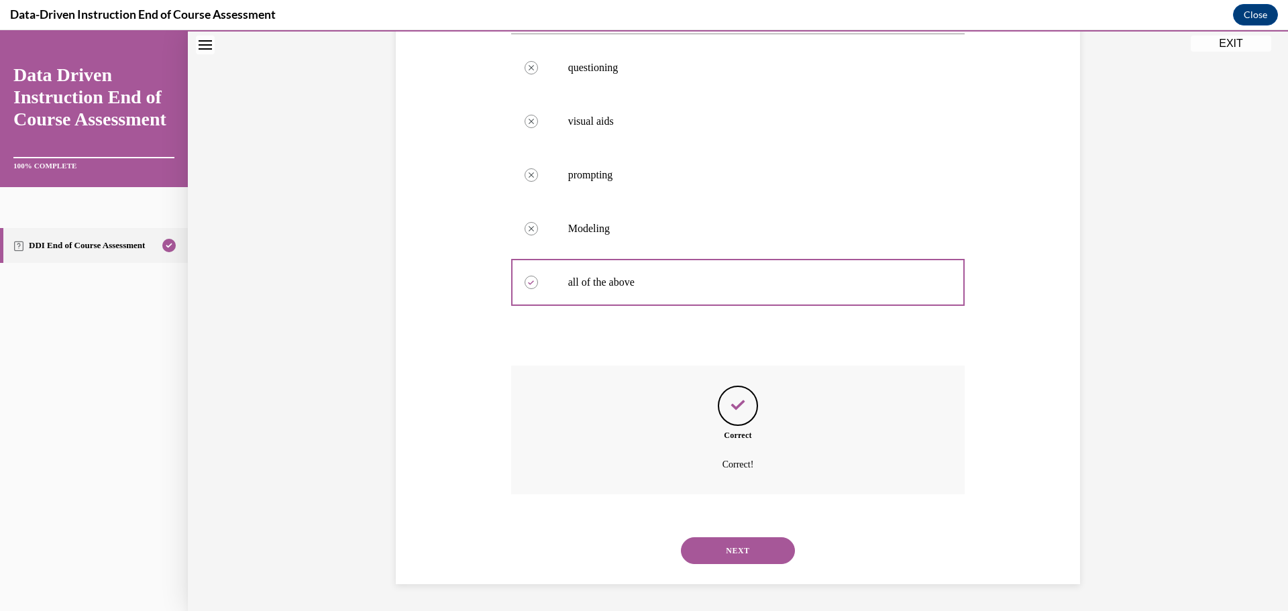
click at [765, 554] on button "NEXT" at bounding box center [738, 550] width 114 height 27
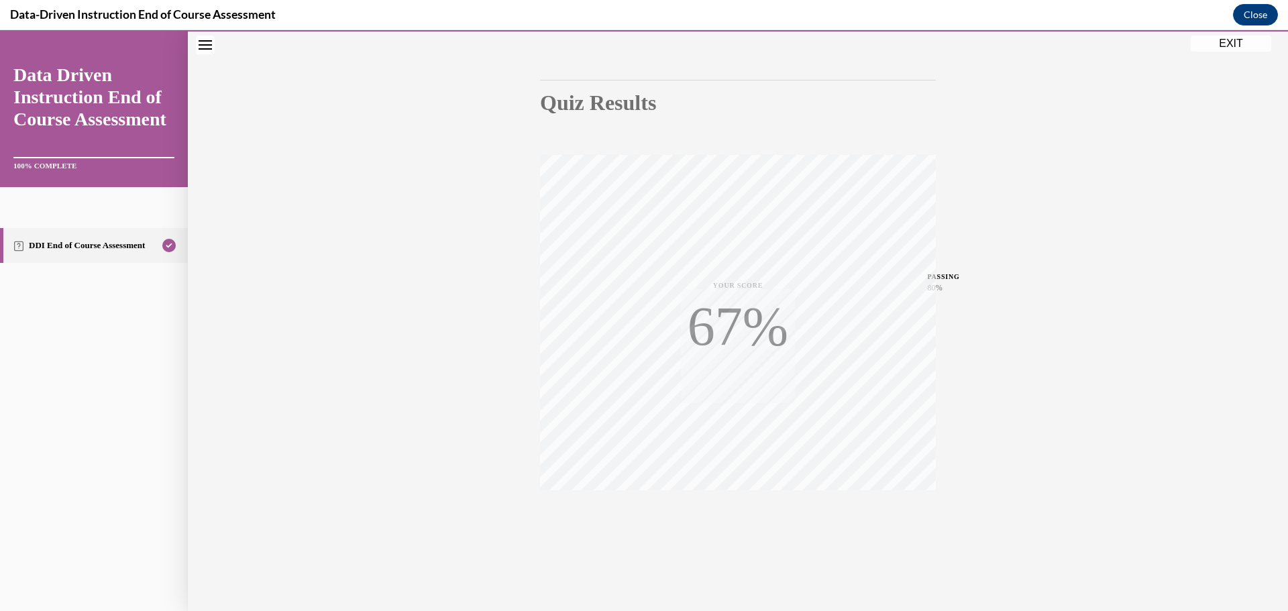
scroll to position [107, 0]
click at [1213, 44] on button "EXIT" at bounding box center [1231, 44] width 80 height 16
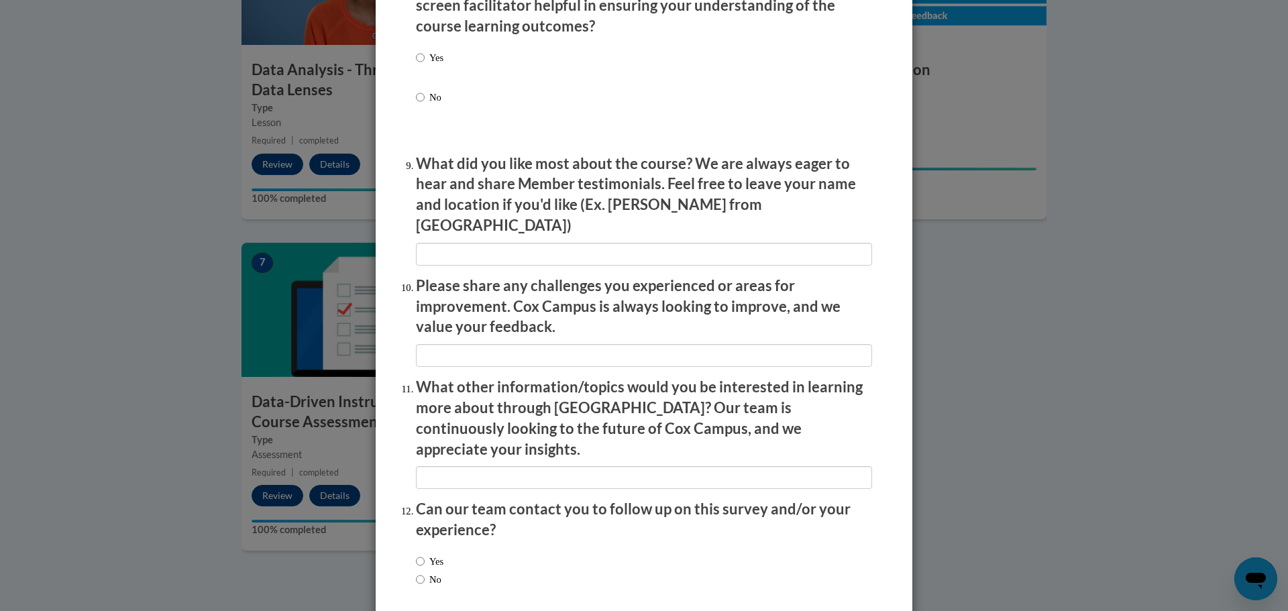
scroll to position [2176, 0]
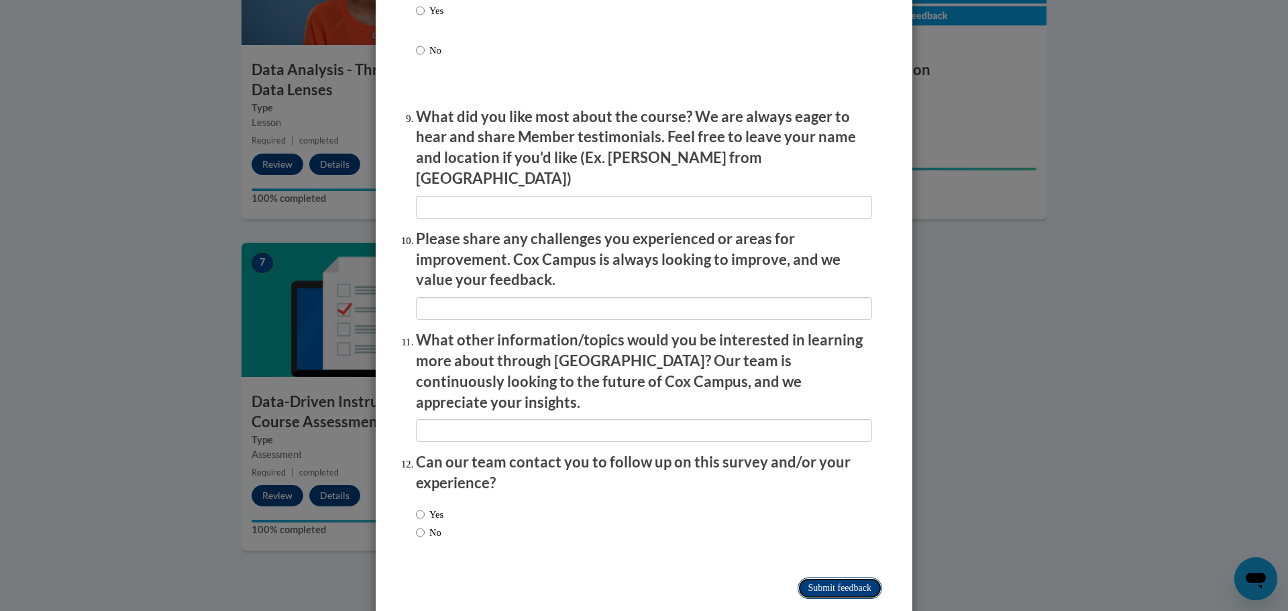
click at [844, 578] on input "Submit feedback" at bounding box center [840, 588] width 85 height 21
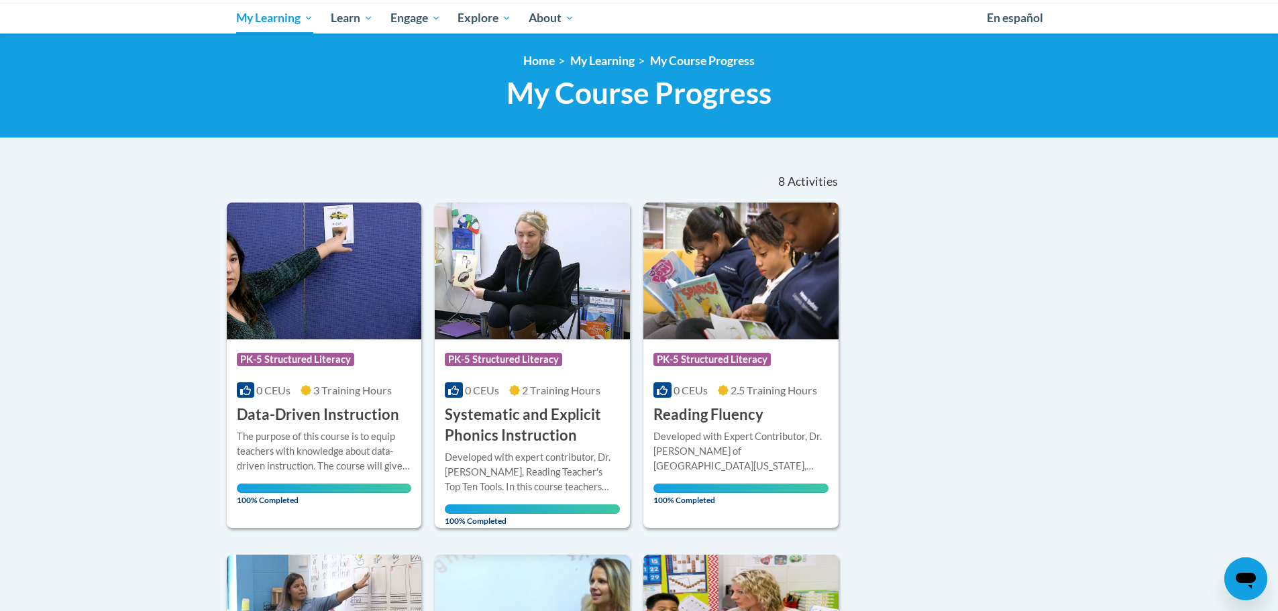
scroll to position [67, 0]
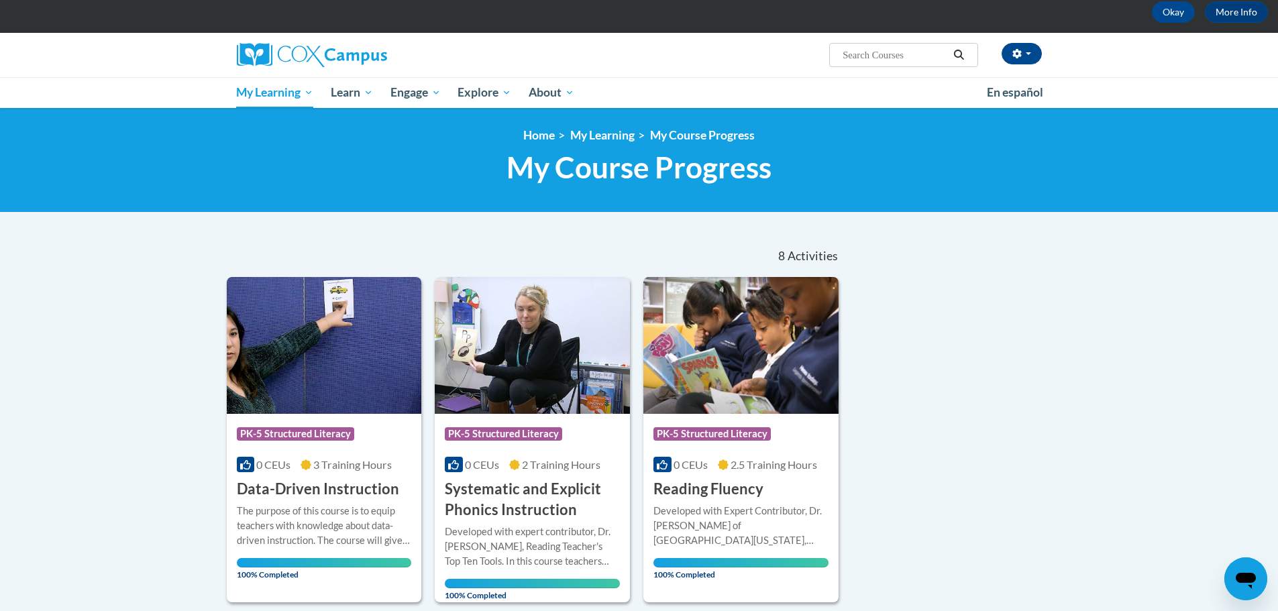
click at [893, 47] on input "Search..." at bounding box center [894, 55] width 107 height 16
click at [865, 52] on input "Search..." at bounding box center [894, 55] width 107 height 16
type input "reading comprehension"
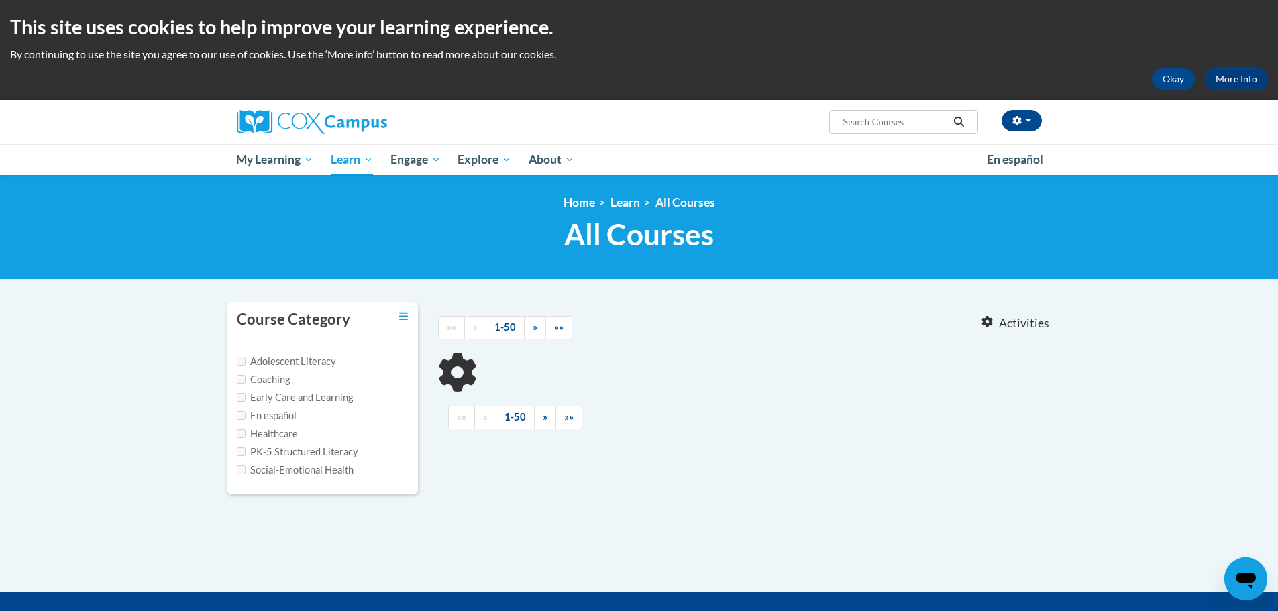
type input "reading comprehension"
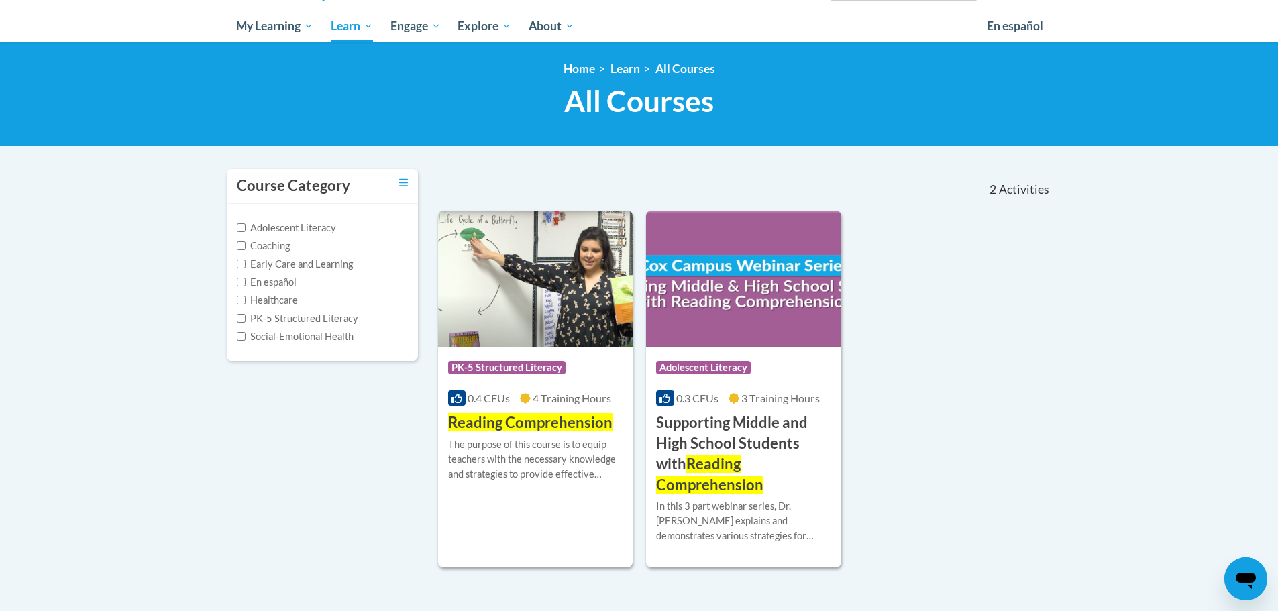
scroll to position [134, 0]
click at [529, 368] on span "PK-5 Structured Literacy" at bounding box center [506, 366] width 117 height 13
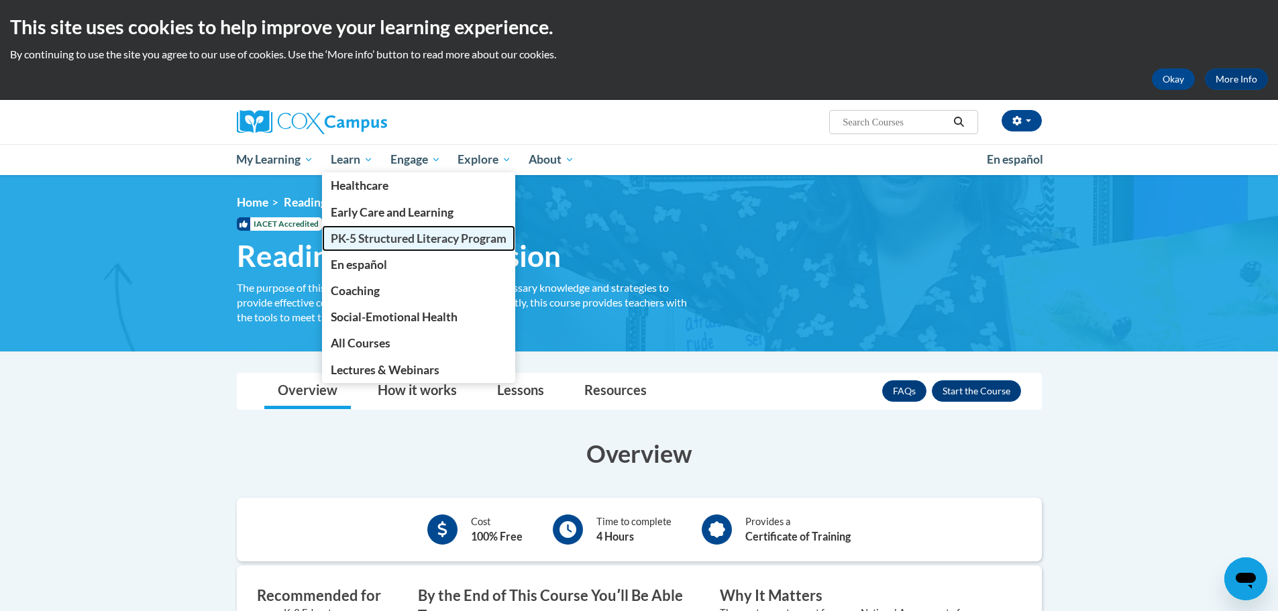
click at [365, 239] on span "PK-5 Structured Literacy Program" at bounding box center [419, 238] width 176 height 14
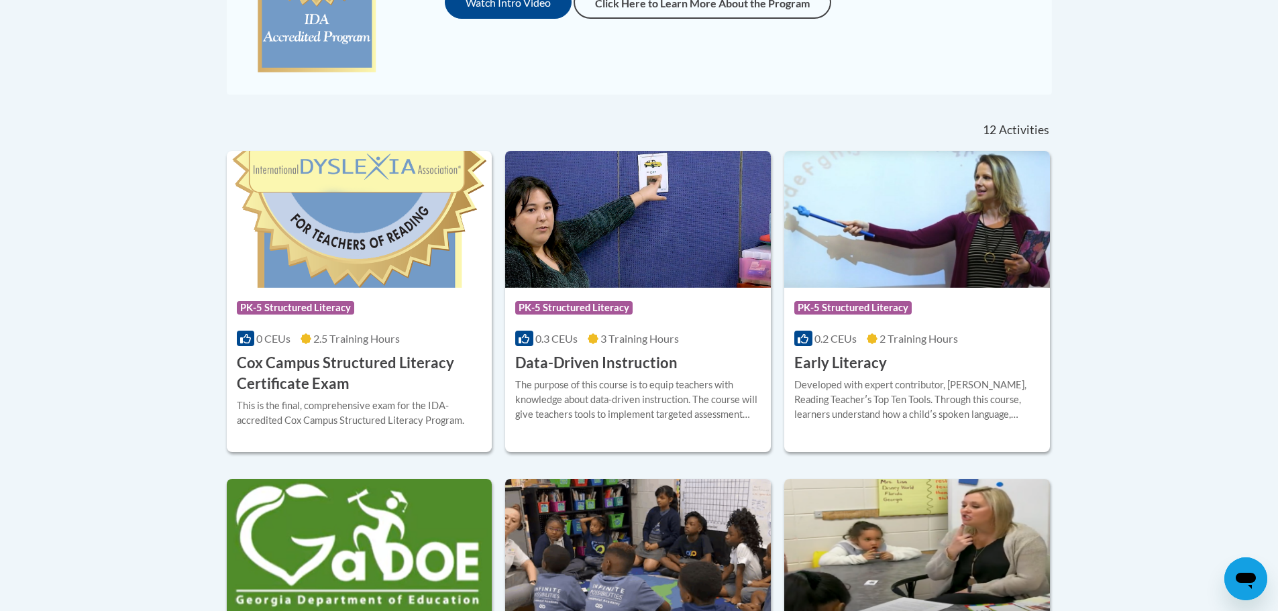
scroll to position [470, 0]
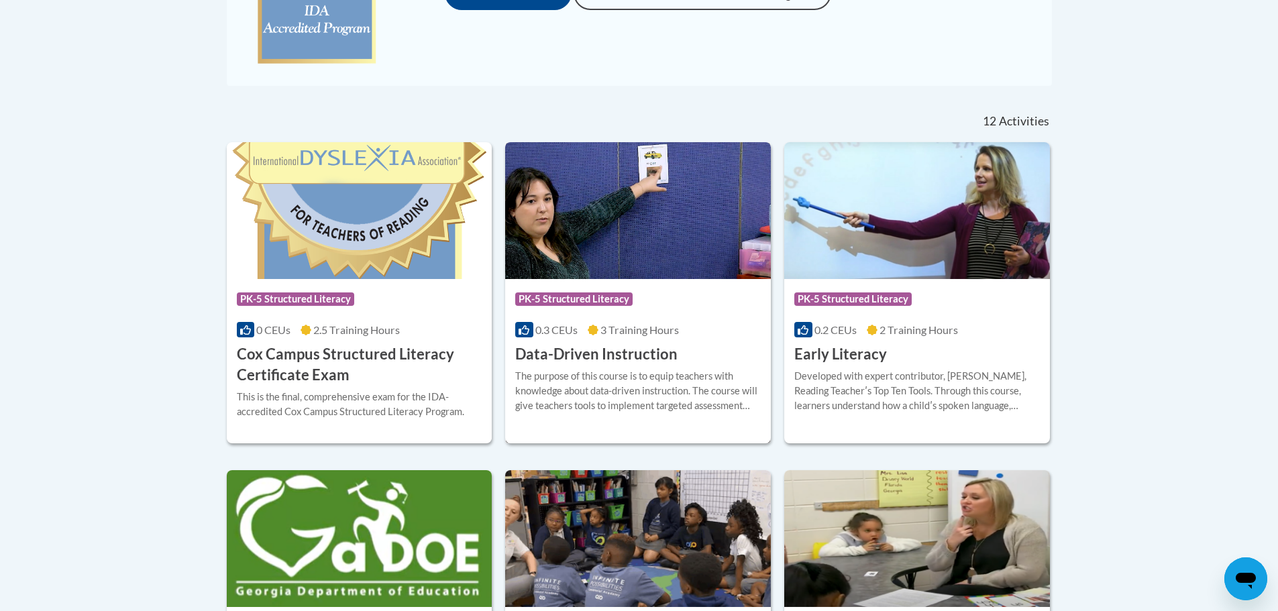
click at [571, 363] on h3 "Data-Driven Instruction" at bounding box center [596, 354] width 162 height 21
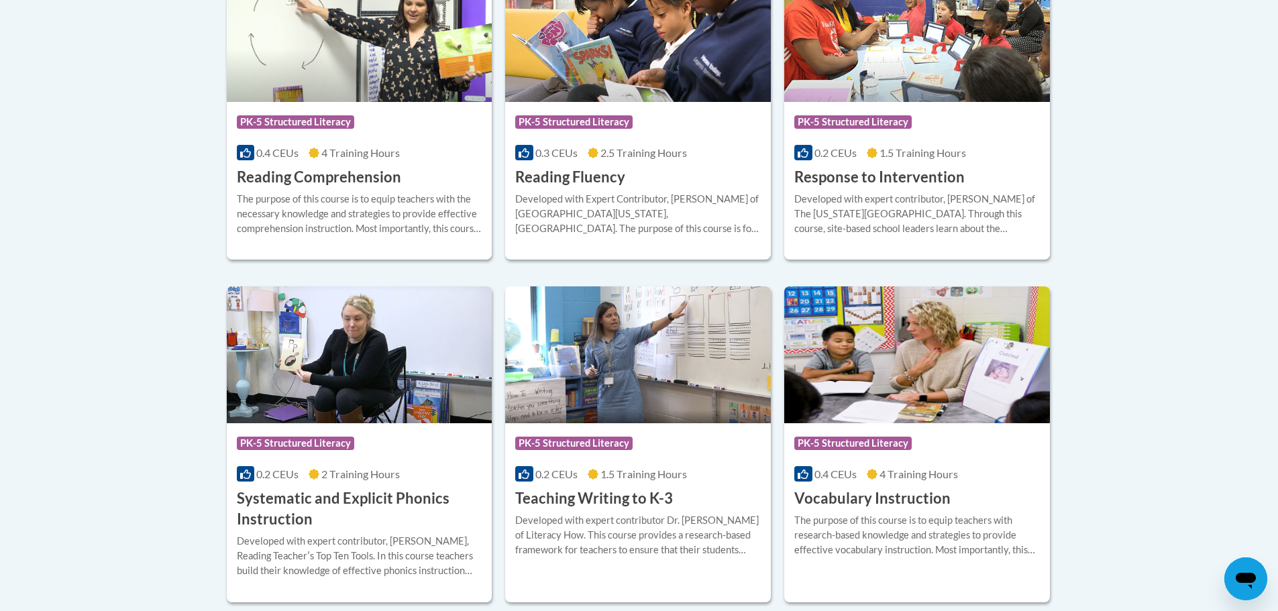
scroll to position [1341, 0]
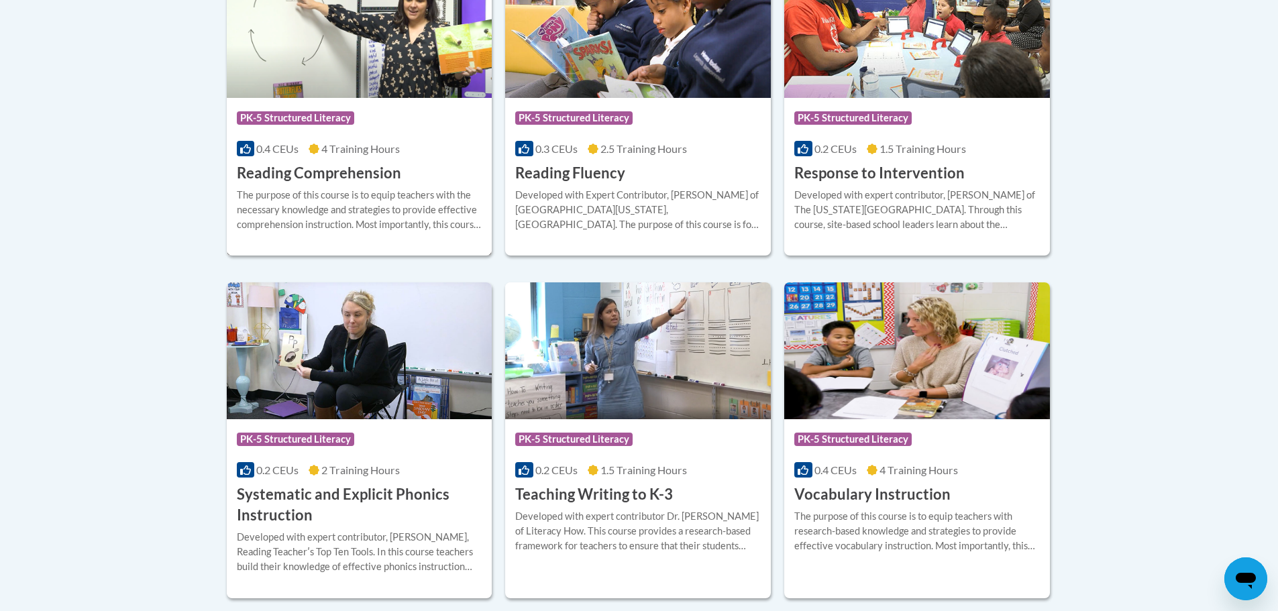
click at [371, 163] on h3 "Reading Comprehension" at bounding box center [319, 173] width 164 height 21
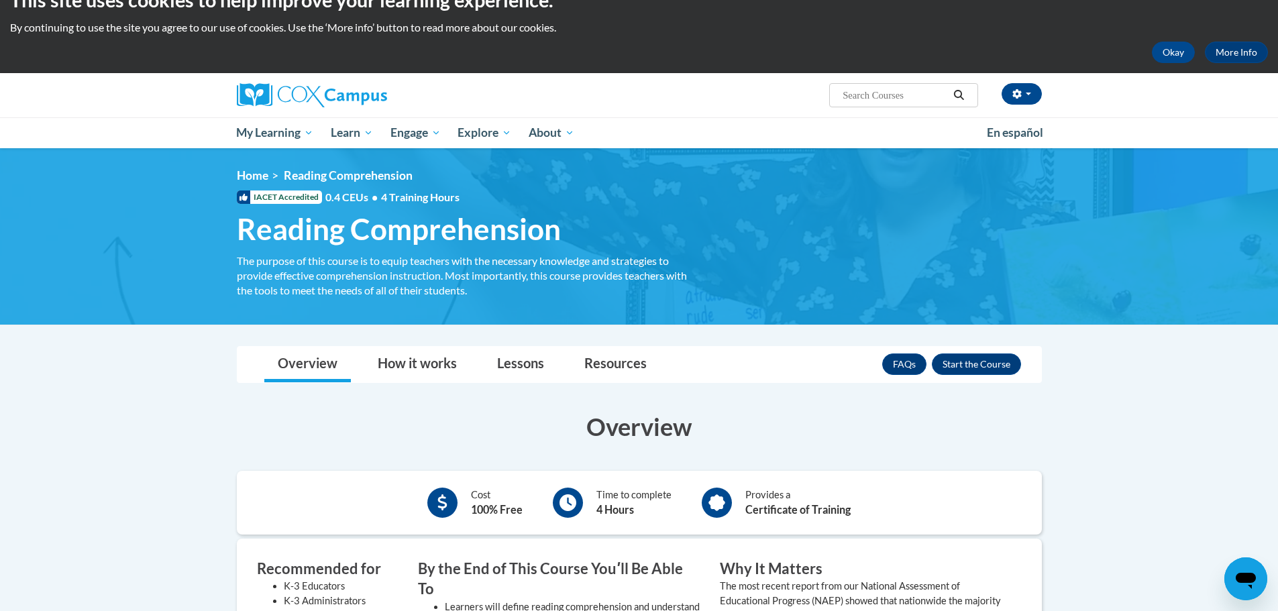
scroll to position [9, 0]
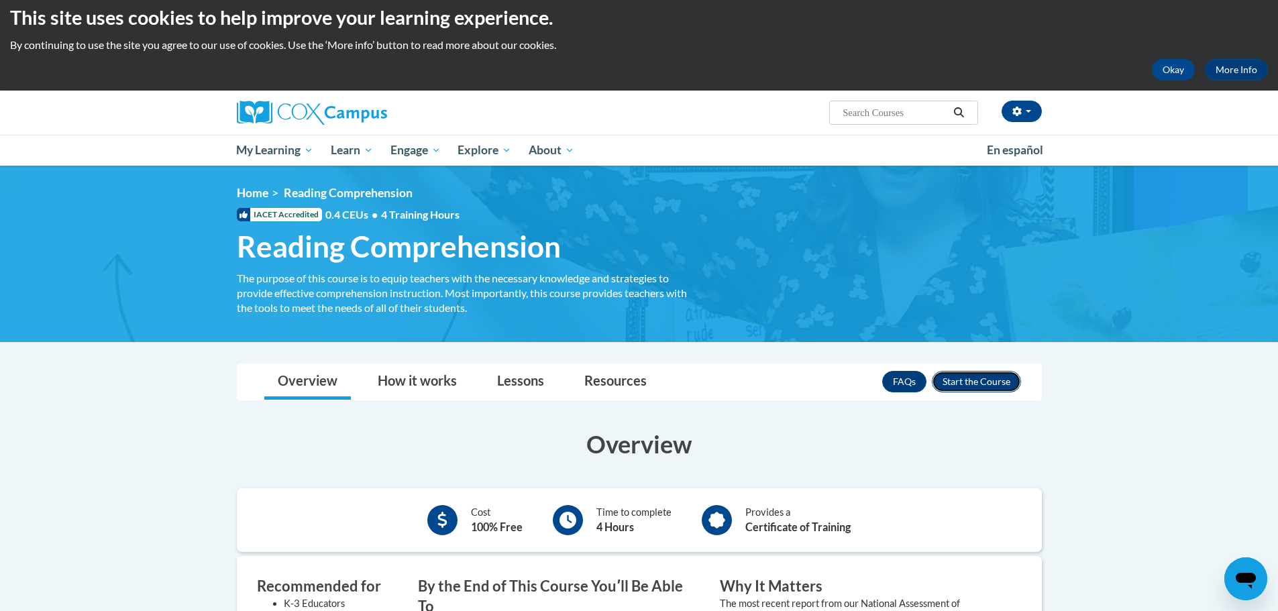
click at [995, 382] on button "Enroll" at bounding box center [976, 381] width 89 height 21
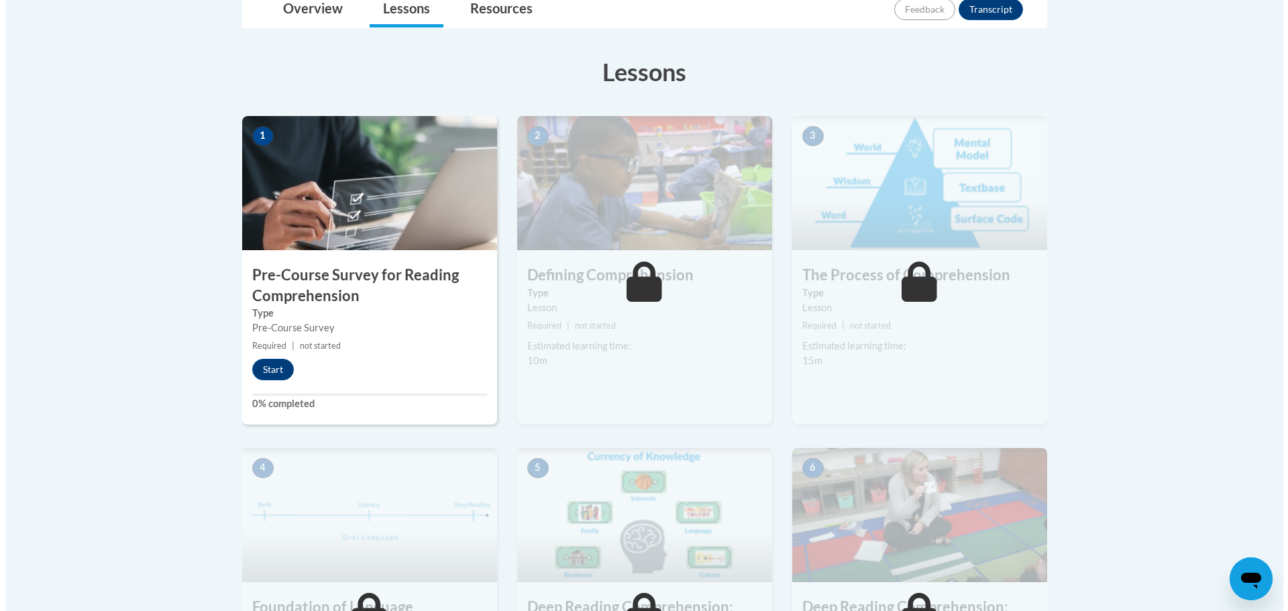
scroll to position [335, 0]
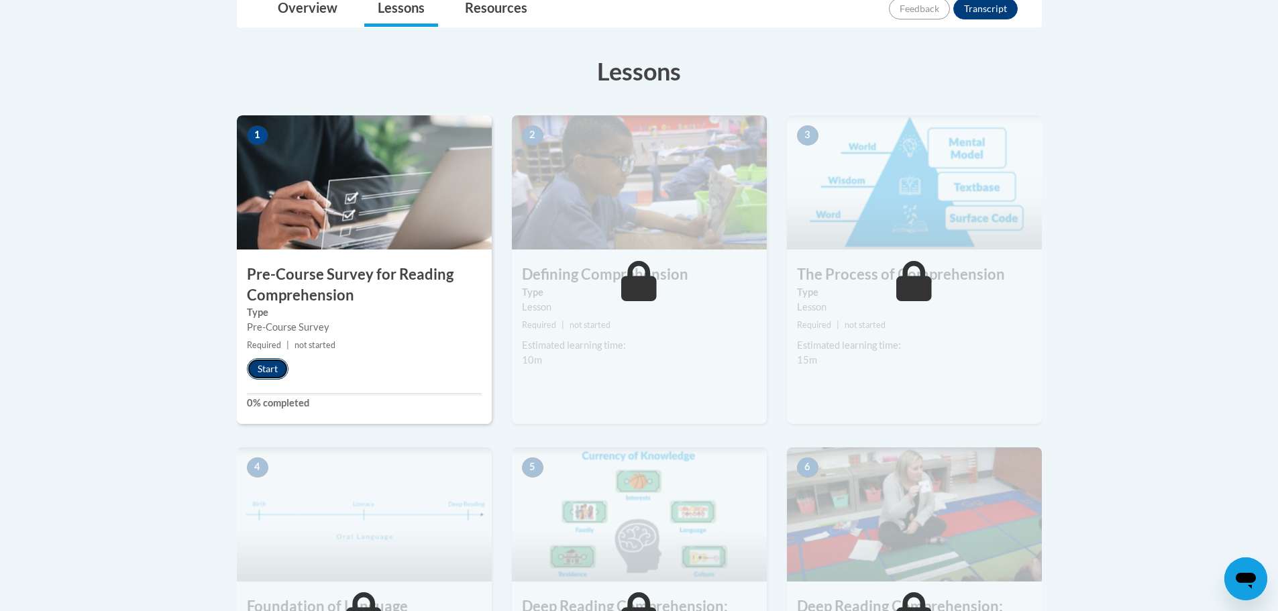
click at [280, 366] on button "Start" at bounding box center [268, 368] width 42 height 21
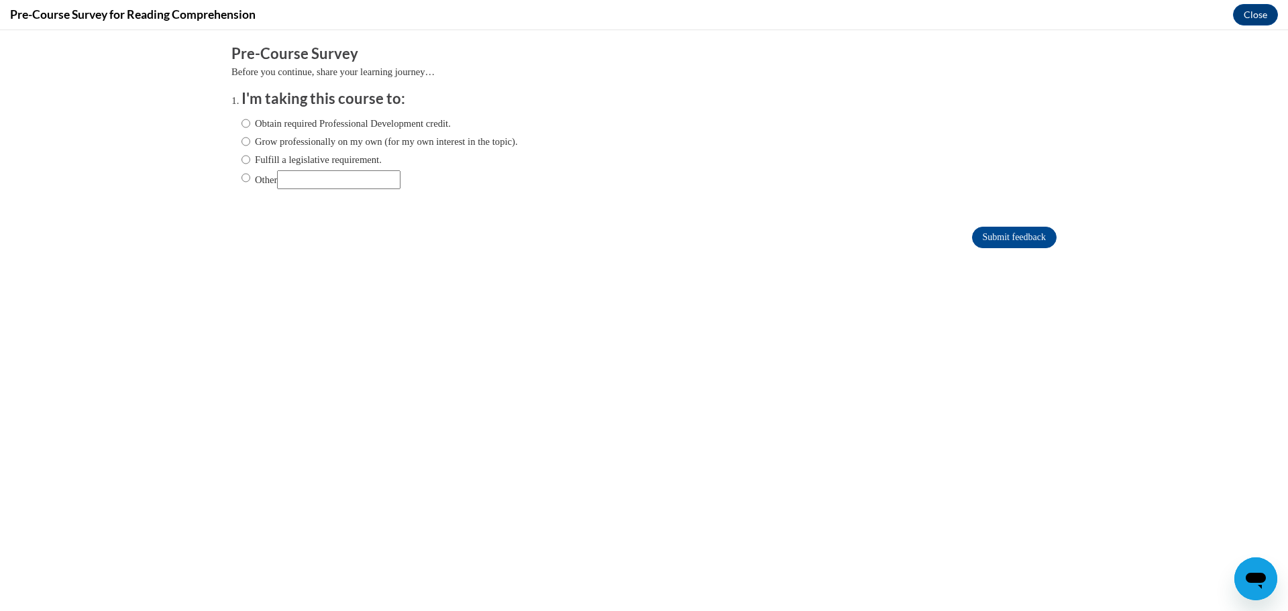
scroll to position [0, 0]
click at [278, 166] on label "Fulfill a legislative requirement." at bounding box center [311, 159] width 140 height 15
click at [250, 166] on input "Fulfill a legislative requirement." at bounding box center [245, 159] width 9 height 15
radio input "true"
click at [997, 240] on input "Submit feedback" at bounding box center [1014, 237] width 85 height 21
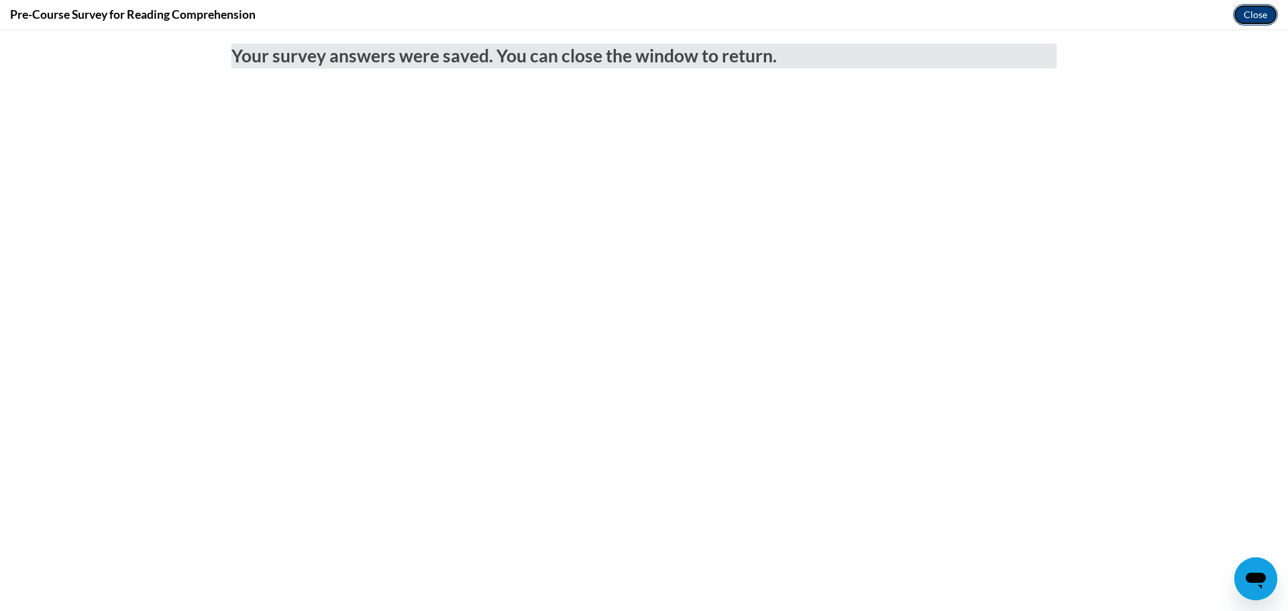
click at [1260, 9] on button "Close" at bounding box center [1255, 14] width 45 height 21
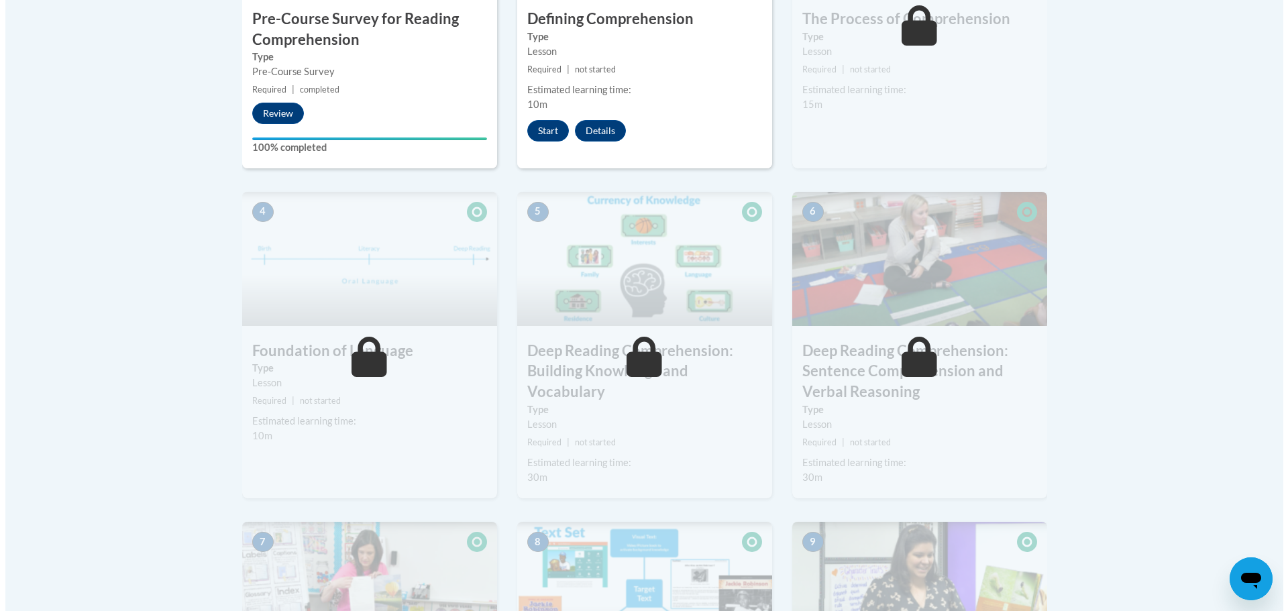
scroll to position [470, 0]
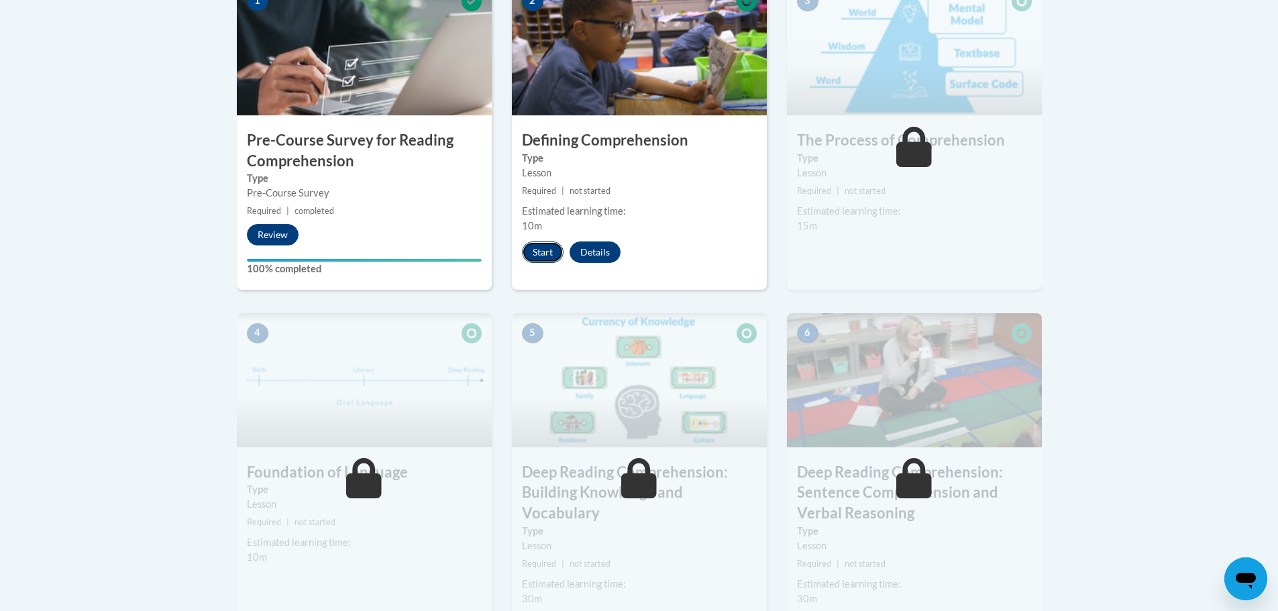
click at [549, 251] on button "Start" at bounding box center [543, 251] width 42 height 21
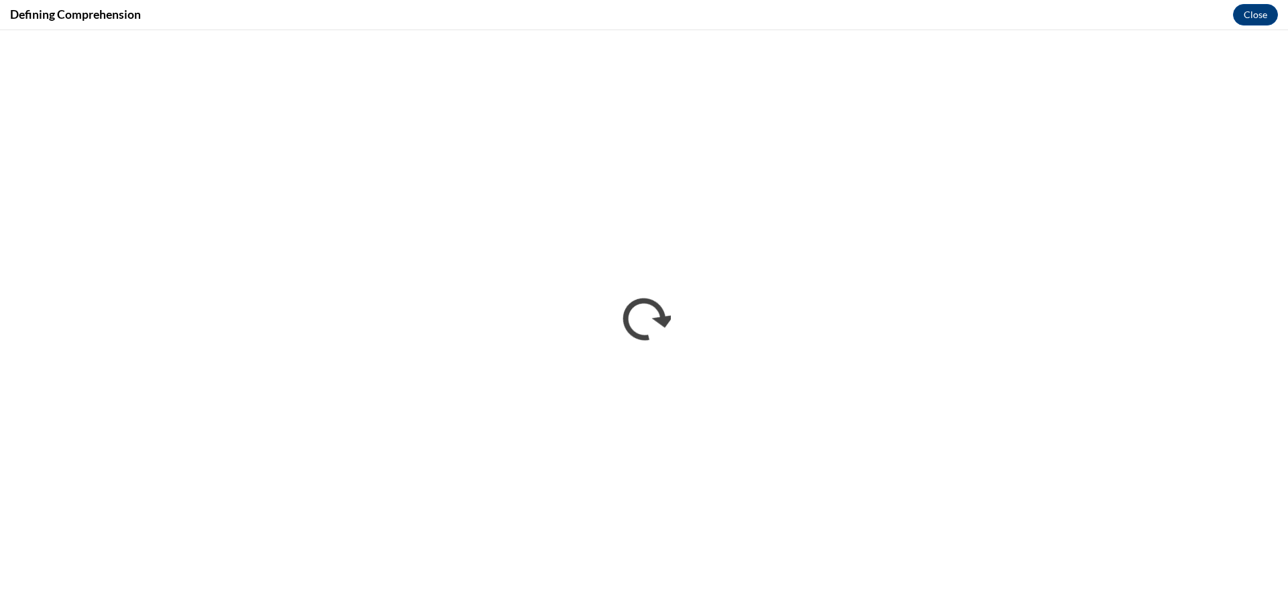
scroll to position [0, 0]
